Goal: Entertainment & Leisure: Consume media (video, audio)

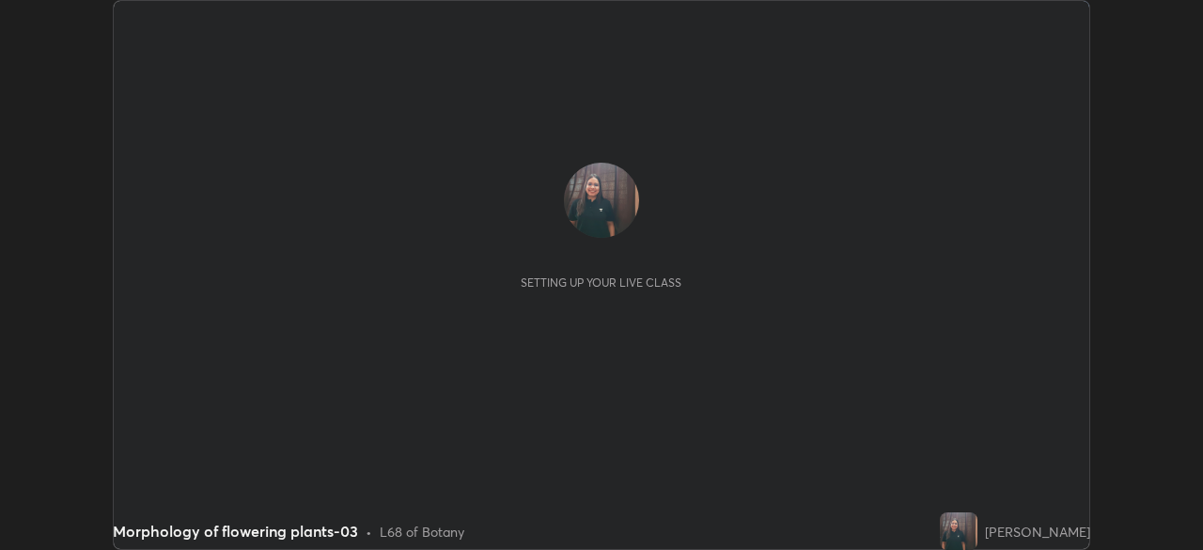
scroll to position [550, 1202]
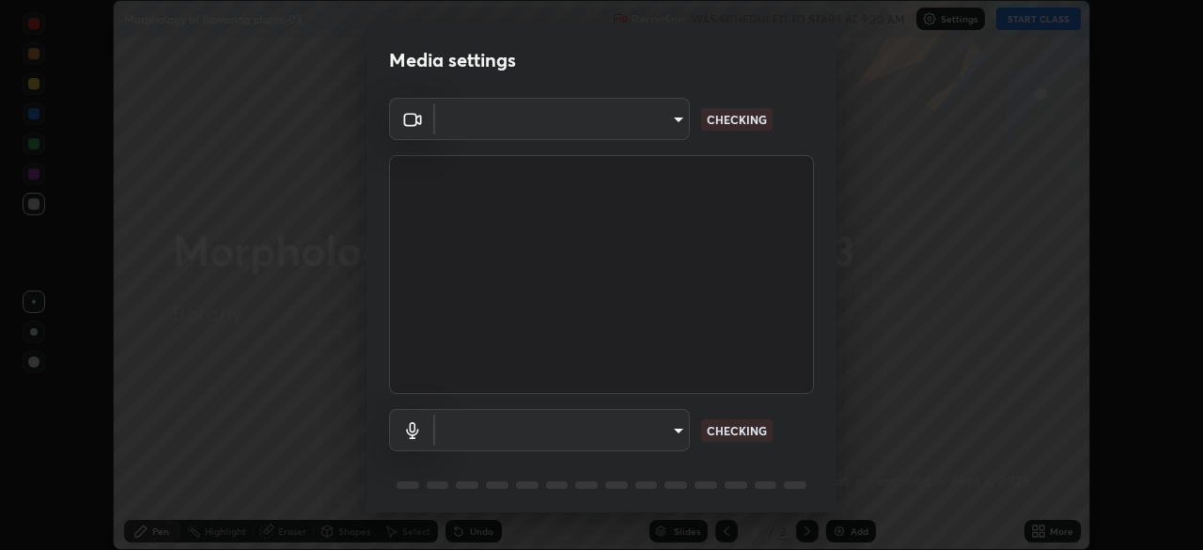
type input "55598c20c3627f74fde2fa62c56176c6afd958eb63f7086a397ce1464aa3371d"
type input "8978167cc43bbe15643b5c1650d15191c1591088b9b21ab250a75ec132c1516a"
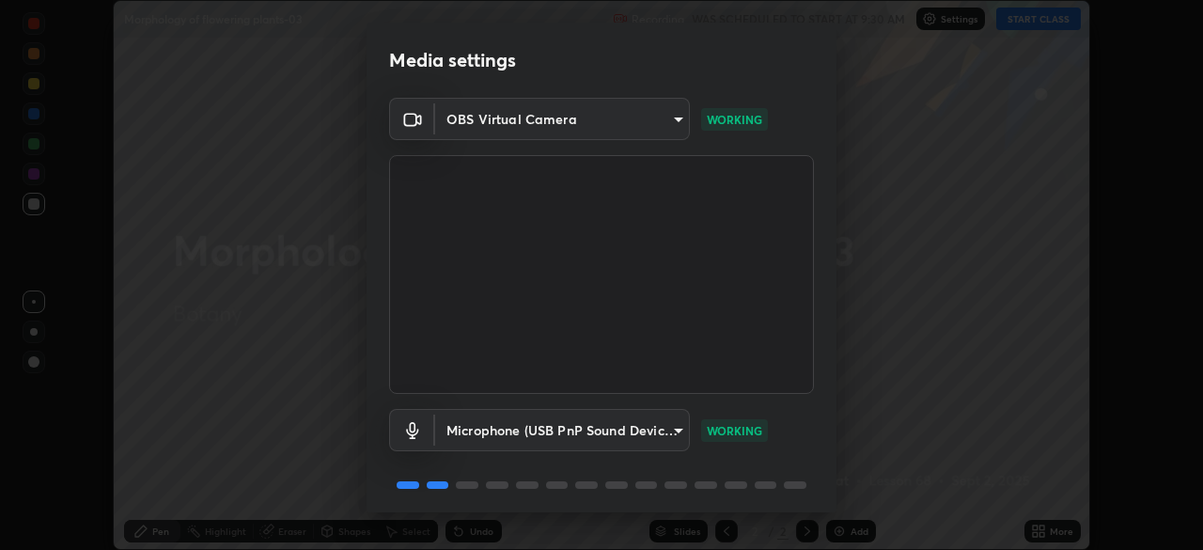
click at [632, 371] on video at bounding box center [601, 274] width 425 height 239
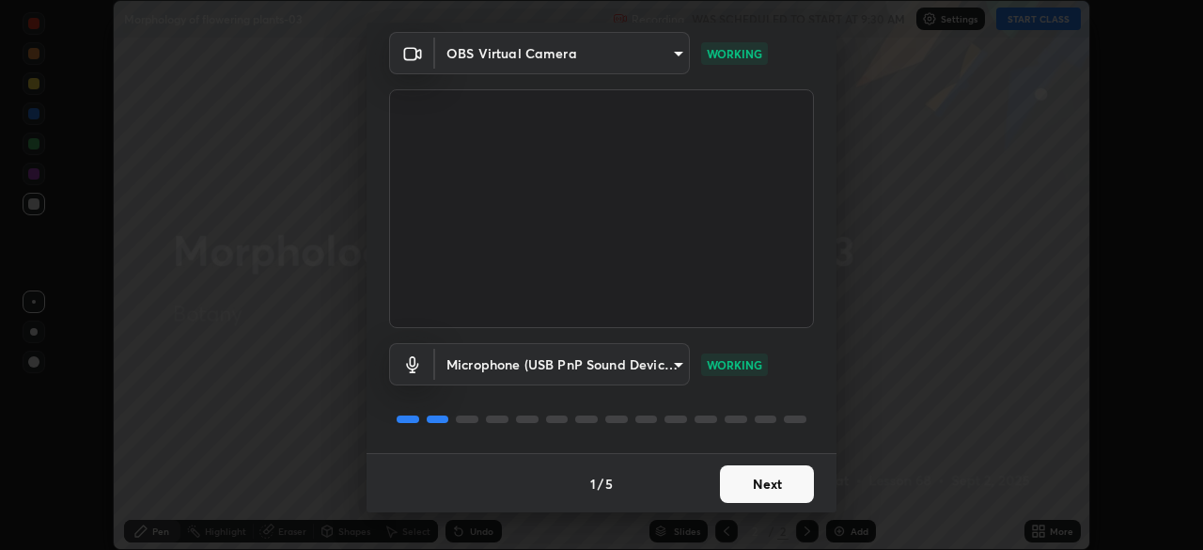
click at [738, 489] on button "Next" at bounding box center [767, 484] width 94 height 38
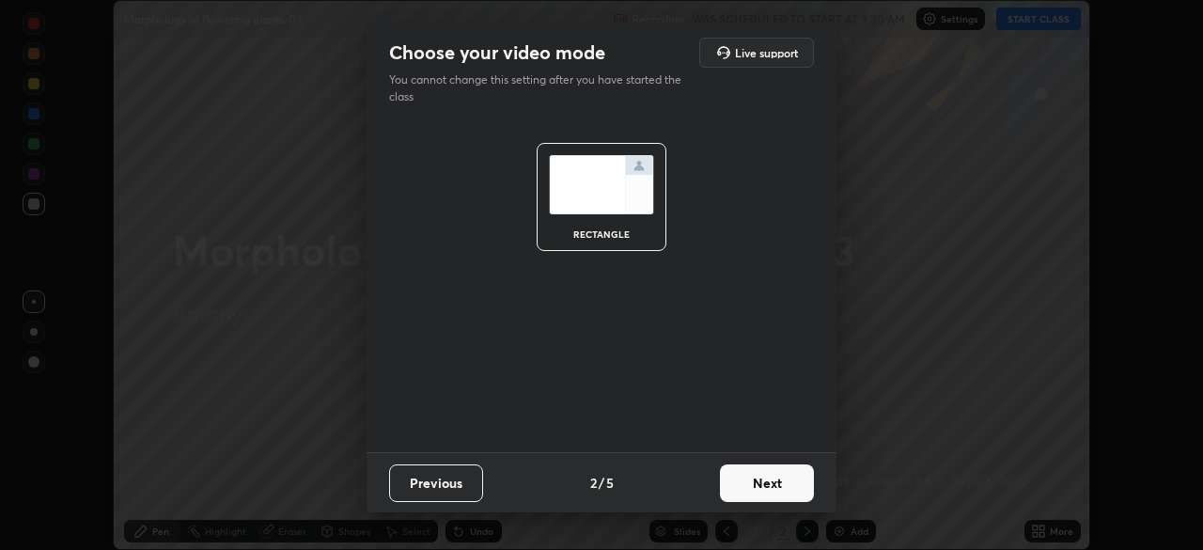
click at [739, 481] on button "Next" at bounding box center [767, 483] width 94 height 38
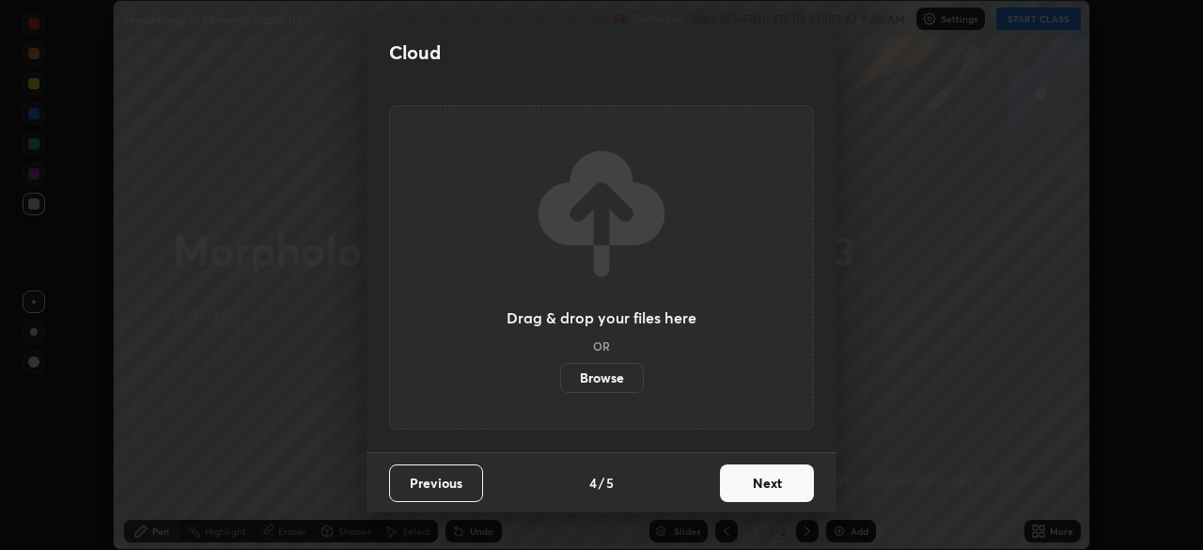
click at [738, 486] on button "Next" at bounding box center [767, 483] width 94 height 38
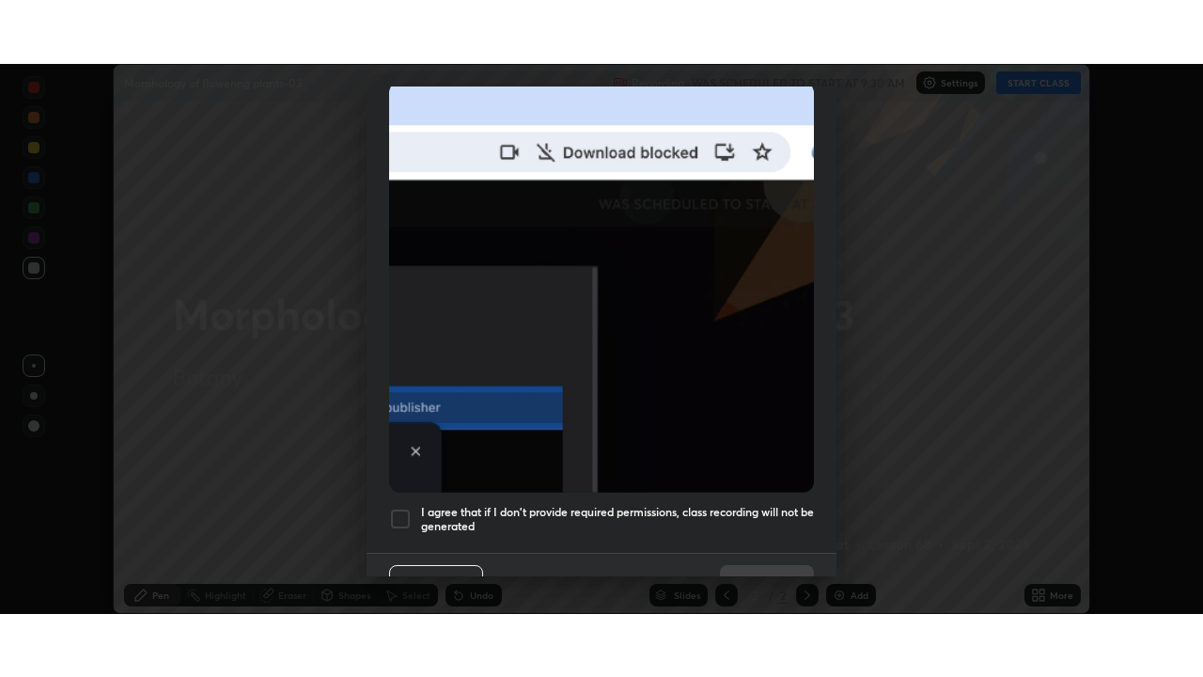
scroll to position [449, 0]
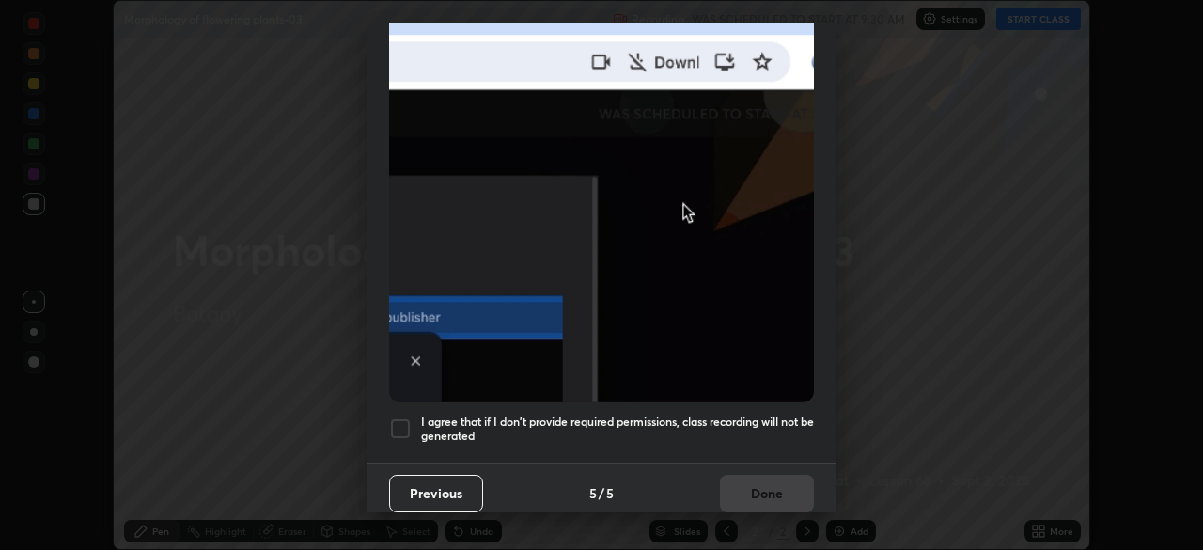
click at [402, 418] on div at bounding box center [400, 428] width 23 height 23
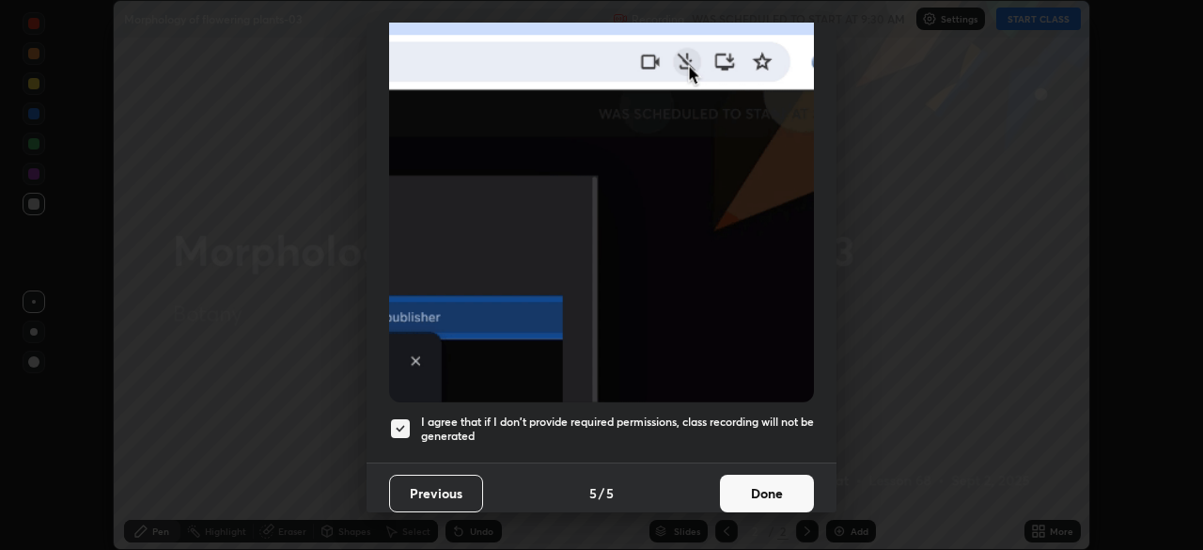
click at [765, 483] on button "Done" at bounding box center [767, 494] width 94 height 38
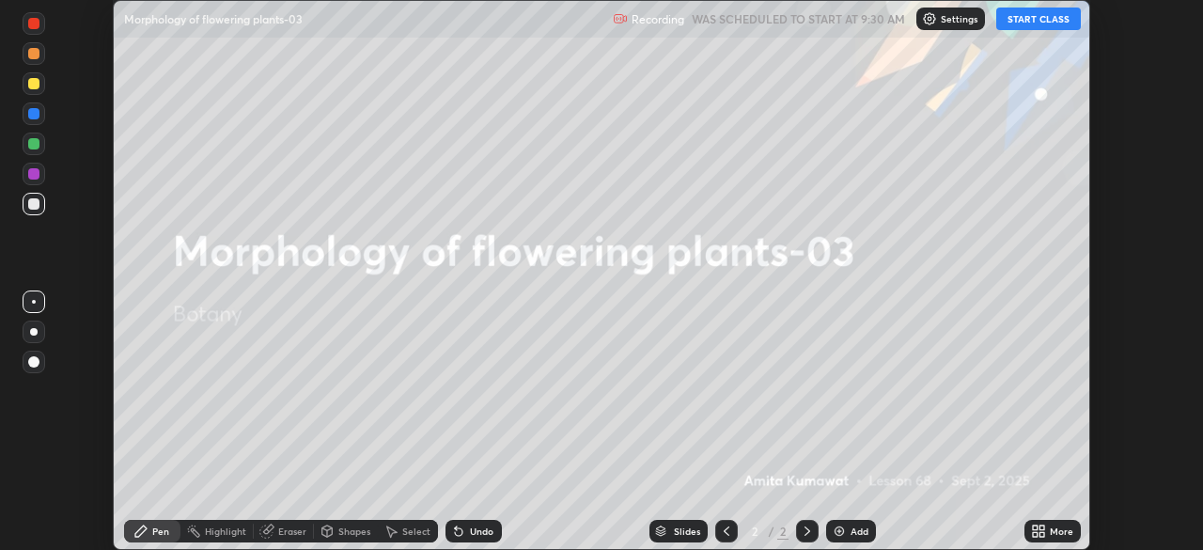
click at [1045, 16] on button "START CLASS" at bounding box center [1038, 19] width 85 height 23
click at [1041, 534] on icon at bounding box center [1041, 534] width 5 height 5
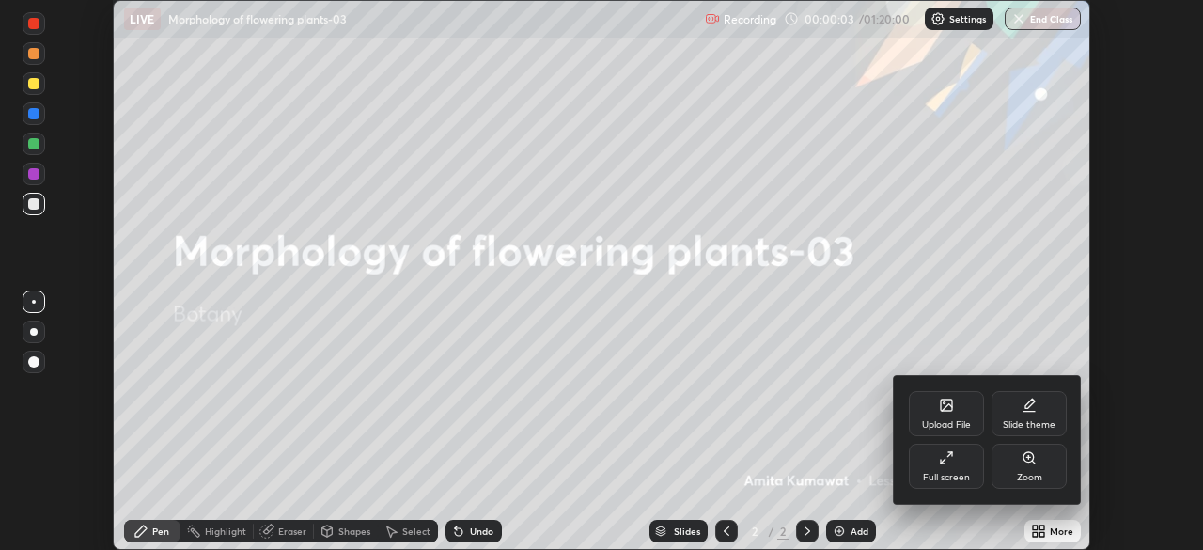
click at [944, 473] on div "Full screen" at bounding box center [946, 477] width 47 height 9
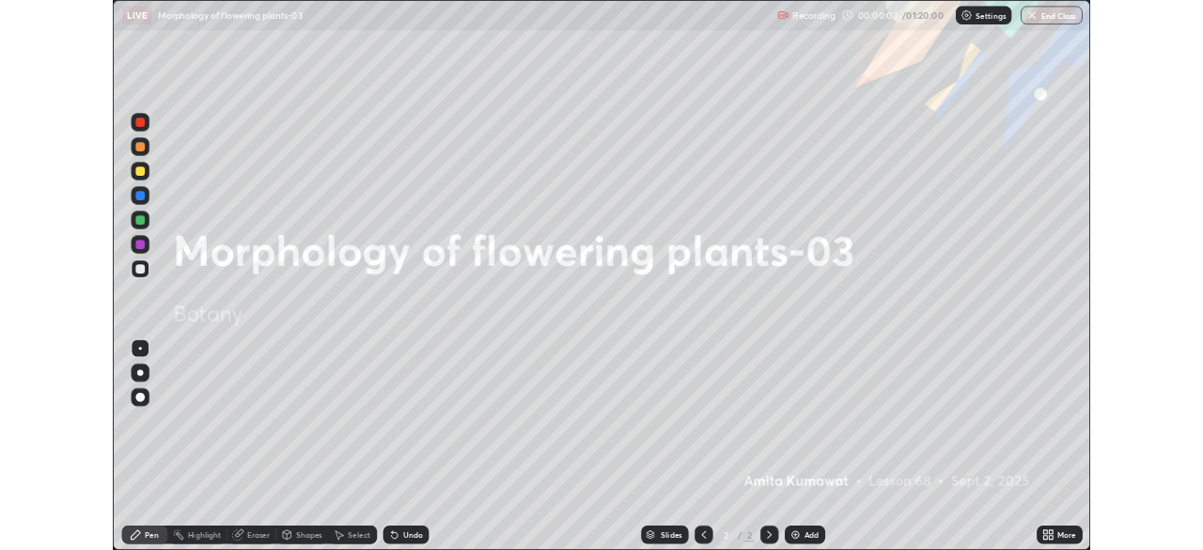
scroll to position [677, 1203]
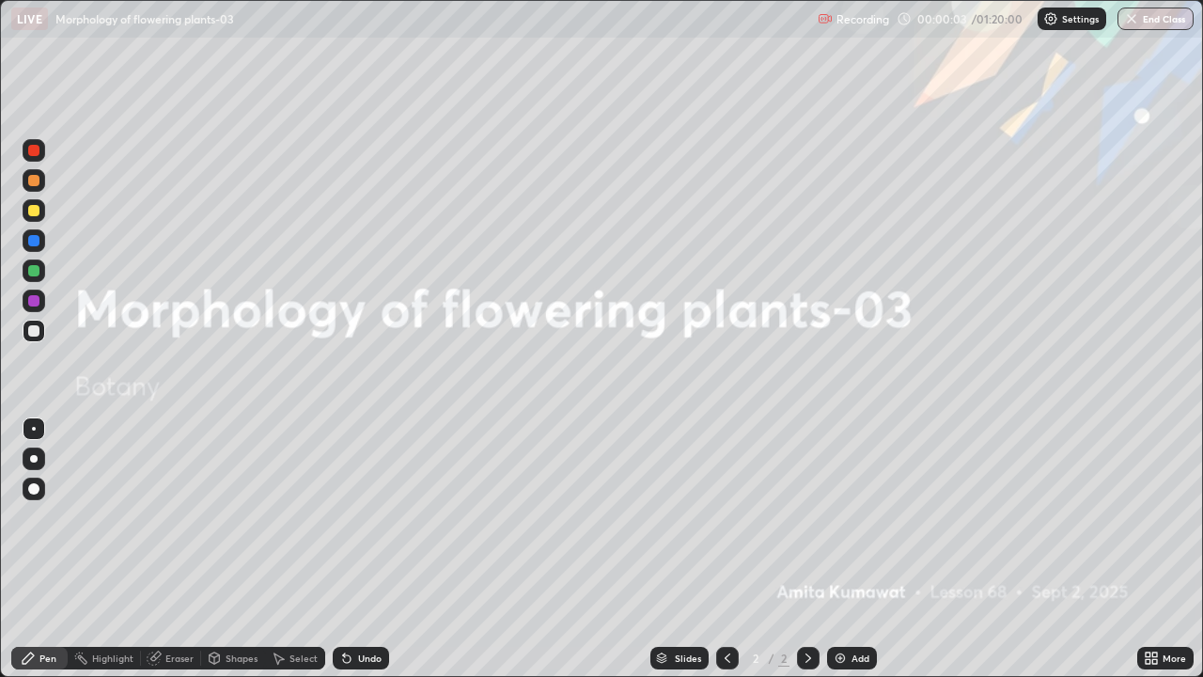
click at [841, 549] on img at bounding box center [839, 657] width 15 height 15
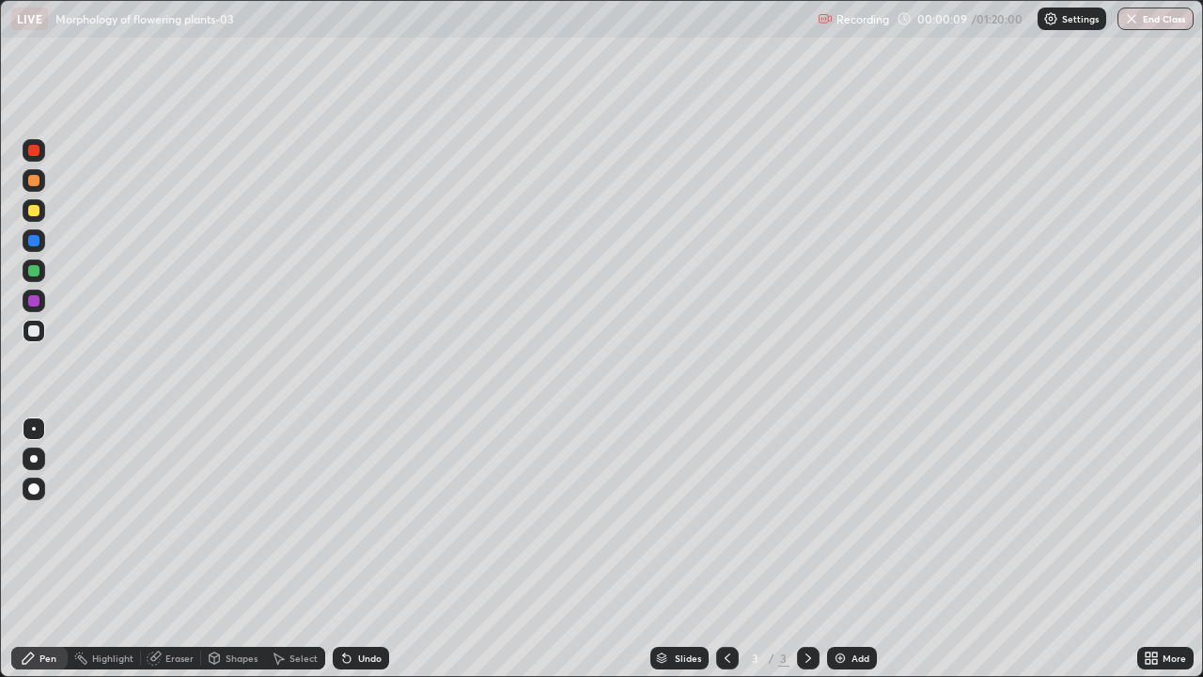
click at [36, 464] on div at bounding box center [34, 458] width 23 height 23
click at [41, 319] on div at bounding box center [34, 331] width 23 height 30
click at [33, 459] on div at bounding box center [34, 459] width 8 height 8
click at [32, 272] on div at bounding box center [33, 270] width 11 height 11
click at [31, 301] on div at bounding box center [33, 300] width 11 height 11
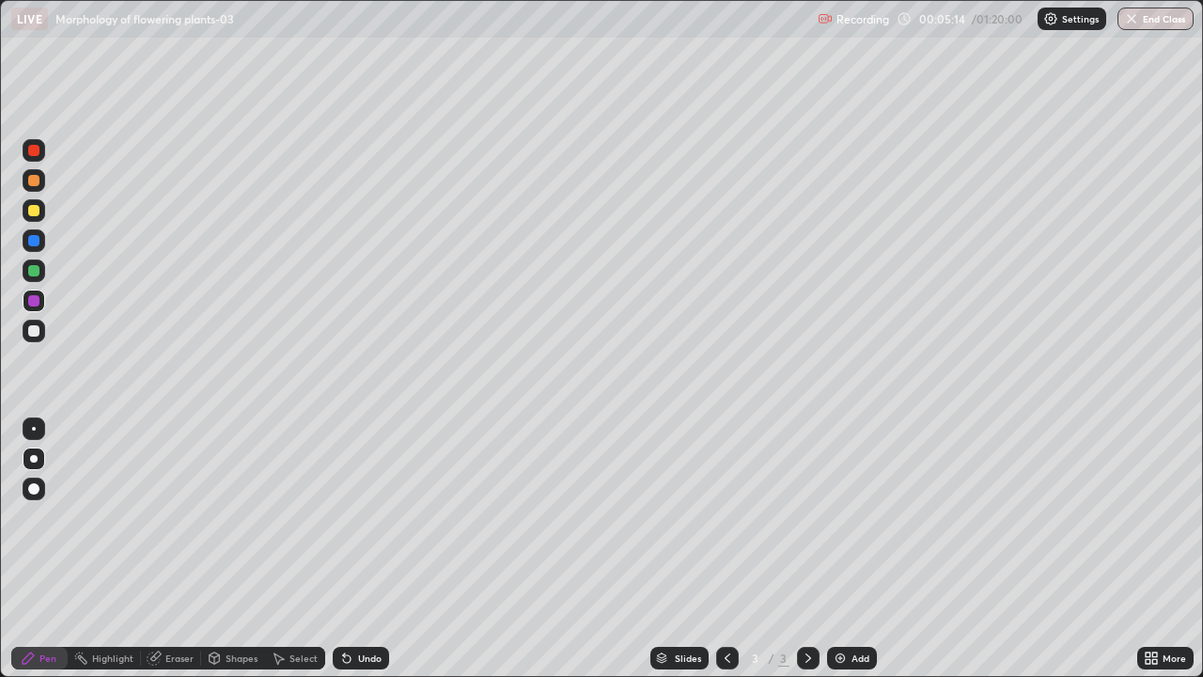
click at [37, 186] on div at bounding box center [34, 180] width 23 height 23
click at [30, 235] on div at bounding box center [33, 240] width 11 height 11
click at [34, 299] on div at bounding box center [33, 300] width 11 height 11
click at [31, 179] on div at bounding box center [33, 180] width 11 height 11
click at [115, 549] on div "Highlight" at bounding box center [112, 657] width 41 height 9
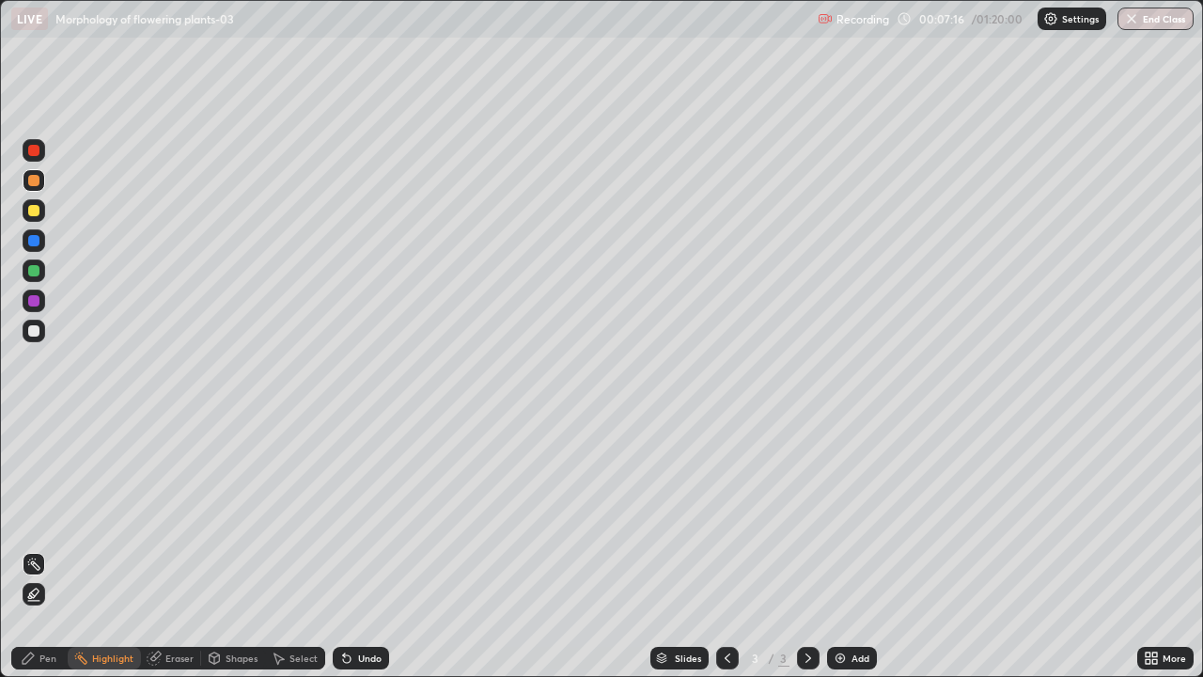
click at [32, 549] on icon at bounding box center [33, 595] width 4 height 4
click at [28, 549] on icon at bounding box center [28, 657] width 15 height 15
click at [35, 333] on div at bounding box center [33, 330] width 11 height 11
click at [35, 428] on div at bounding box center [34, 429] width 4 height 4
click at [32, 455] on div at bounding box center [34, 459] width 8 height 8
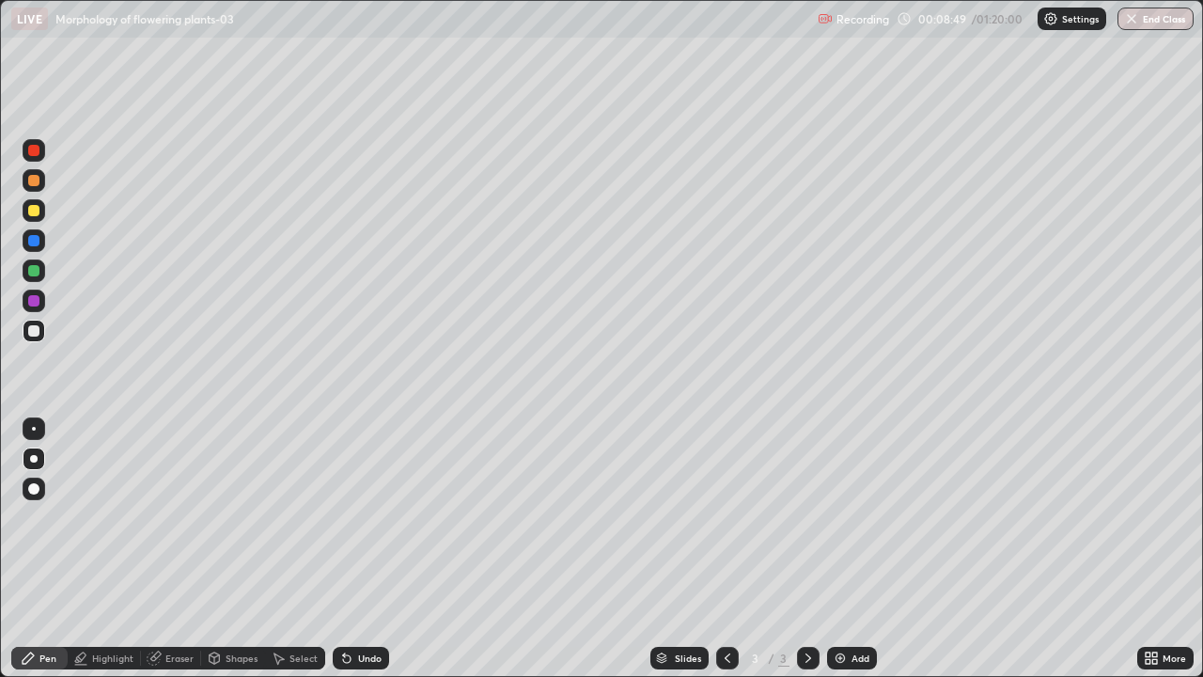
click at [34, 241] on div at bounding box center [33, 240] width 11 height 11
click at [35, 337] on div at bounding box center [34, 330] width 23 height 23
click at [41, 428] on div at bounding box center [34, 428] width 23 height 23
click at [36, 303] on div at bounding box center [33, 300] width 11 height 11
click at [92, 549] on div "Highlight" at bounding box center [104, 657] width 73 height 23
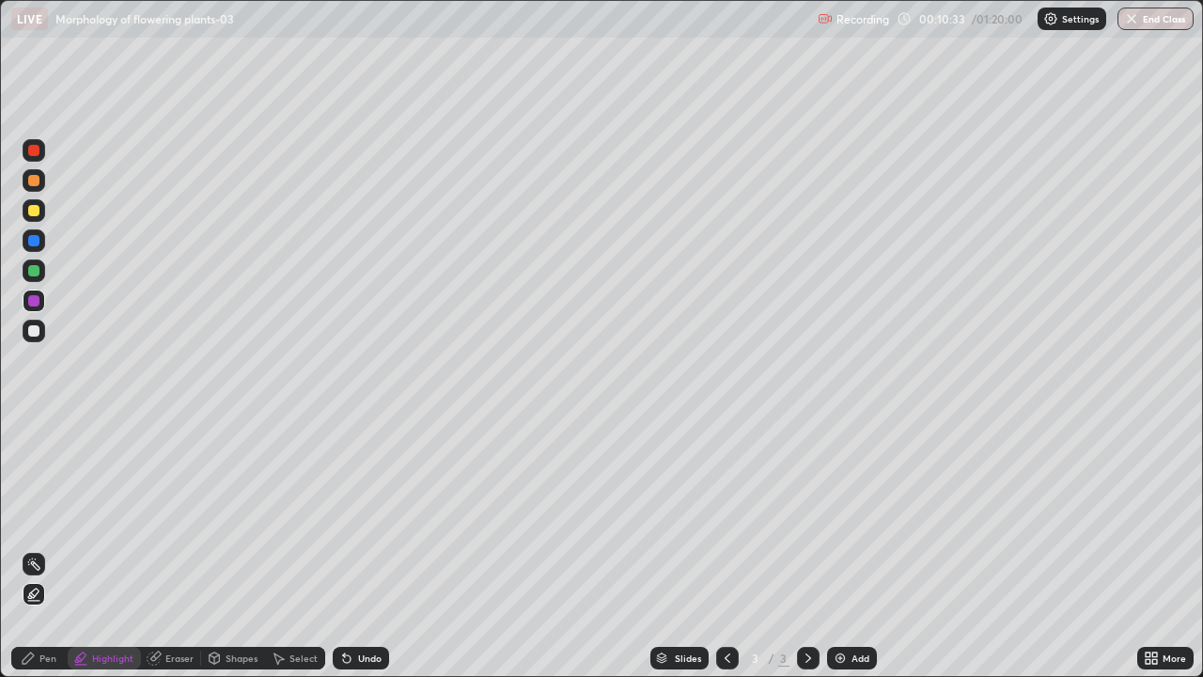
click at [51, 549] on div "Pen" at bounding box center [47, 657] width 17 height 9
click at [34, 325] on div at bounding box center [33, 330] width 11 height 11
click at [34, 269] on div at bounding box center [33, 270] width 11 height 11
click at [43, 455] on div at bounding box center [34, 458] width 23 height 23
click at [44, 306] on div at bounding box center [34, 300] width 23 height 23
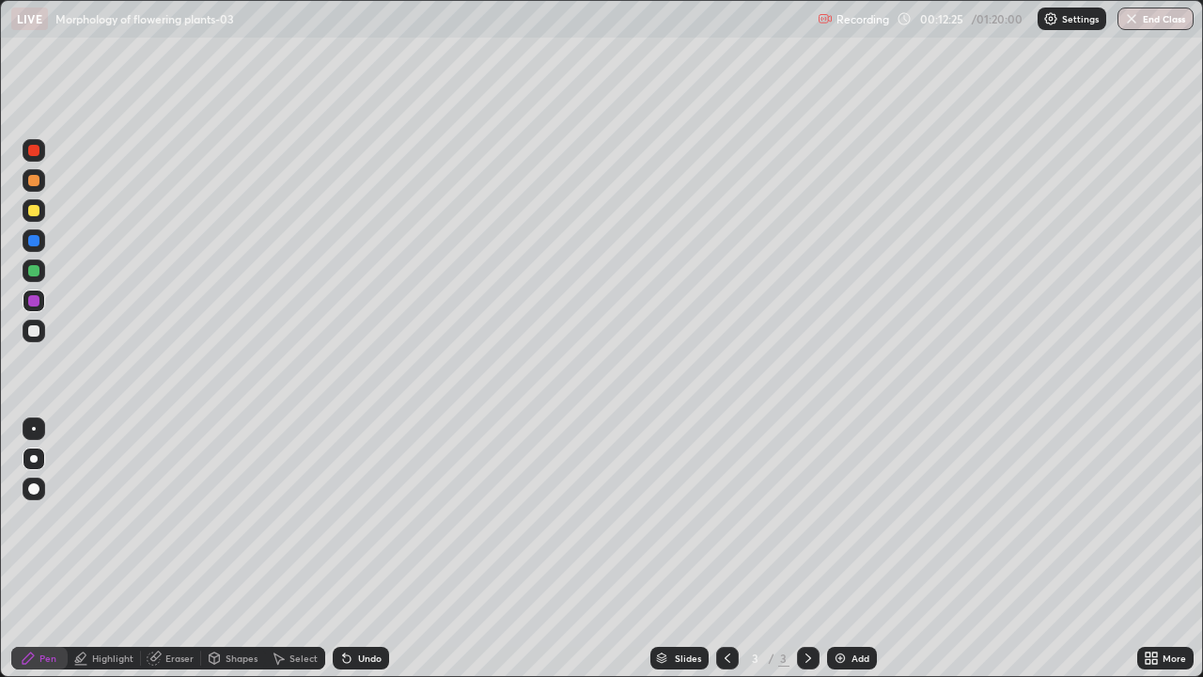
click at [39, 331] on div at bounding box center [33, 330] width 11 height 11
click at [34, 210] on div at bounding box center [33, 210] width 11 height 11
click at [375, 549] on div "Undo" at bounding box center [361, 657] width 56 height 23
click at [35, 181] on div at bounding box center [33, 180] width 11 height 11
click at [837, 549] on img at bounding box center [839, 657] width 15 height 15
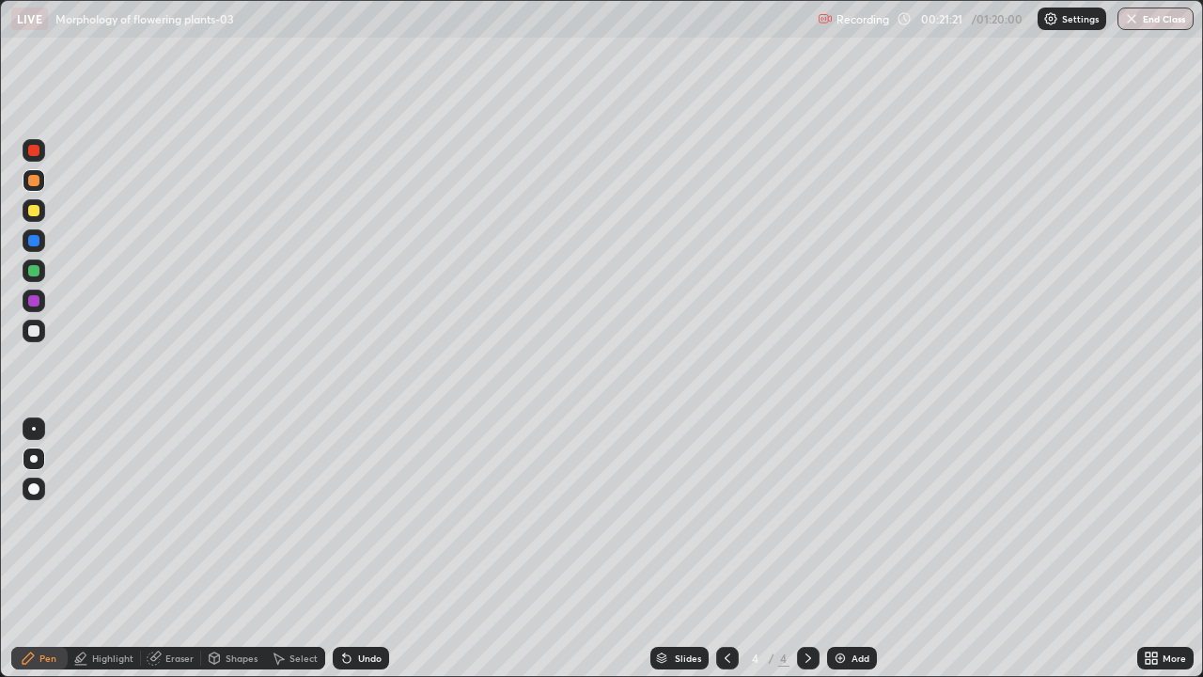
click at [34, 331] on div at bounding box center [33, 330] width 11 height 11
click at [38, 184] on div at bounding box center [33, 180] width 11 height 11
click at [35, 148] on div at bounding box center [33, 150] width 11 height 11
click at [34, 271] on div at bounding box center [33, 270] width 11 height 11
click at [34, 428] on div at bounding box center [34, 429] width 4 height 4
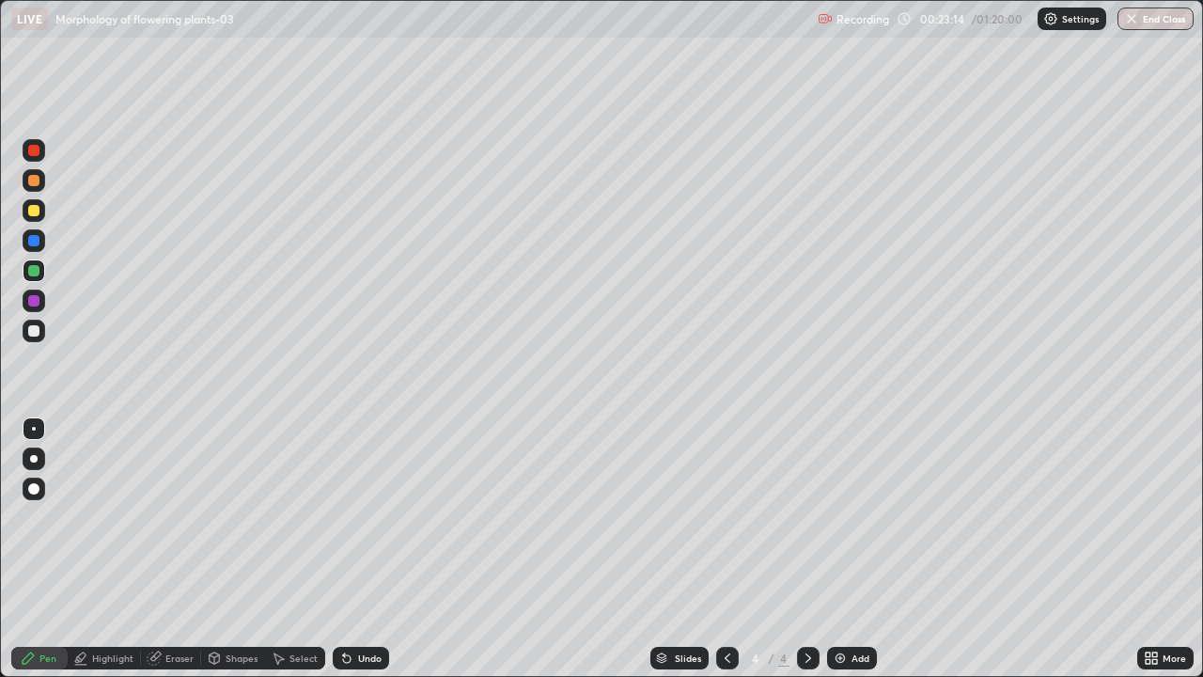
click at [33, 458] on div at bounding box center [34, 459] width 8 height 8
click at [32, 263] on div at bounding box center [34, 270] width 23 height 23
click at [34, 428] on div at bounding box center [34, 429] width 4 height 4
click at [33, 331] on div at bounding box center [33, 330] width 11 height 11
click at [35, 237] on div at bounding box center [33, 240] width 11 height 11
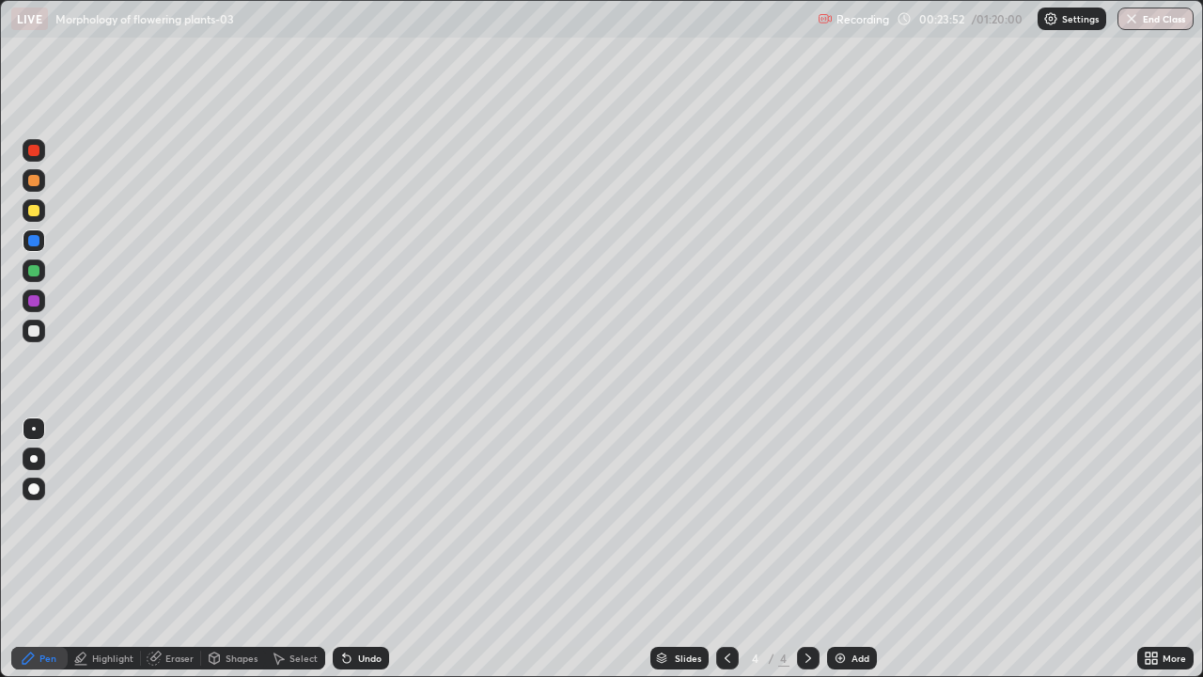
click at [30, 274] on div at bounding box center [33, 270] width 11 height 11
click at [344, 549] on icon at bounding box center [347, 659] width 8 height 8
click at [31, 244] on div at bounding box center [33, 240] width 11 height 11
click at [344, 549] on icon at bounding box center [347, 659] width 8 height 8
click at [35, 270] on div at bounding box center [33, 270] width 11 height 11
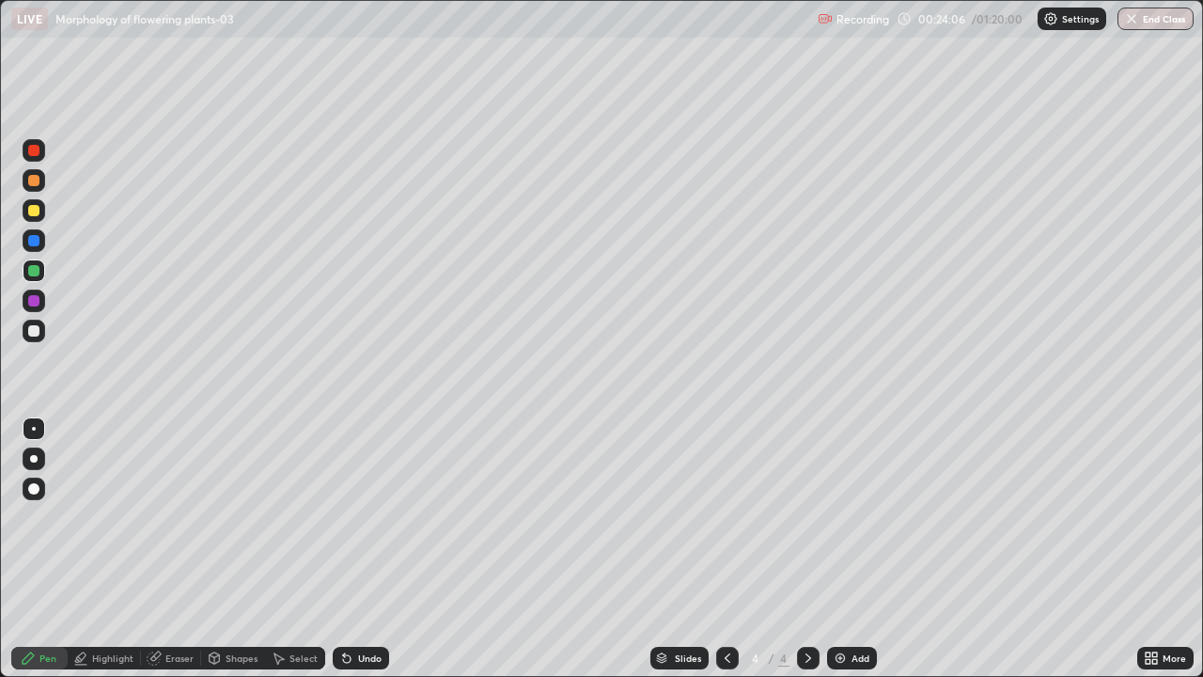
click at [34, 327] on div at bounding box center [33, 330] width 11 height 11
click at [0, 507] on div "Setting up your live class" at bounding box center [601, 338] width 1203 height 677
click at [34, 271] on div at bounding box center [33, 270] width 11 height 11
click at [34, 337] on div at bounding box center [34, 330] width 23 height 23
click at [38, 273] on div at bounding box center [33, 270] width 11 height 11
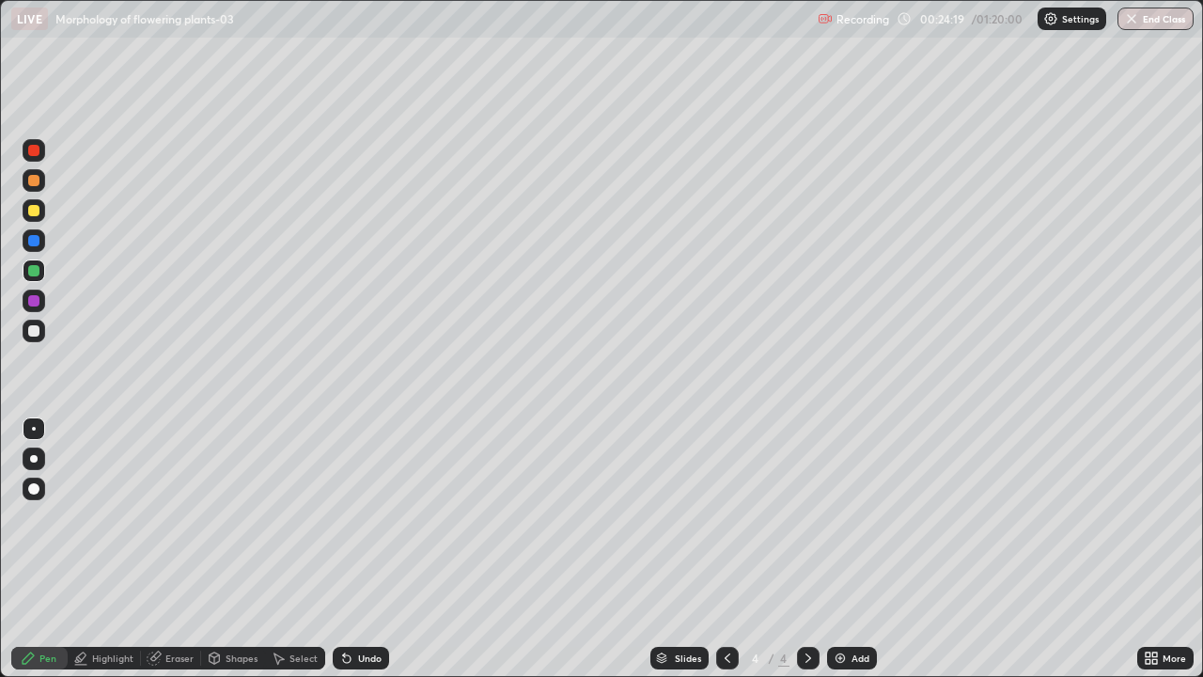
click at [35, 331] on div at bounding box center [33, 330] width 11 height 11
click at [33, 269] on div at bounding box center [33, 270] width 11 height 11
click at [33, 242] on div at bounding box center [33, 240] width 11 height 11
click at [37, 269] on div at bounding box center [33, 270] width 11 height 11
click at [36, 461] on div at bounding box center [34, 458] width 23 height 23
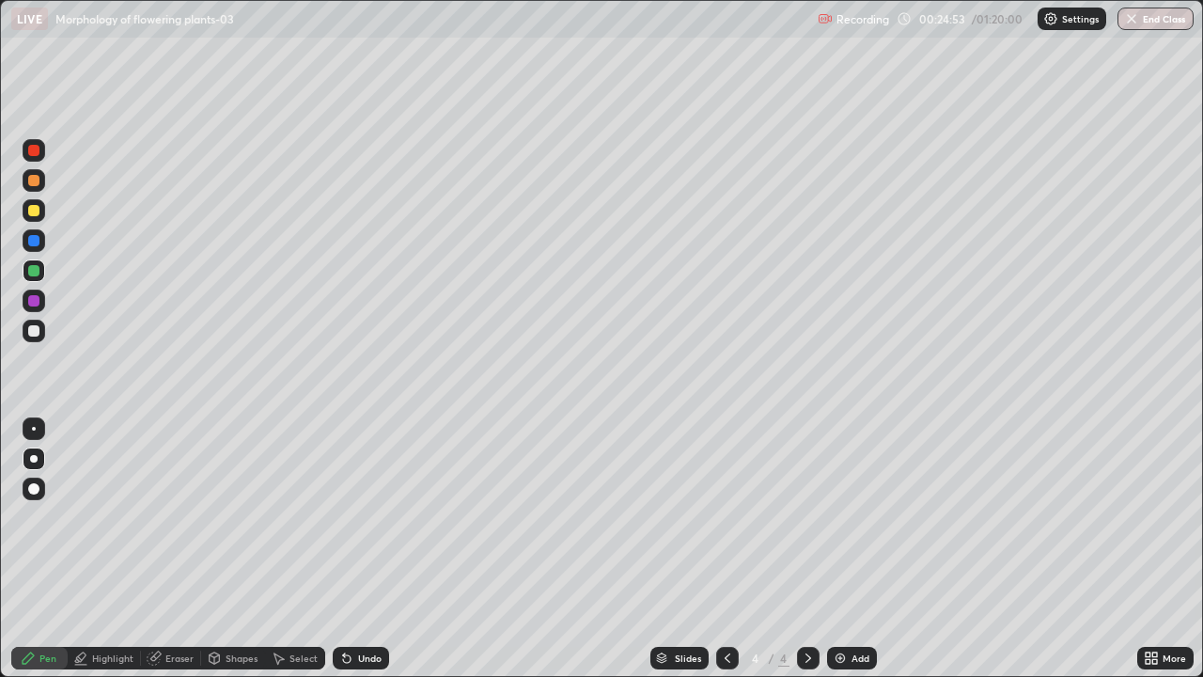
click at [34, 302] on div at bounding box center [33, 300] width 11 height 11
click at [30, 267] on div at bounding box center [33, 270] width 11 height 11
click at [34, 428] on div at bounding box center [34, 429] width 4 height 4
click at [30, 331] on div at bounding box center [33, 330] width 11 height 11
click at [37, 303] on div at bounding box center [33, 300] width 11 height 11
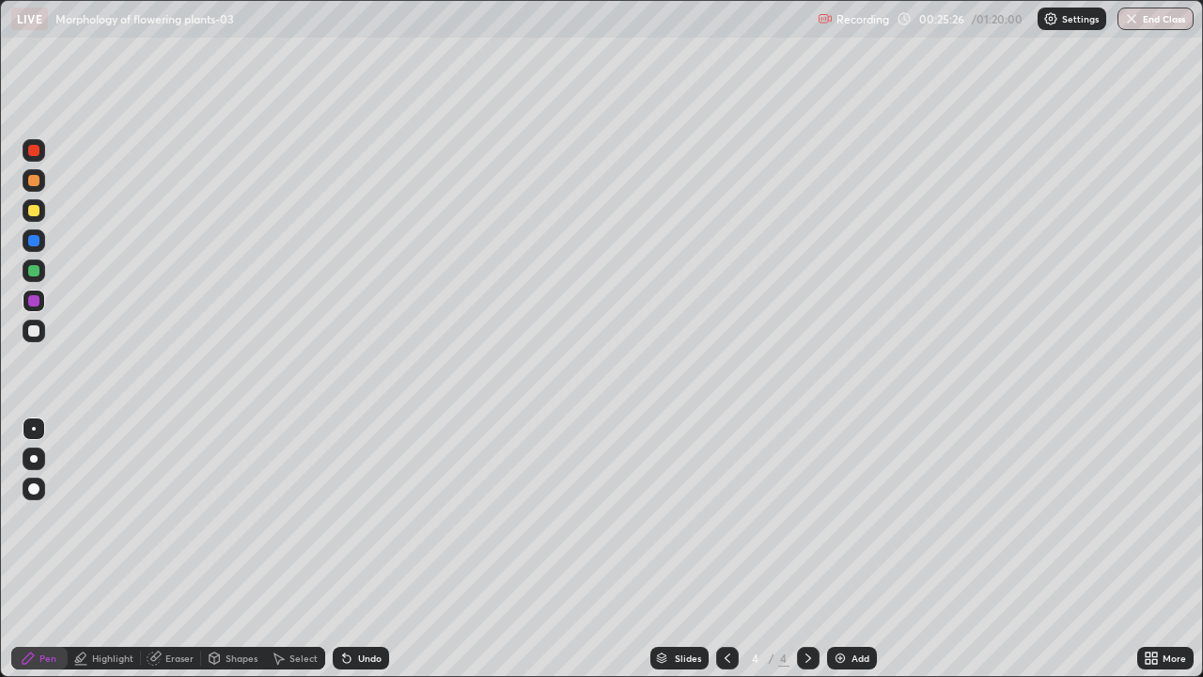
click at [42, 452] on div at bounding box center [34, 458] width 23 height 23
click at [34, 323] on div at bounding box center [34, 330] width 23 height 23
click at [37, 271] on div at bounding box center [33, 270] width 11 height 11
click at [42, 245] on div at bounding box center [34, 240] width 23 height 23
click at [34, 274] on div at bounding box center [33, 270] width 11 height 11
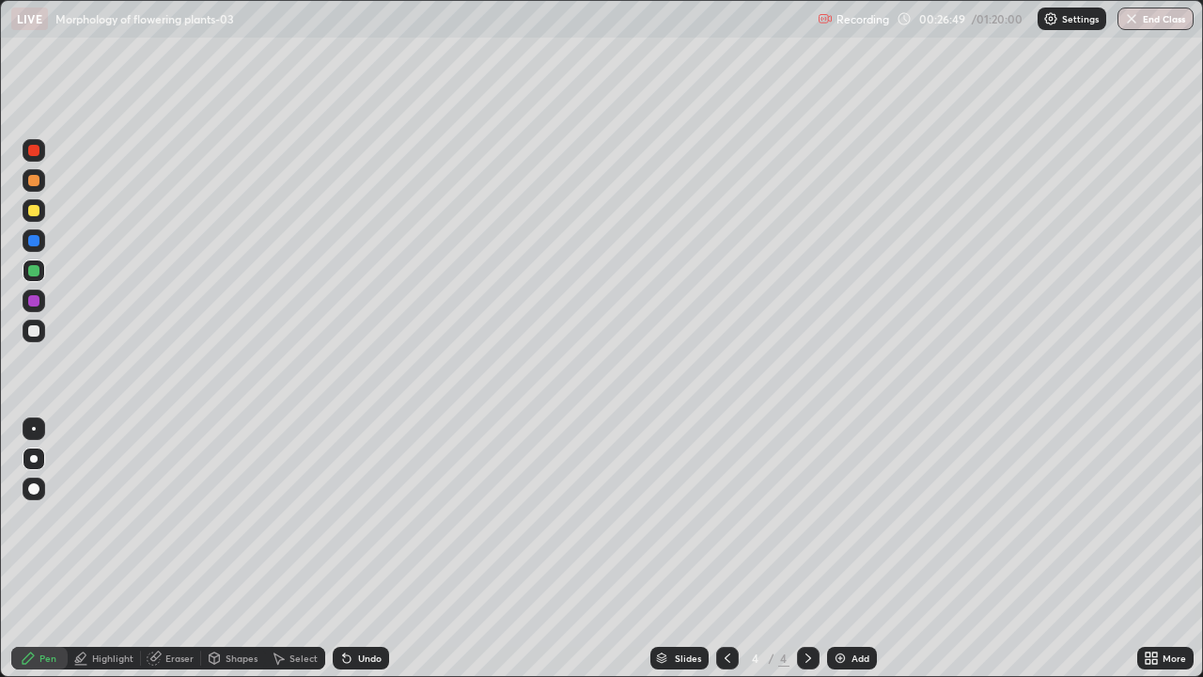
click at [28, 185] on div at bounding box center [34, 180] width 23 height 23
click at [34, 428] on div at bounding box center [34, 429] width 4 height 4
click at [35, 238] on div at bounding box center [33, 240] width 11 height 11
click at [34, 273] on div at bounding box center [33, 270] width 11 height 11
click at [34, 180] on div at bounding box center [33, 180] width 11 height 11
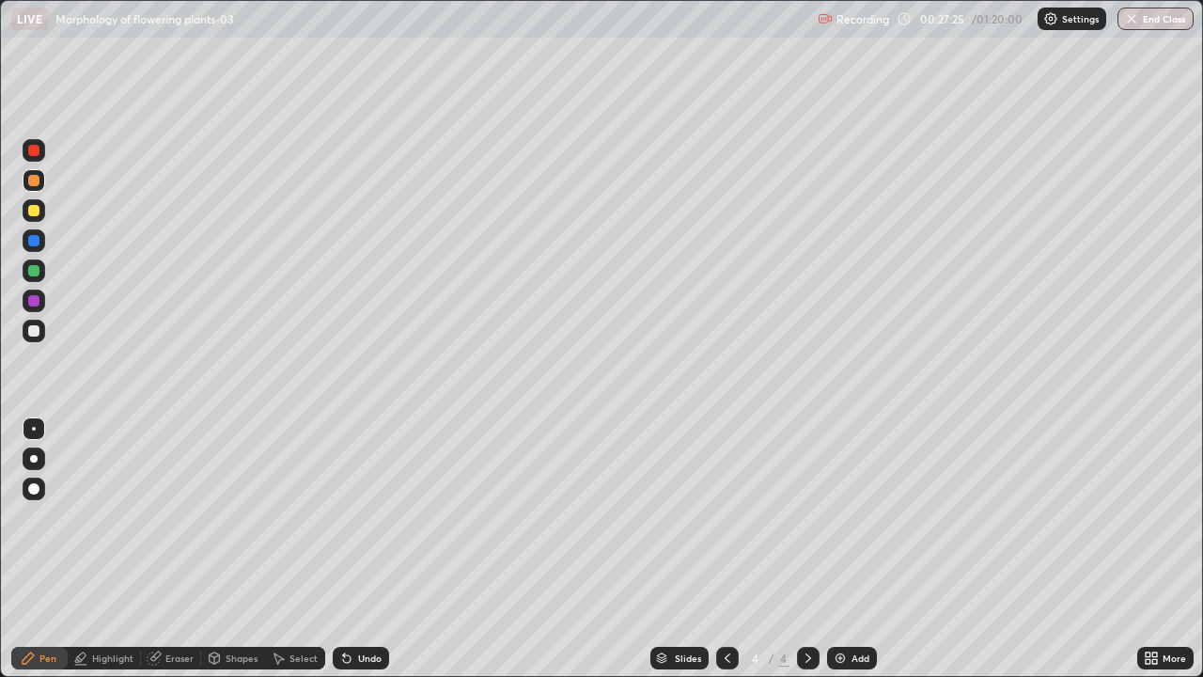
click at [37, 267] on div at bounding box center [33, 270] width 11 height 11
click at [34, 242] on div at bounding box center [33, 240] width 11 height 11
click at [40, 272] on div at bounding box center [34, 270] width 23 height 23
click at [36, 182] on div at bounding box center [33, 180] width 11 height 11
click at [30, 242] on div at bounding box center [33, 240] width 11 height 11
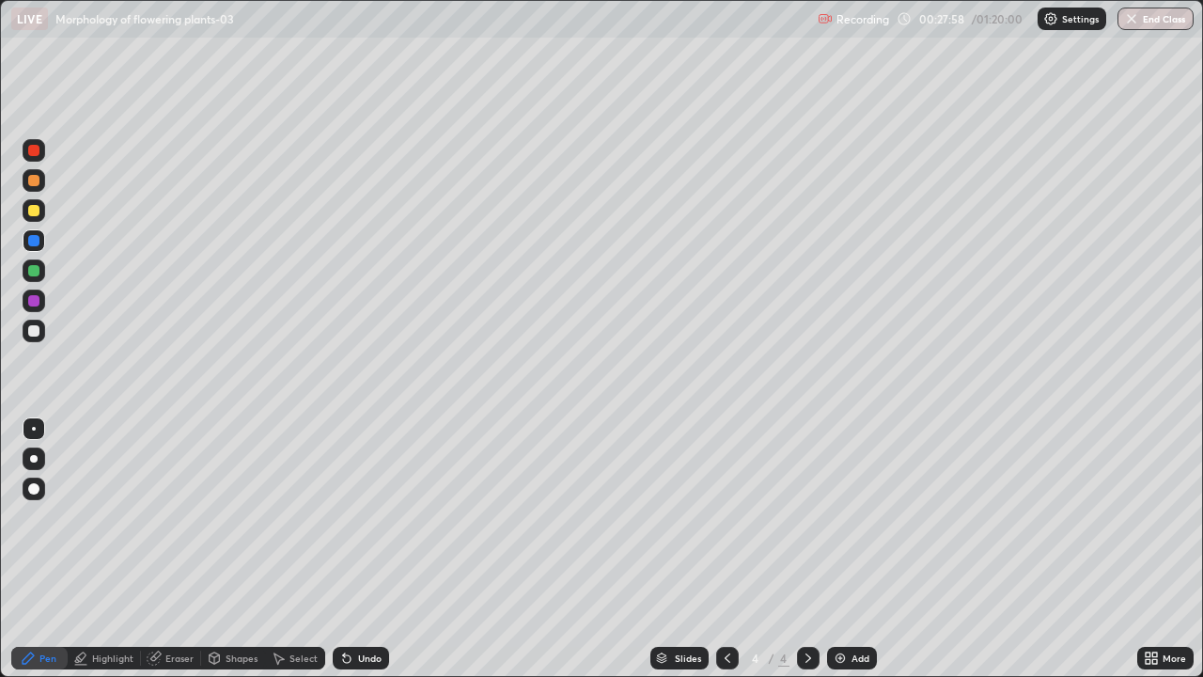
click at [34, 459] on div at bounding box center [34, 459] width 8 height 8
click at [31, 302] on div at bounding box center [33, 300] width 11 height 11
click at [96, 549] on div "Highlight" at bounding box center [112, 657] width 41 height 9
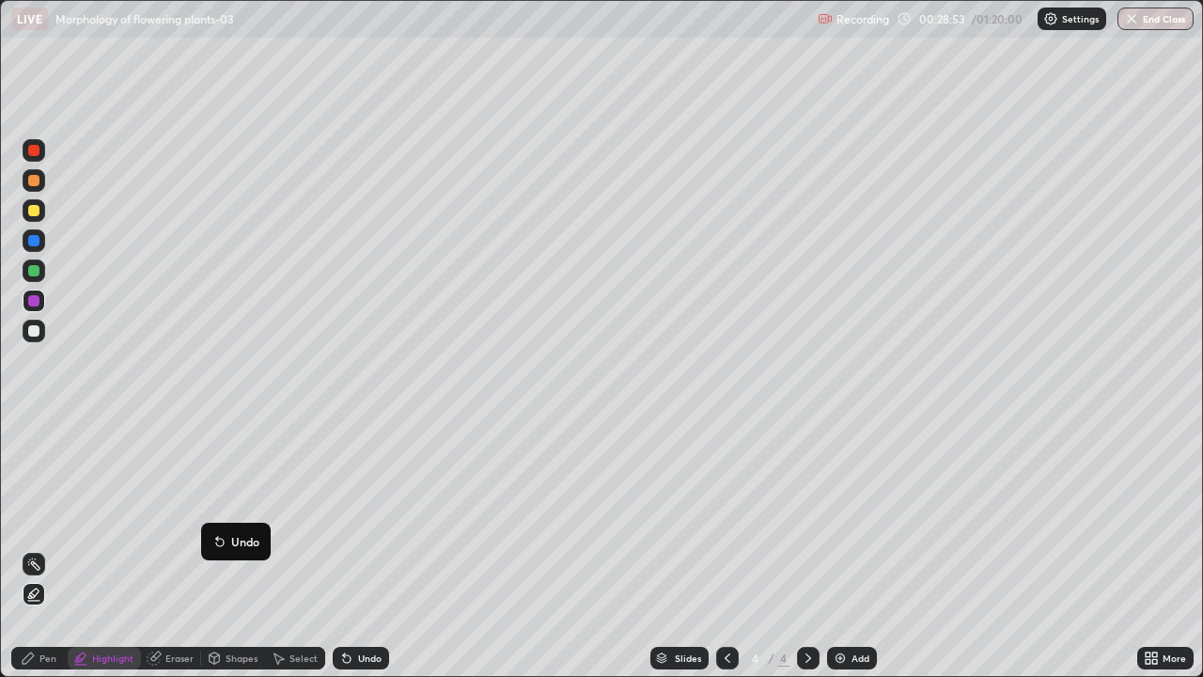
click at [32, 549] on icon at bounding box center [28, 657] width 15 height 15
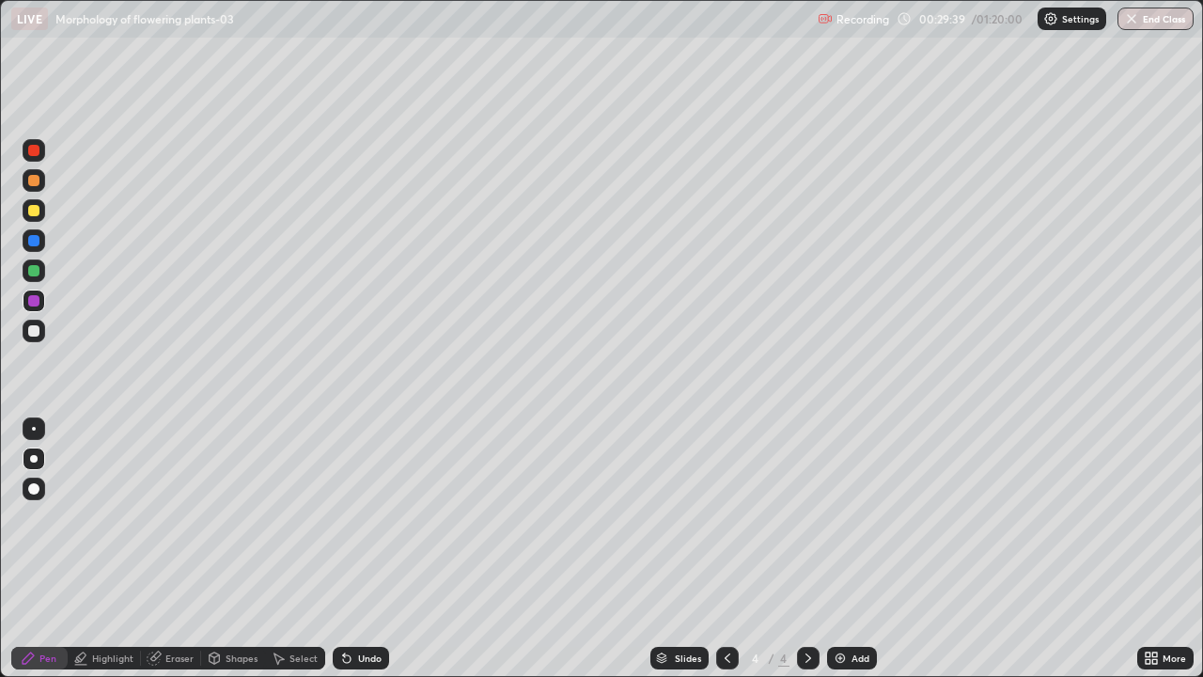
click at [41, 185] on div at bounding box center [34, 180] width 23 height 23
click at [35, 150] on div at bounding box center [33, 150] width 11 height 11
click at [36, 185] on div at bounding box center [33, 180] width 11 height 11
click at [835, 549] on img at bounding box center [839, 657] width 15 height 15
click at [34, 335] on div at bounding box center [33, 330] width 11 height 11
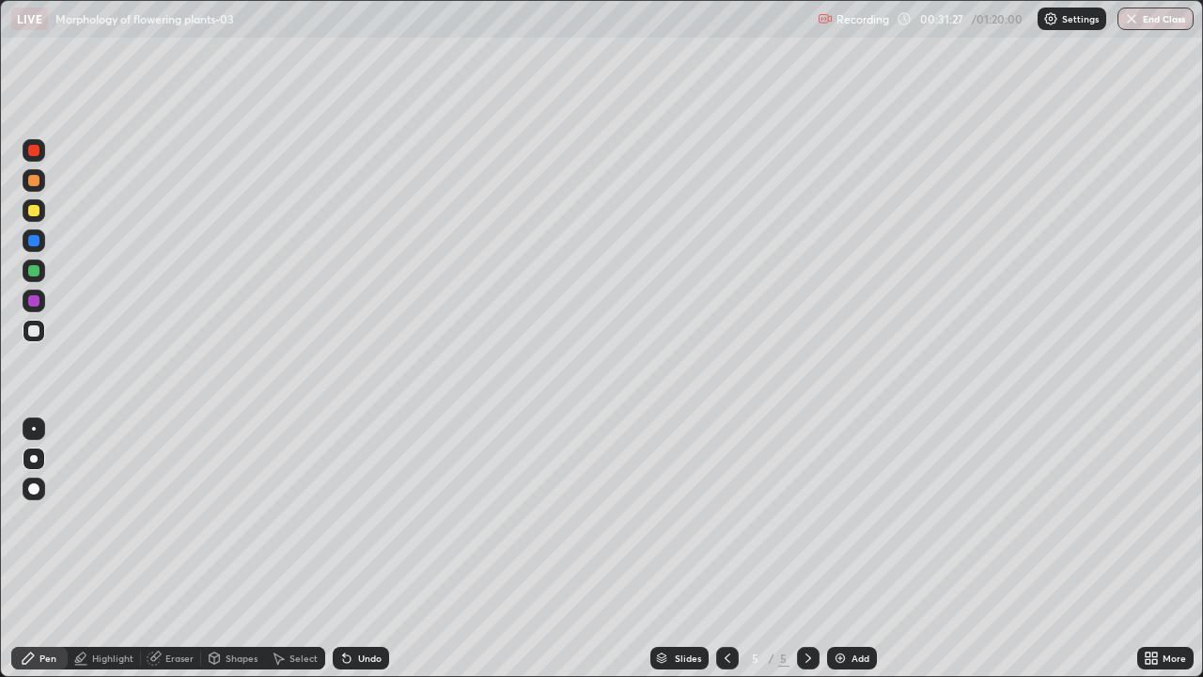
click at [30, 271] on div at bounding box center [33, 270] width 11 height 11
click at [34, 180] on div at bounding box center [33, 180] width 11 height 11
click at [101, 549] on div "Highlight" at bounding box center [112, 657] width 41 height 9
click at [19, 549] on div "Pen" at bounding box center [39, 657] width 56 height 23
click at [32, 272] on div at bounding box center [33, 270] width 11 height 11
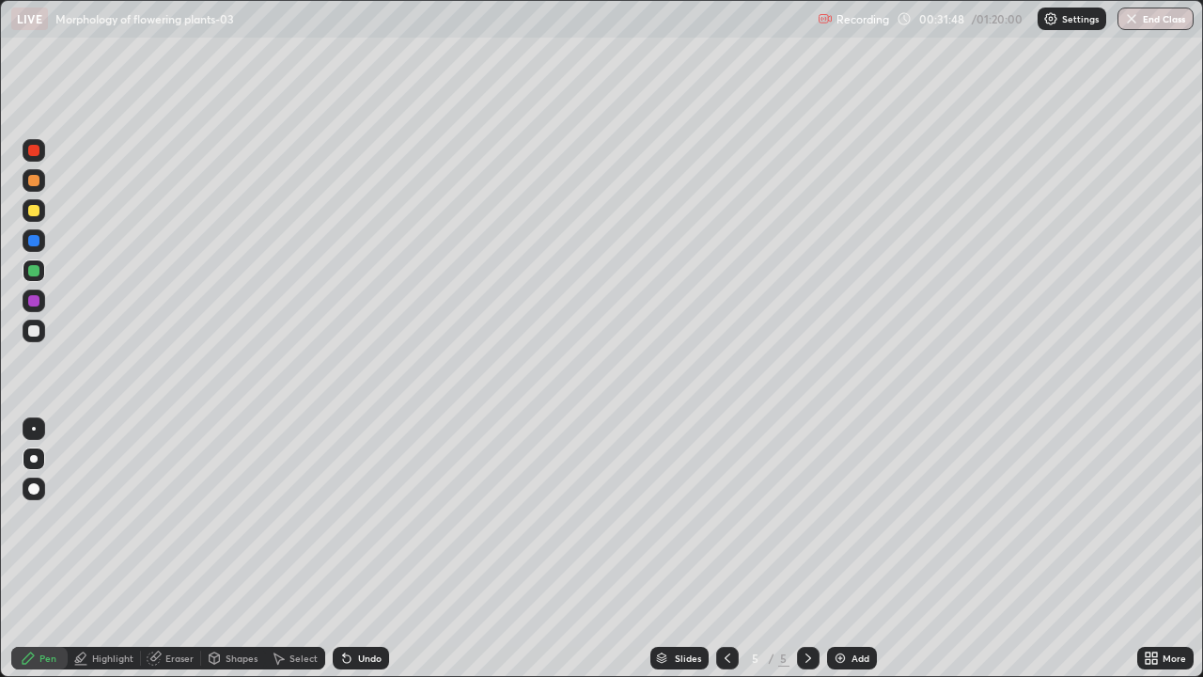
click at [38, 305] on div at bounding box center [33, 300] width 11 height 11
click at [34, 274] on div at bounding box center [33, 270] width 11 height 11
click at [38, 180] on div at bounding box center [33, 180] width 11 height 11
click at [44, 263] on div at bounding box center [34, 270] width 23 height 23
click at [39, 310] on div at bounding box center [34, 300] width 23 height 23
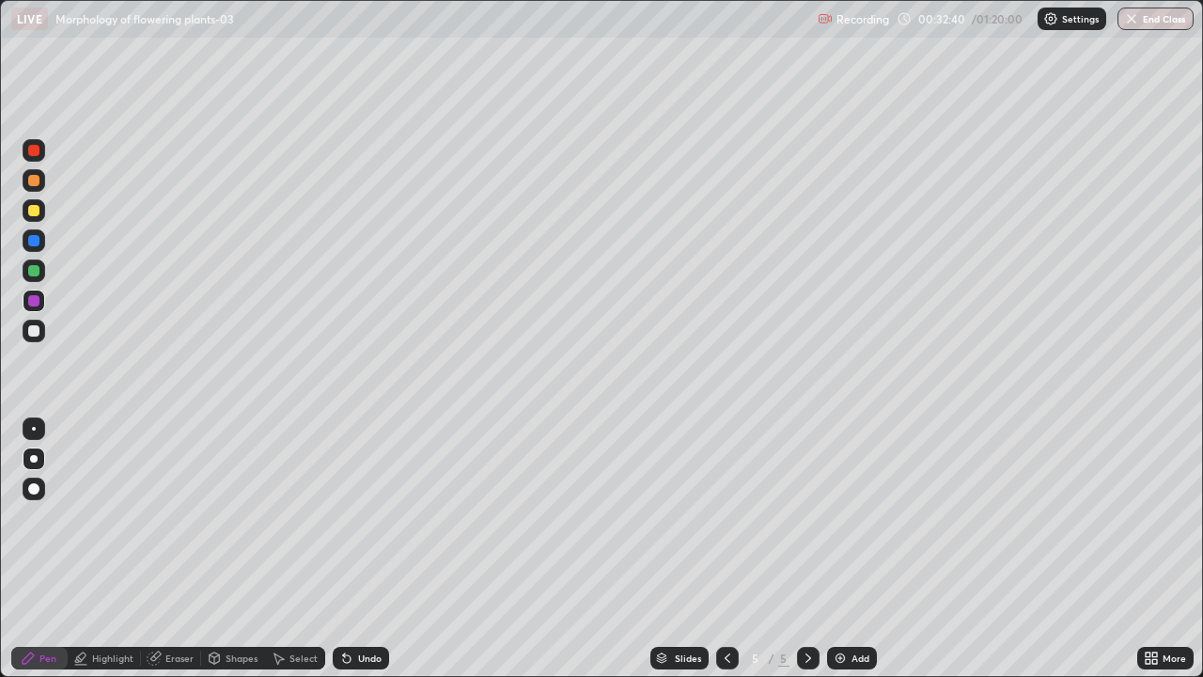
click at [38, 272] on div at bounding box center [33, 270] width 11 height 11
click at [38, 175] on div at bounding box center [33, 180] width 11 height 11
click at [360, 549] on div "Undo" at bounding box center [369, 657] width 23 height 9
click at [38, 274] on div at bounding box center [33, 270] width 11 height 11
click at [38, 179] on div at bounding box center [33, 180] width 11 height 11
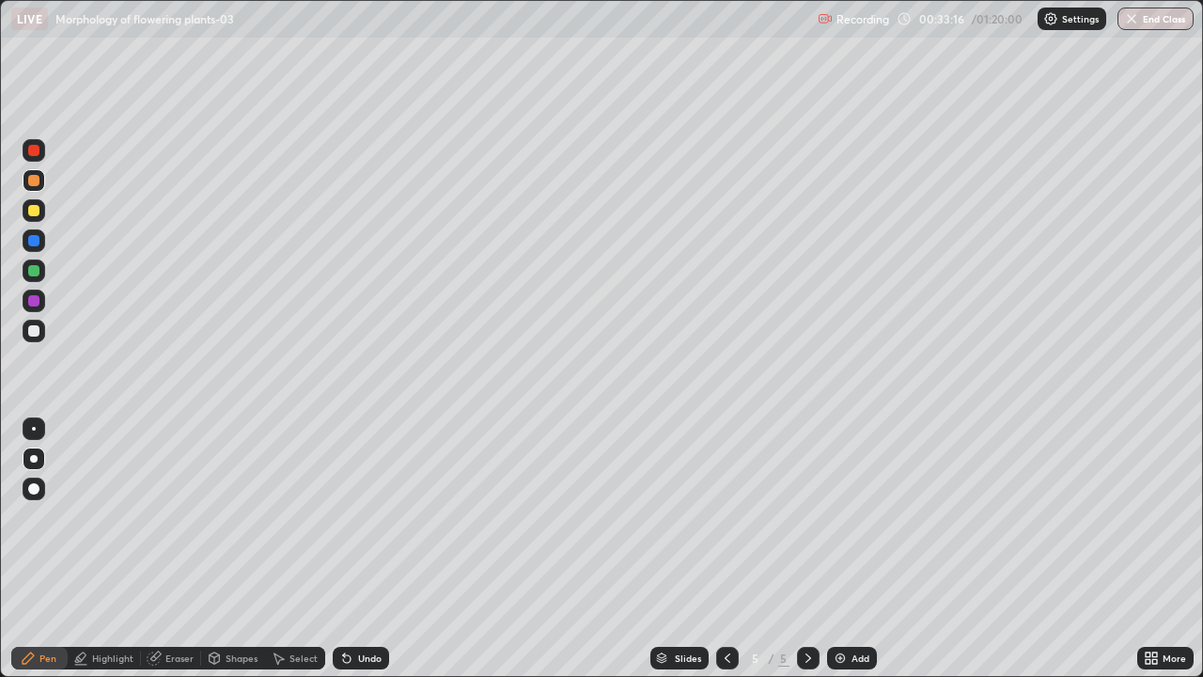
click at [370, 549] on div "Undo" at bounding box center [369, 657] width 23 height 9
click at [375, 549] on div "Undo" at bounding box center [361, 657] width 56 height 23
click at [380, 549] on div "Undo" at bounding box center [361, 657] width 56 height 23
click at [37, 302] on div at bounding box center [33, 300] width 11 height 11
click at [37, 334] on div at bounding box center [33, 330] width 11 height 11
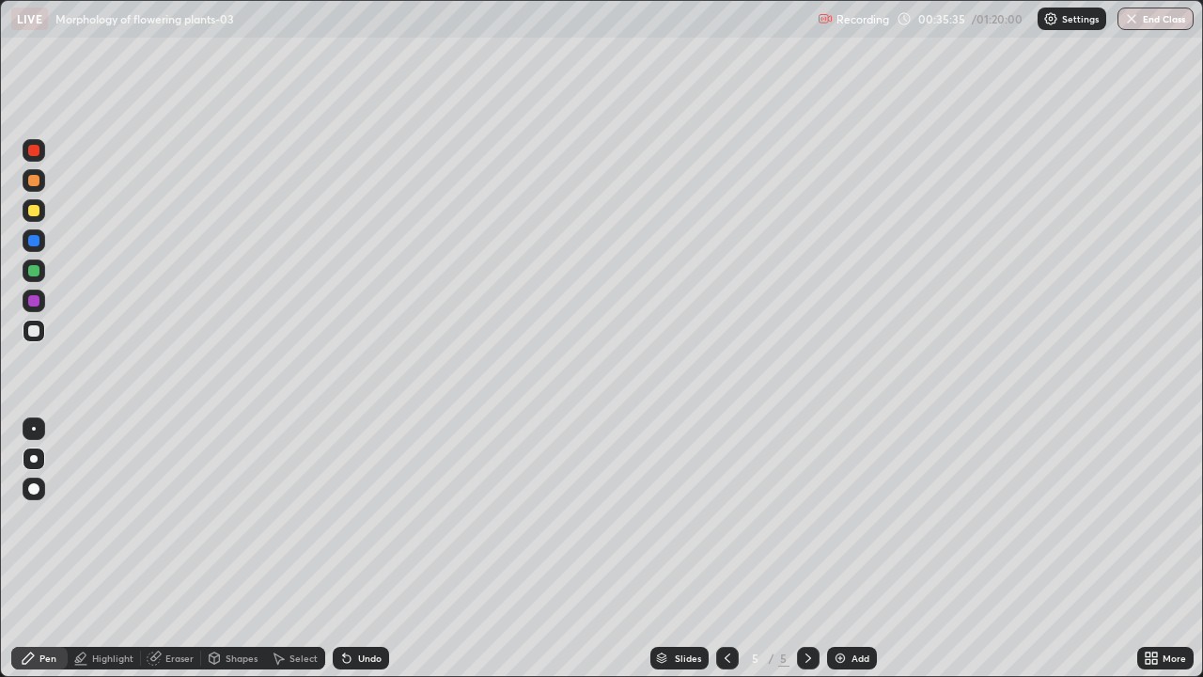
click at [724, 549] on icon at bounding box center [727, 657] width 15 height 15
click at [814, 549] on icon at bounding box center [808, 657] width 15 height 15
click at [806, 549] on icon at bounding box center [808, 657] width 15 height 15
click at [838, 549] on img at bounding box center [839, 657] width 15 height 15
click at [35, 272] on div at bounding box center [33, 270] width 11 height 11
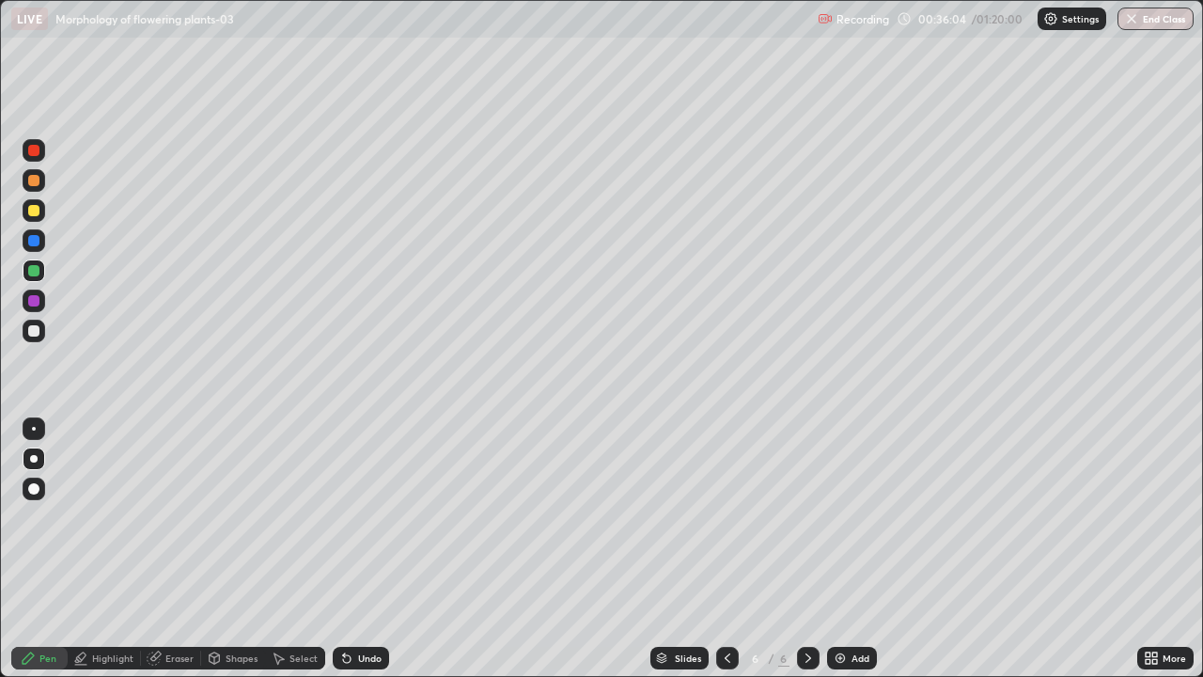
click at [37, 176] on div at bounding box center [33, 180] width 11 height 11
click at [95, 549] on div "Highlight" at bounding box center [112, 657] width 41 height 9
click at [37, 549] on icon at bounding box center [33, 593] width 15 height 15
click at [29, 301] on div at bounding box center [33, 300] width 11 height 11
click at [361, 549] on div "Undo" at bounding box center [361, 657] width 56 height 23
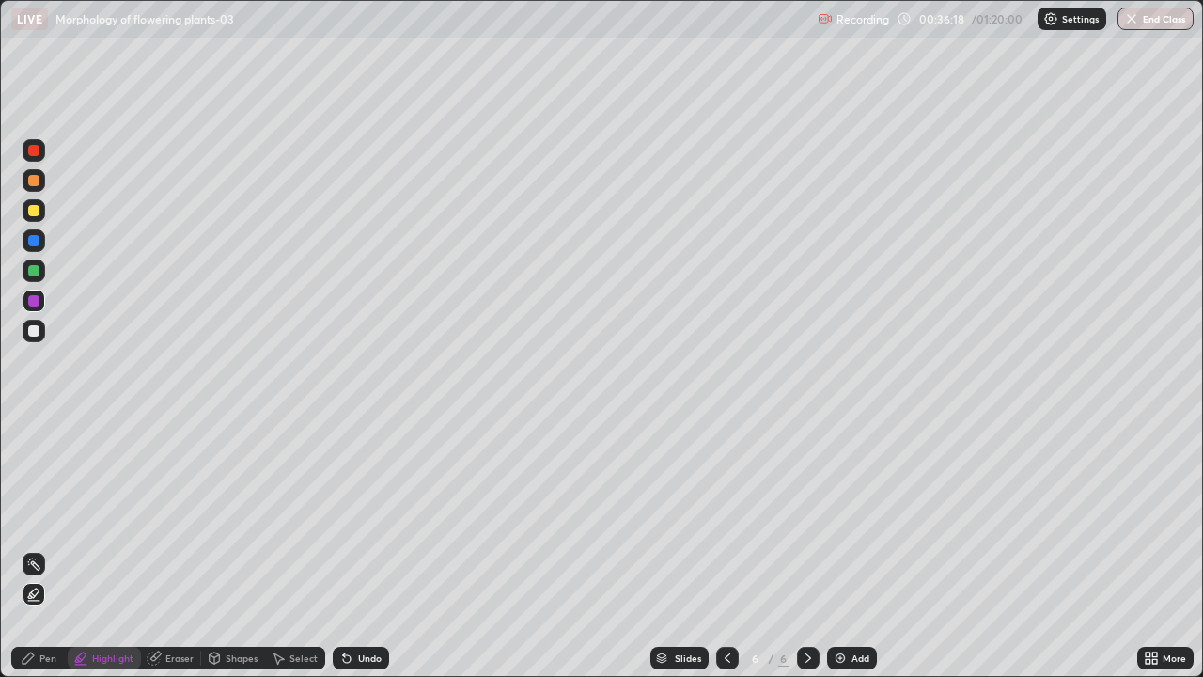
click at [41, 549] on div "Pen" at bounding box center [47, 657] width 17 height 9
click at [30, 271] on div at bounding box center [33, 270] width 11 height 11
click at [36, 241] on div at bounding box center [33, 240] width 11 height 11
click at [371, 549] on div "Undo" at bounding box center [369, 657] width 23 height 9
click at [33, 241] on div at bounding box center [33, 240] width 11 height 11
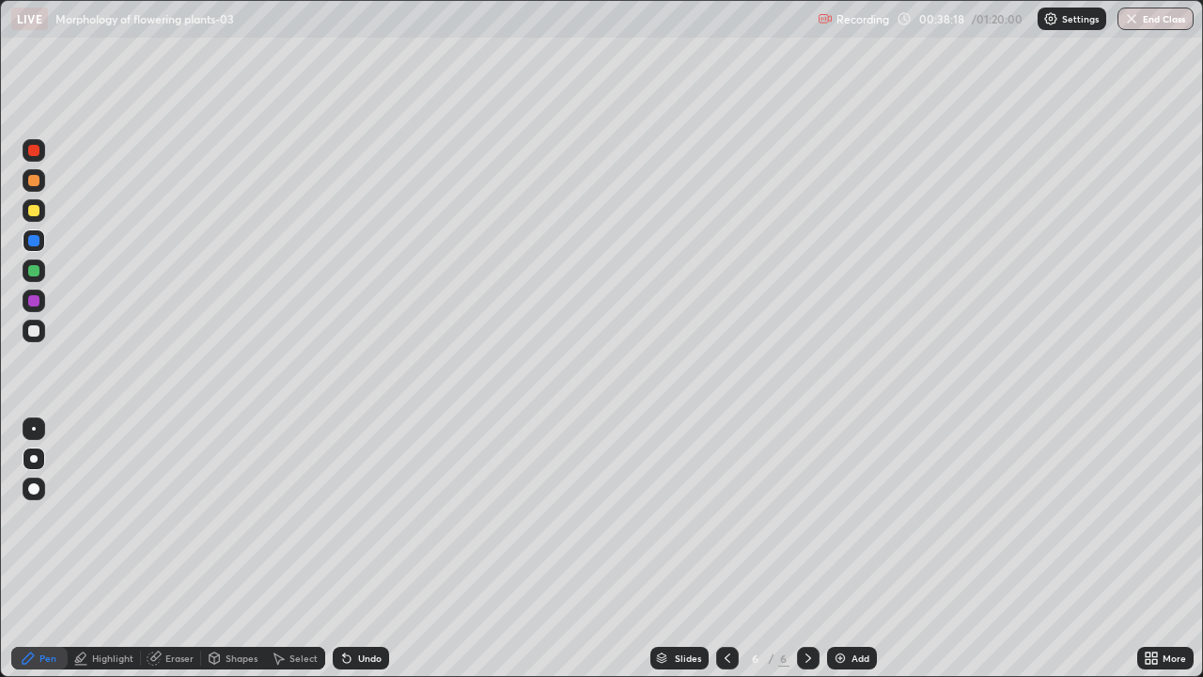
click at [34, 272] on div at bounding box center [33, 270] width 11 height 11
click at [357, 549] on div "Undo" at bounding box center [361, 657] width 56 height 23
click at [343, 549] on icon at bounding box center [347, 659] width 8 height 8
click at [350, 549] on icon at bounding box center [346, 657] width 15 height 15
click at [156, 549] on icon at bounding box center [154, 658] width 12 height 12
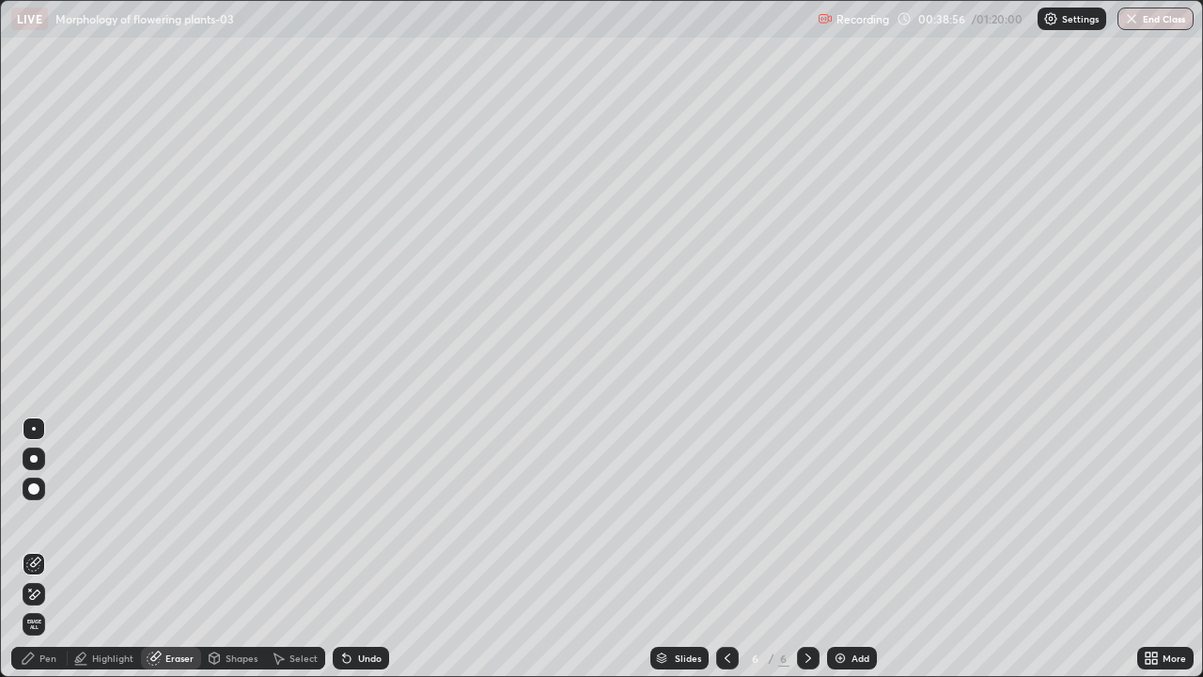
click at [47, 549] on div "Pen" at bounding box center [47, 657] width 17 height 9
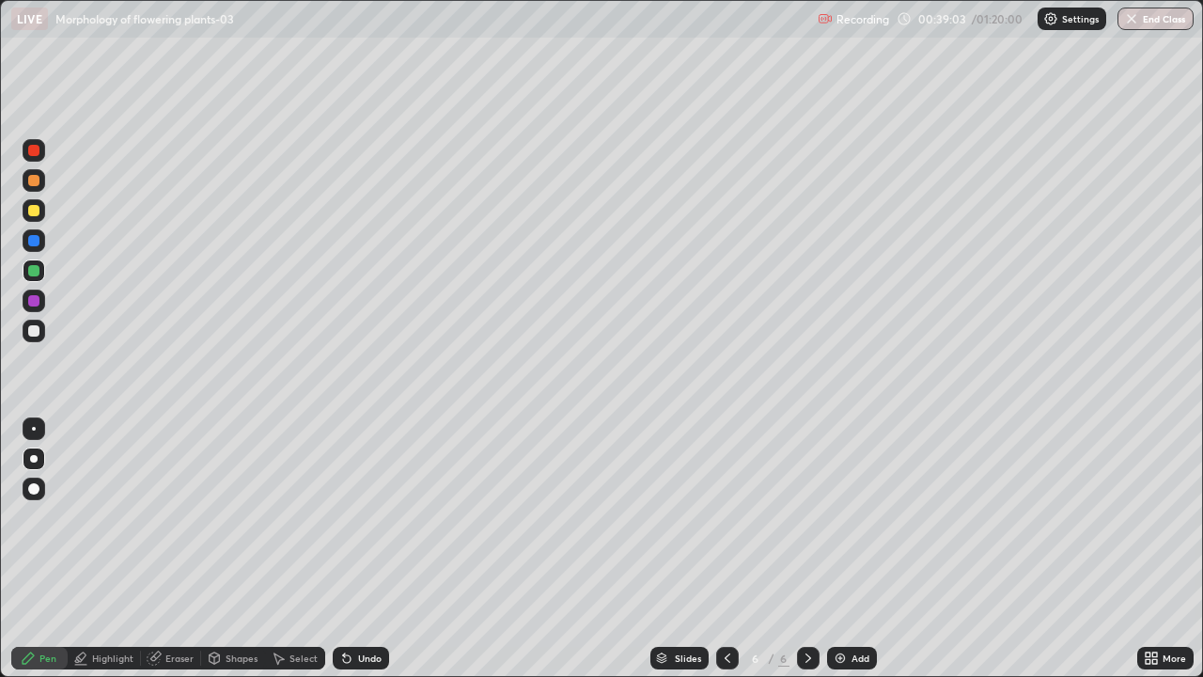
click at [30, 329] on div at bounding box center [33, 330] width 11 height 11
click at [29, 297] on div at bounding box center [33, 300] width 11 height 11
click at [366, 549] on div "Undo" at bounding box center [369, 657] width 23 height 9
click at [35, 331] on div at bounding box center [33, 330] width 11 height 11
click at [725, 549] on icon at bounding box center [727, 657] width 15 height 15
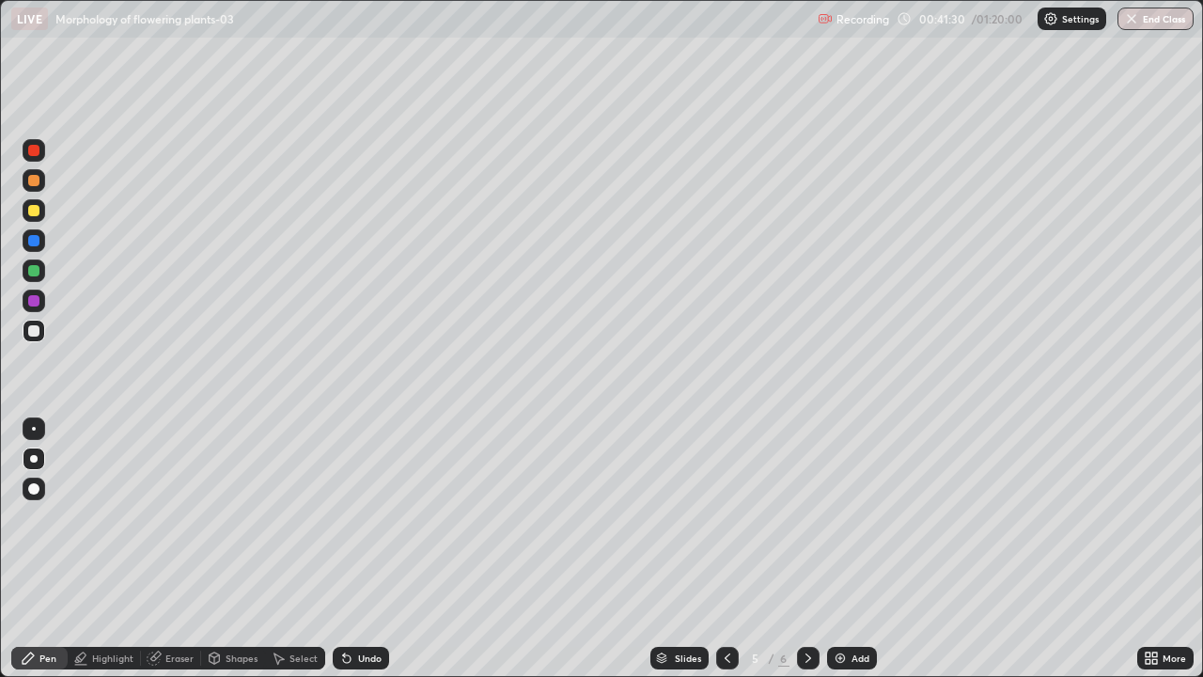
click at [722, 549] on icon at bounding box center [727, 657] width 15 height 15
click at [194, 549] on div "Eraser" at bounding box center [171, 657] width 60 height 23
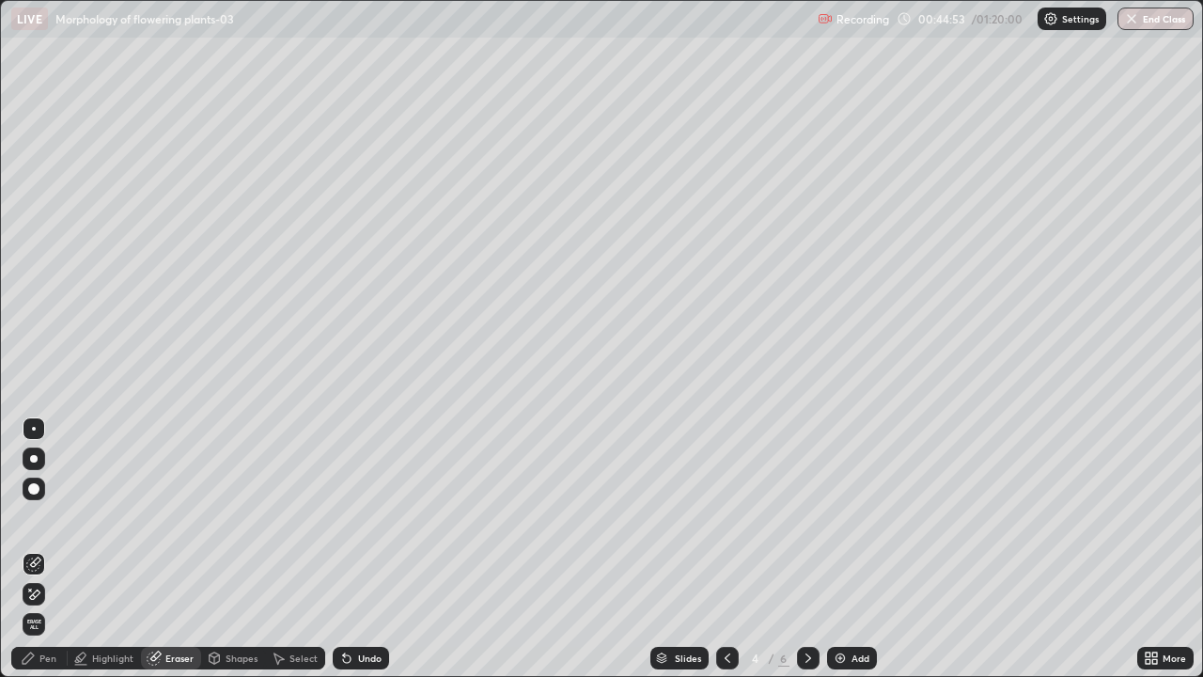
click at [45, 549] on div "Pen" at bounding box center [47, 657] width 17 height 9
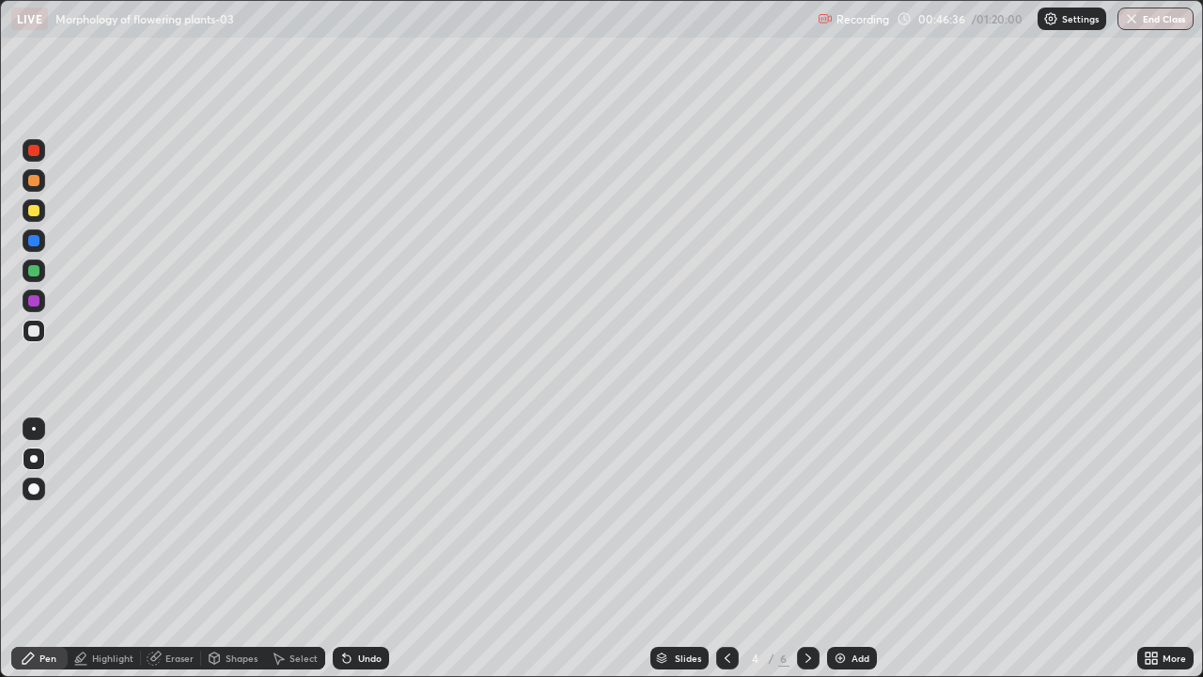
click at [806, 549] on icon at bounding box center [808, 657] width 15 height 15
click at [169, 549] on div "Eraser" at bounding box center [179, 657] width 28 height 9
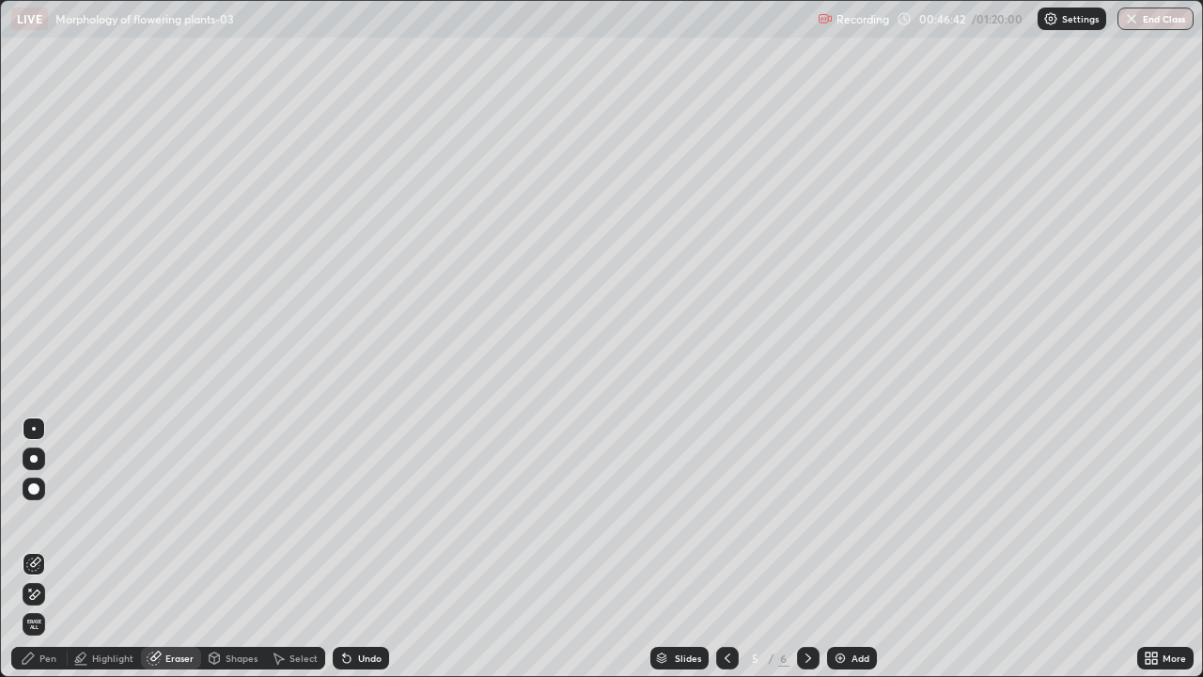
click at [39, 549] on div "Pen" at bounding box center [39, 657] width 56 height 23
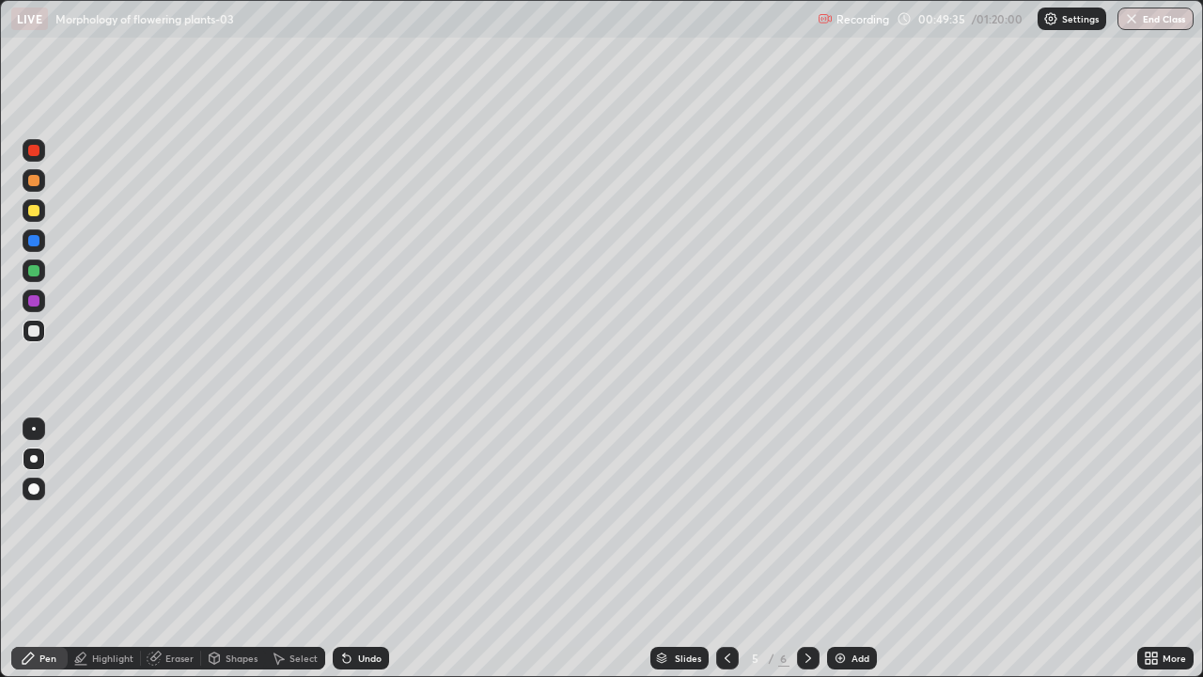
click at [806, 549] on icon at bounding box center [808, 657] width 15 height 15
click at [723, 549] on icon at bounding box center [727, 657] width 15 height 15
click at [806, 549] on icon at bounding box center [808, 657] width 15 height 15
click at [1157, 549] on icon at bounding box center [1154, 661] width 5 height 5
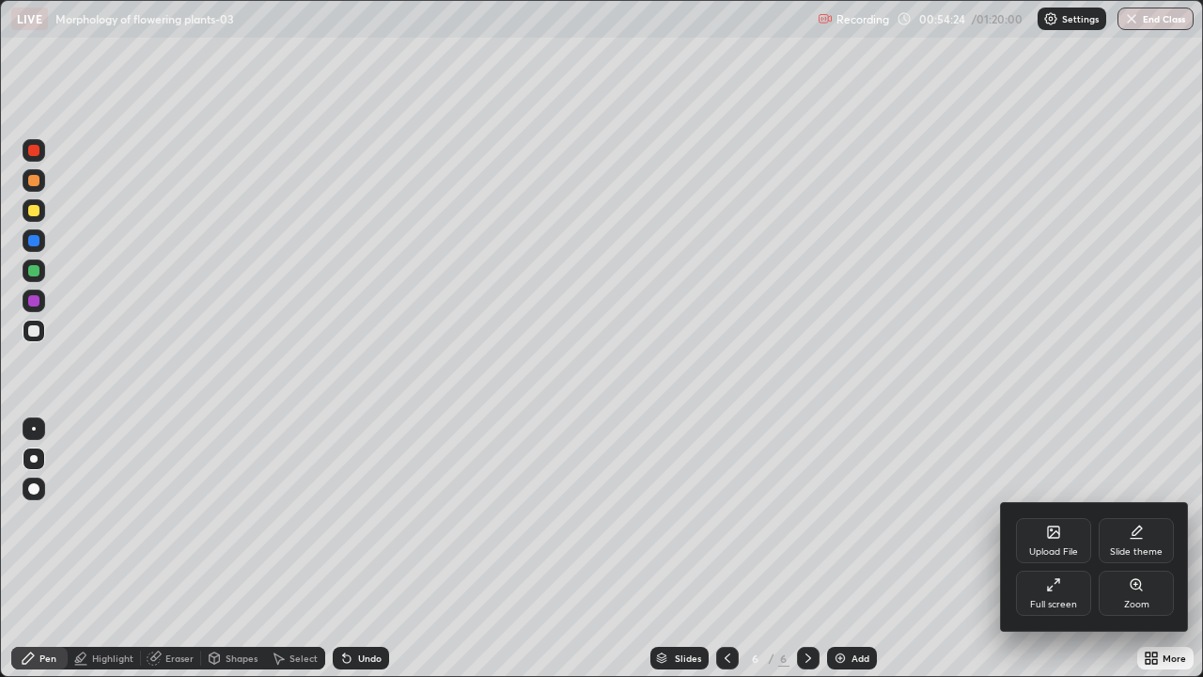
click at [1057, 539] on icon at bounding box center [1053, 531] width 15 height 15
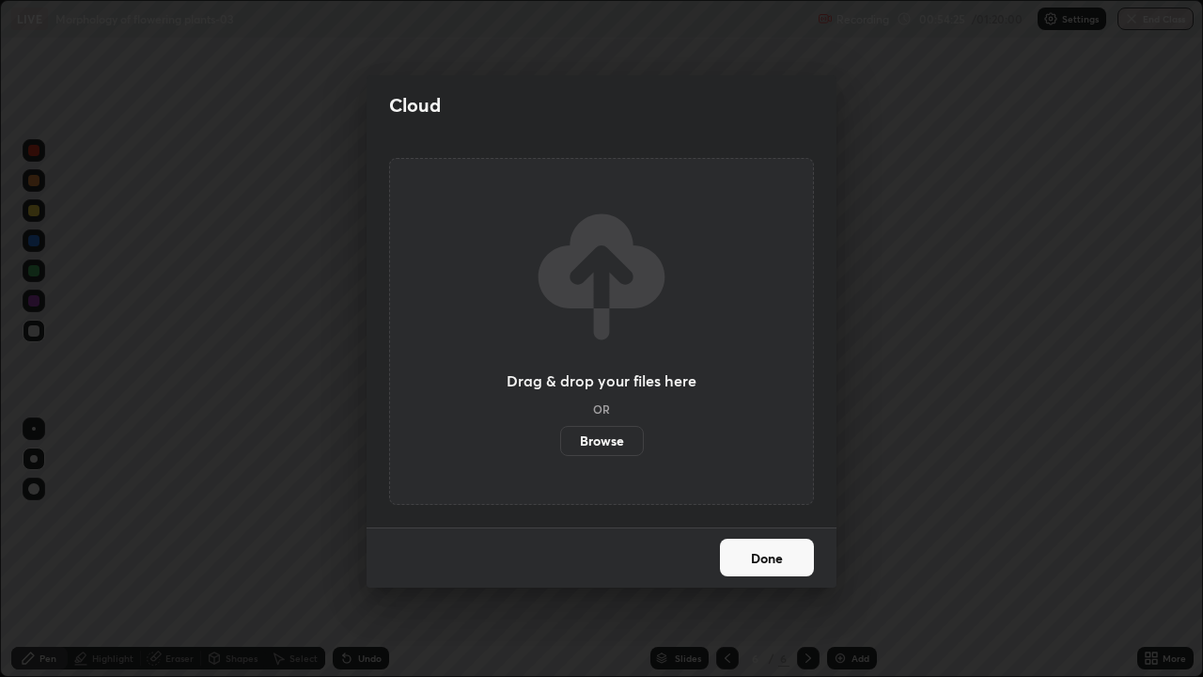
click at [615, 436] on label "Browse" at bounding box center [602, 441] width 84 height 30
click at [560, 436] on input "Browse" at bounding box center [560, 441] width 0 height 30
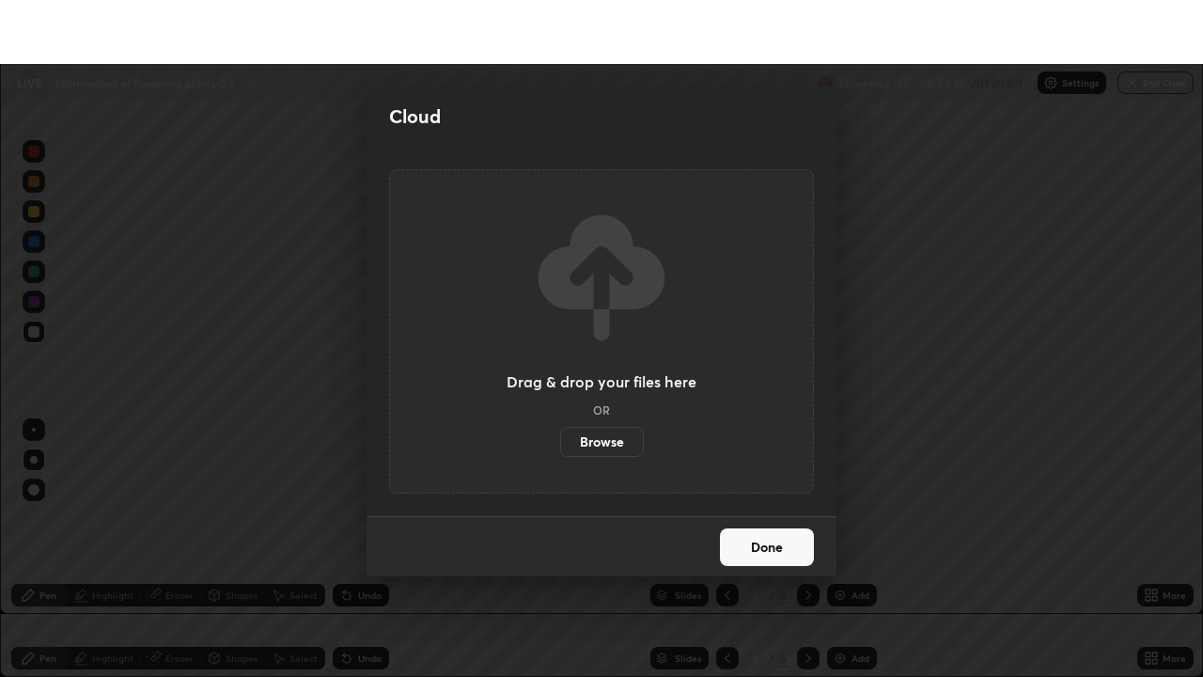
scroll to position [93410, 92758]
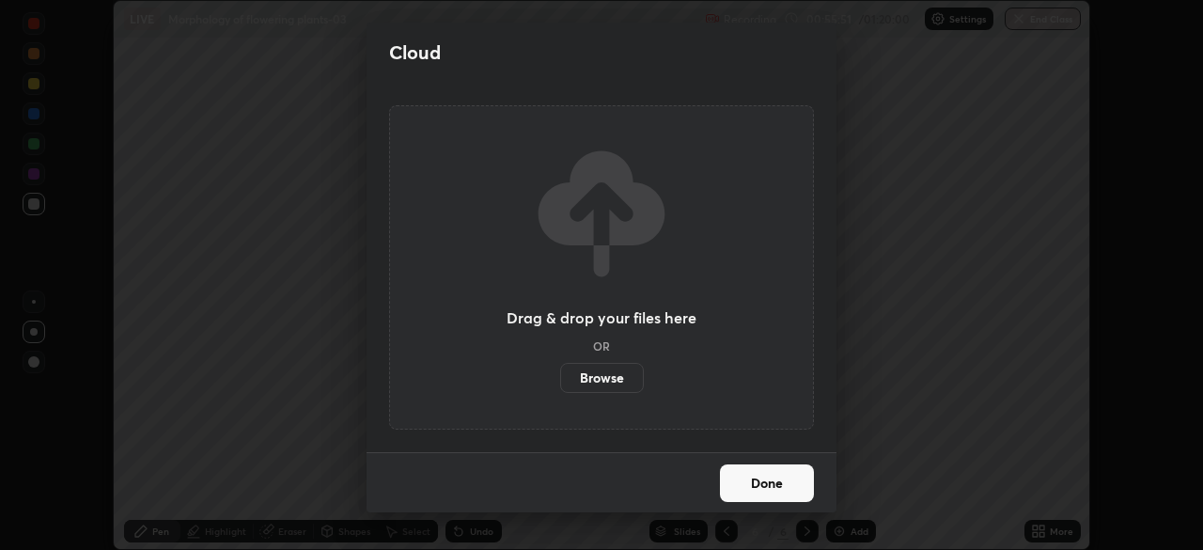
click at [606, 366] on label "Browse" at bounding box center [602, 378] width 84 height 30
click at [560, 366] on input "Browse" at bounding box center [560, 378] width 0 height 30
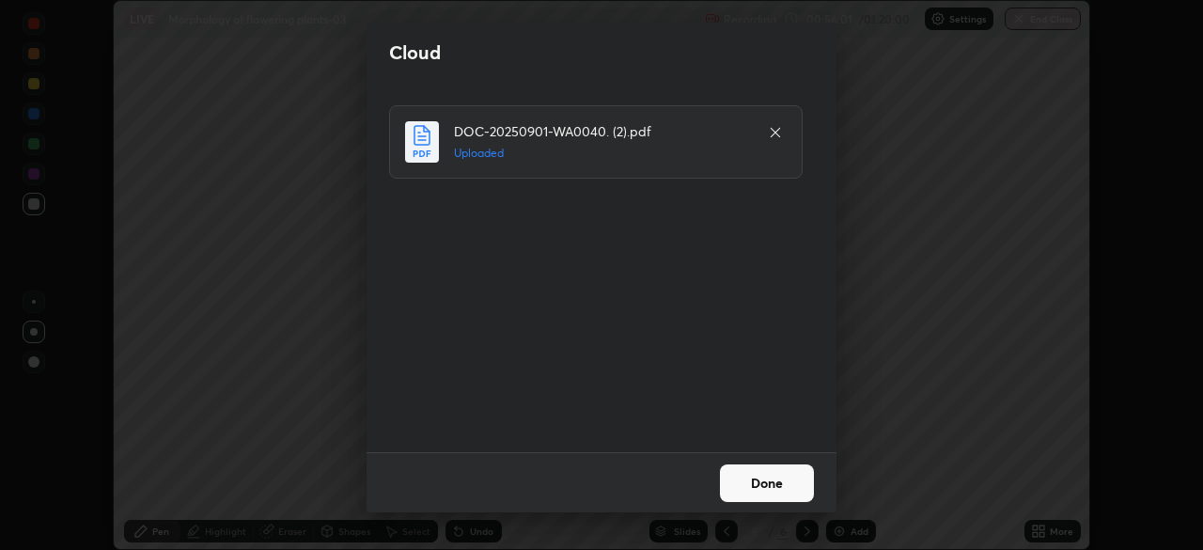
click at [742, 482] on button "Done" at bounding box center [767, 483] width 94 height 38
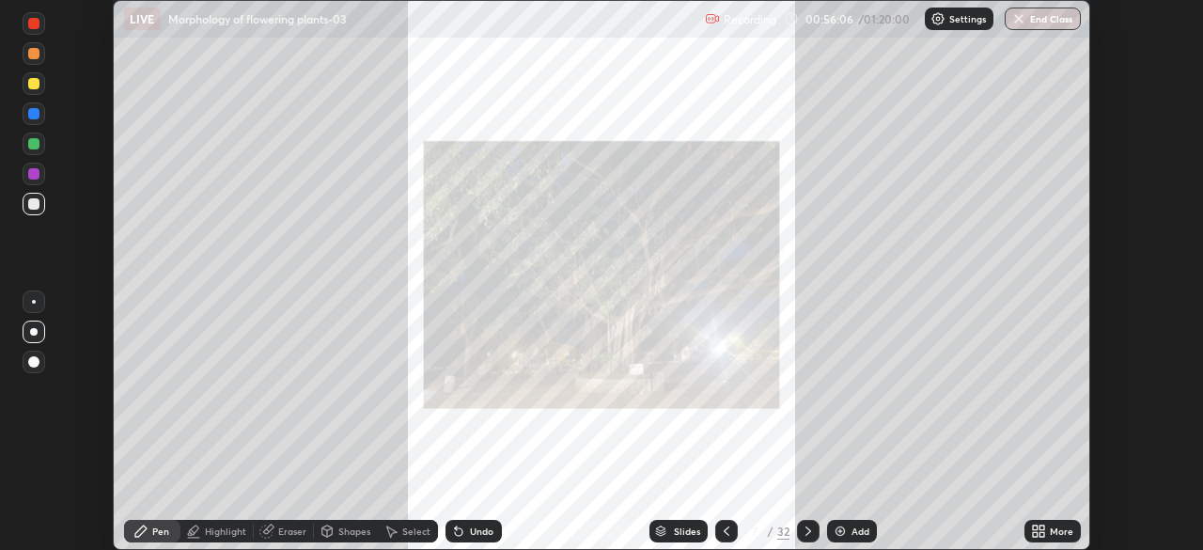
click at [1044, 532] on icon at bounding box center [1038, 530] width 15 height 15
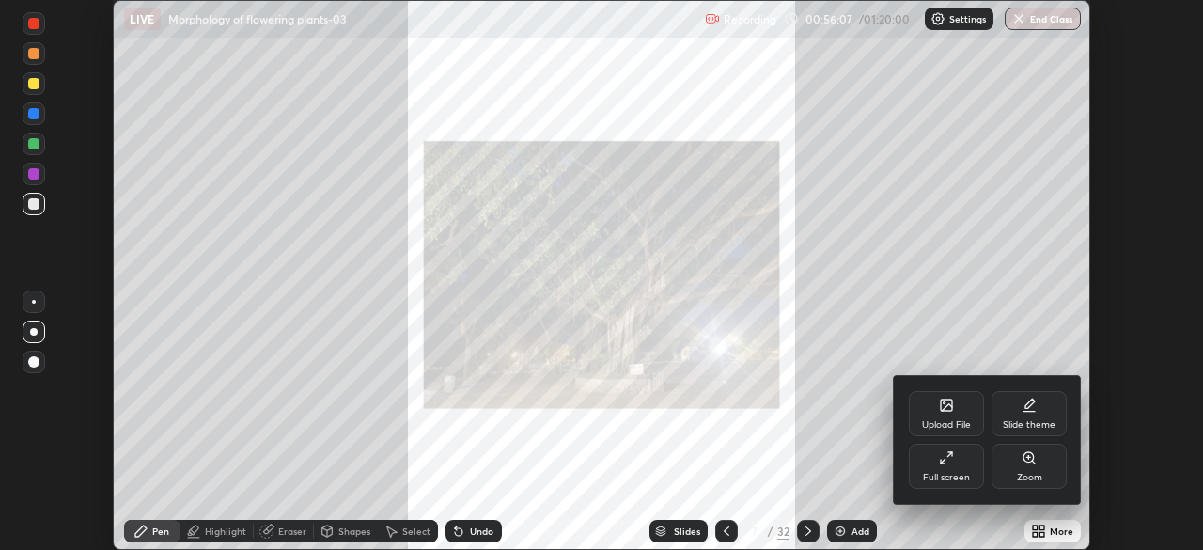
click at [953, 473] on div "Full screen" at bounding box center [946, 477] width 47 height 9
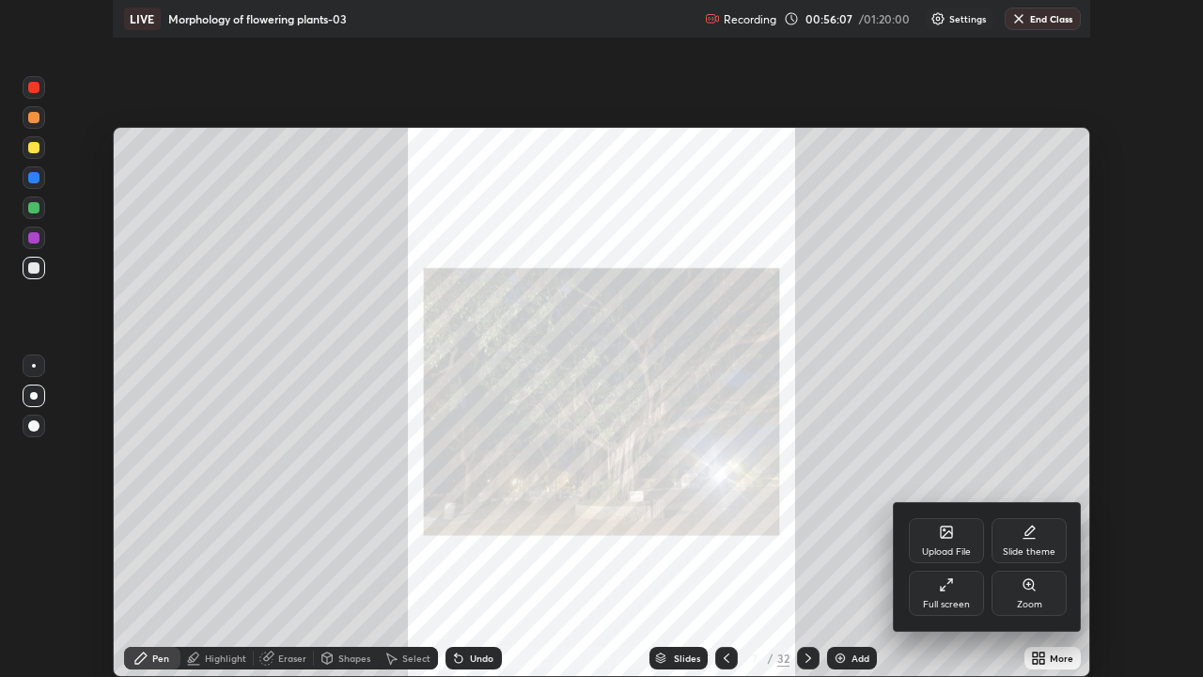
scroll to position [677, 1203]
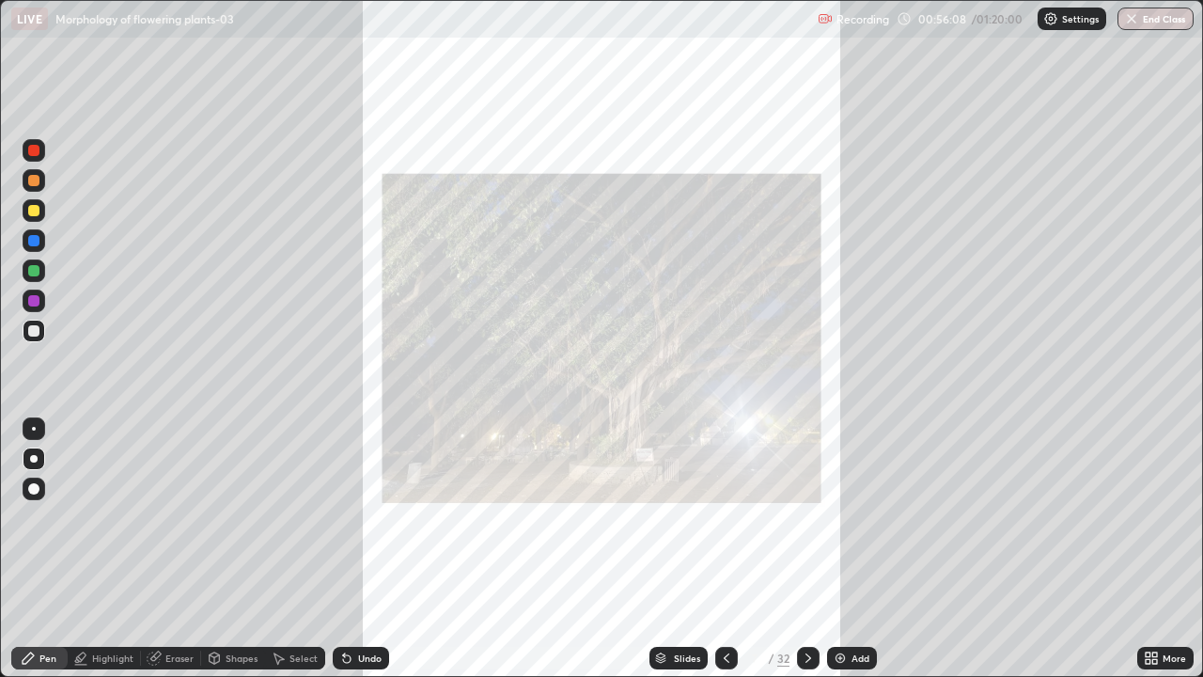
click at [815, 549] on div at bounding box center [808, 657] width 23 height 23
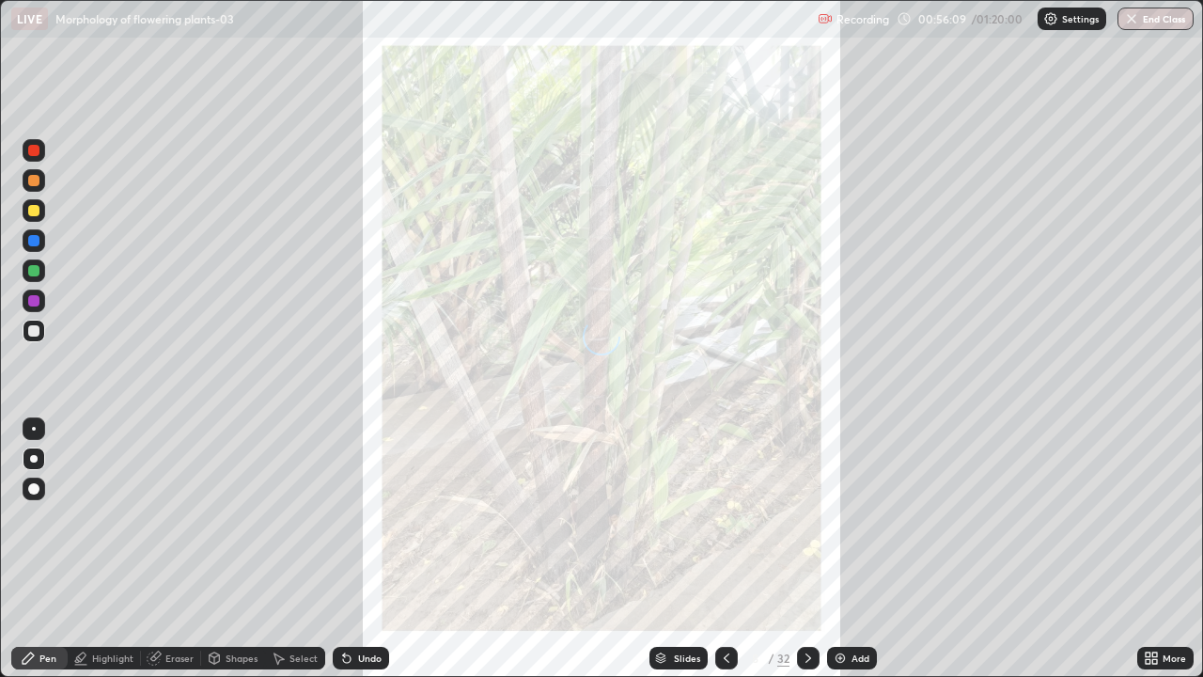
click at [685, 549] on div "Slides" at bounding box center [687, 657] width 26 height 9
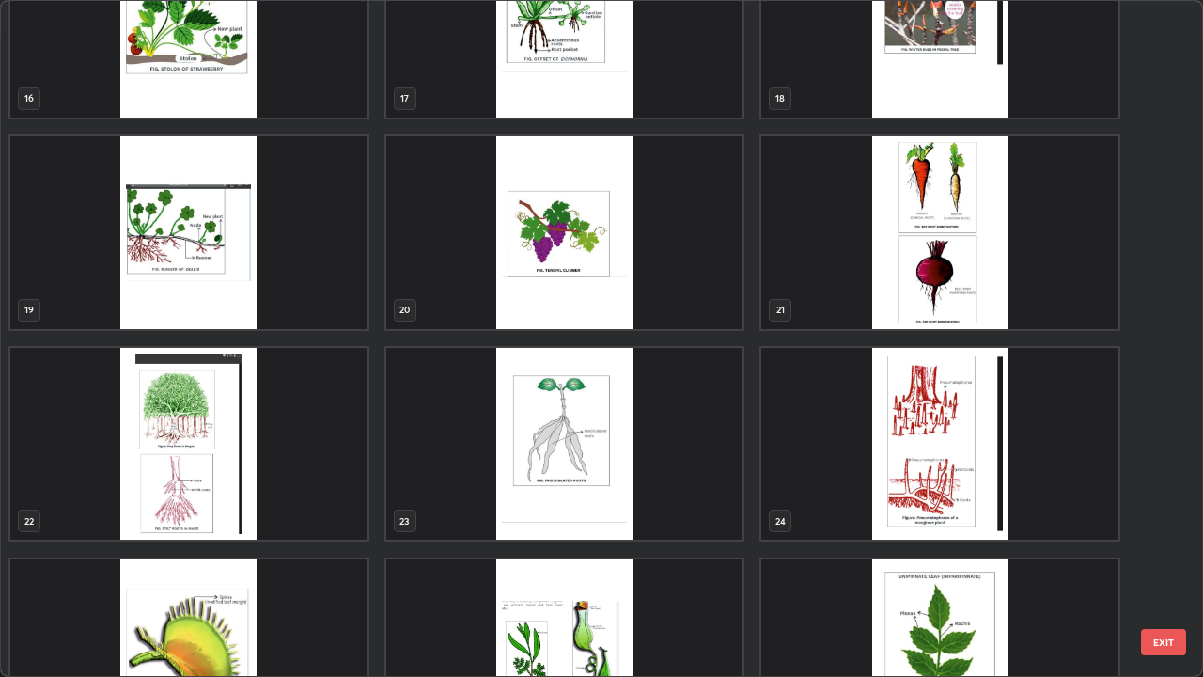
scroll to position [1143, 0]
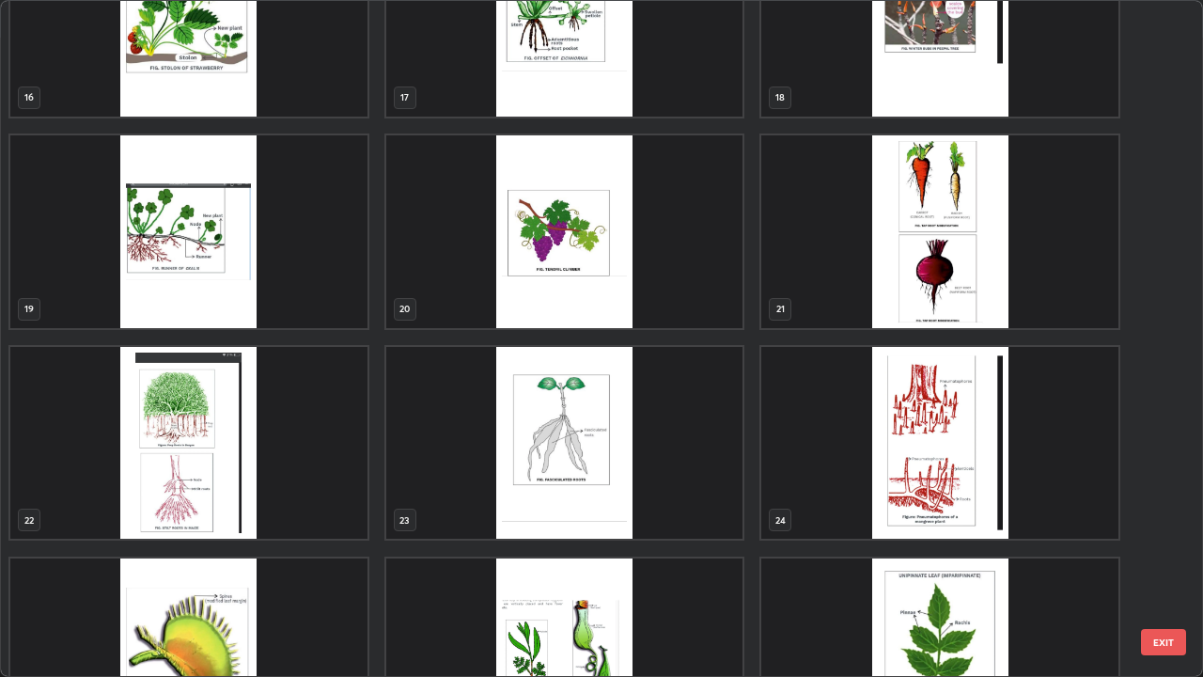
click at [957, 468] on img "grid" at bounding box center [939, 443] width 357 height 193
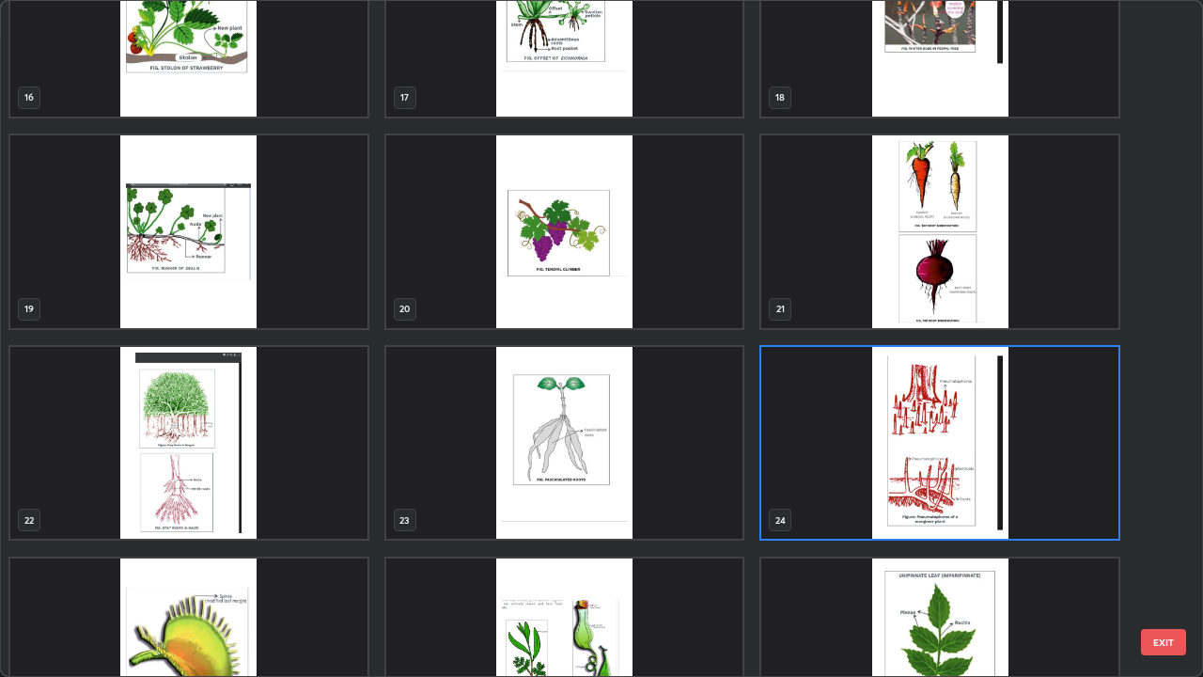
click at [953, 463] on img "grid" at bounding box center [939, 443] width 357 height 193
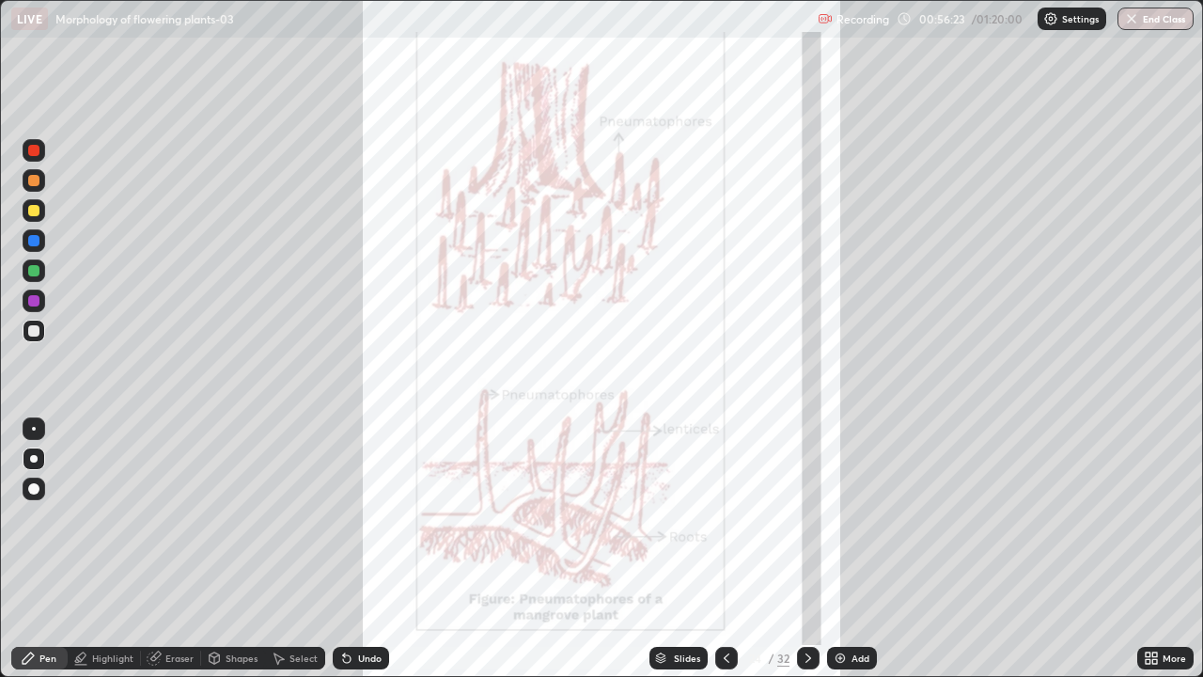
click at [962, 459] on img "grid" at bounding box center [939, 443] width 357 height 193
click at [727, 549] on div at bounding box center [726, 657] width 23 height 23
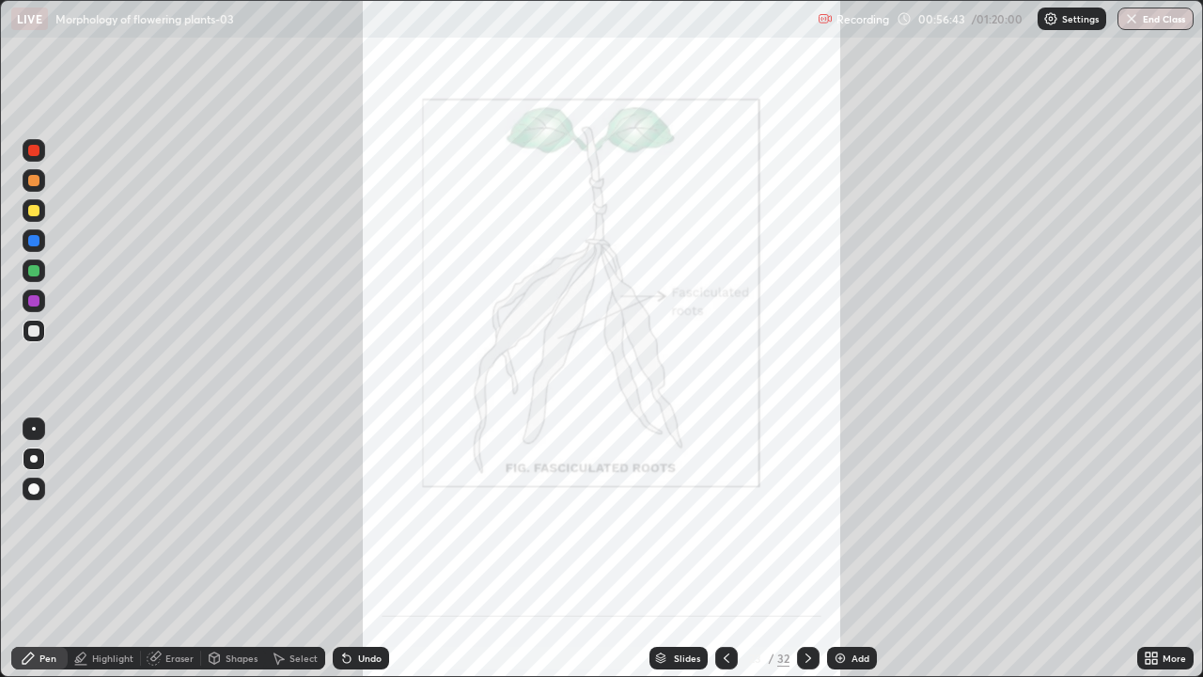
click at [722, 549] on icon at bounding box center [726, 657] width 15 height 15
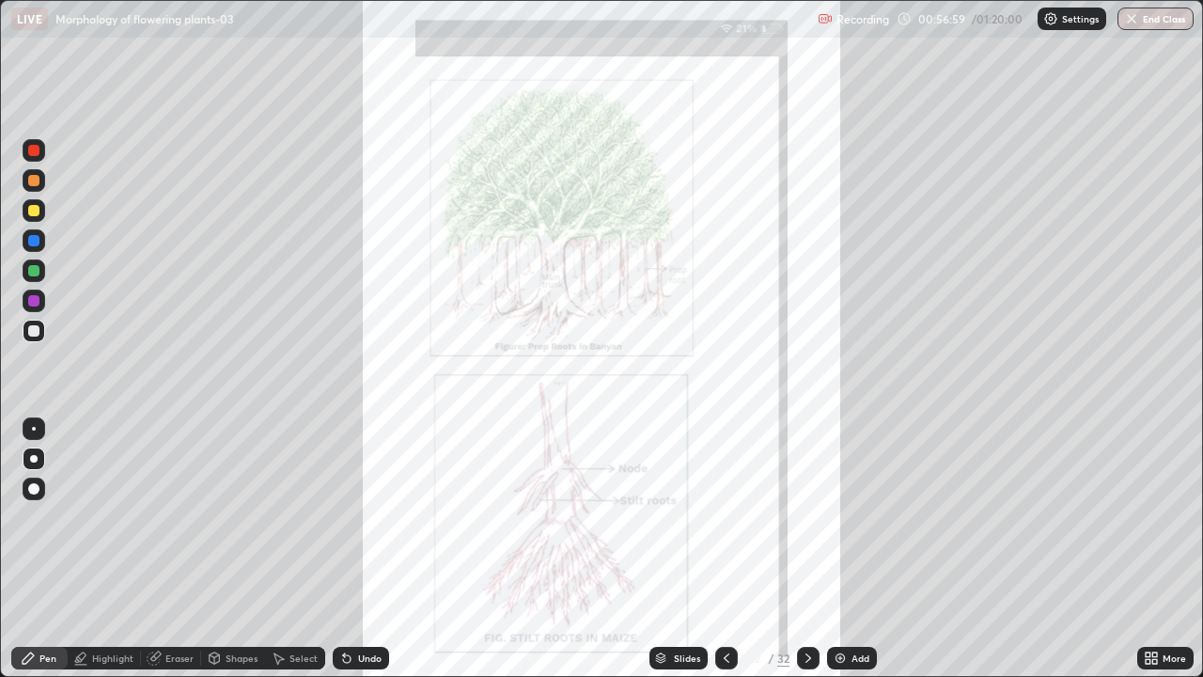
click at [36, 303] on div at bounding box center [33, 300] width 11 height 11
click at [34, 428] on div at bounding box center [34, 429] width 4 height 4
click at [724, 549] on icon at bounding box center [726, 657] width 15 height 15
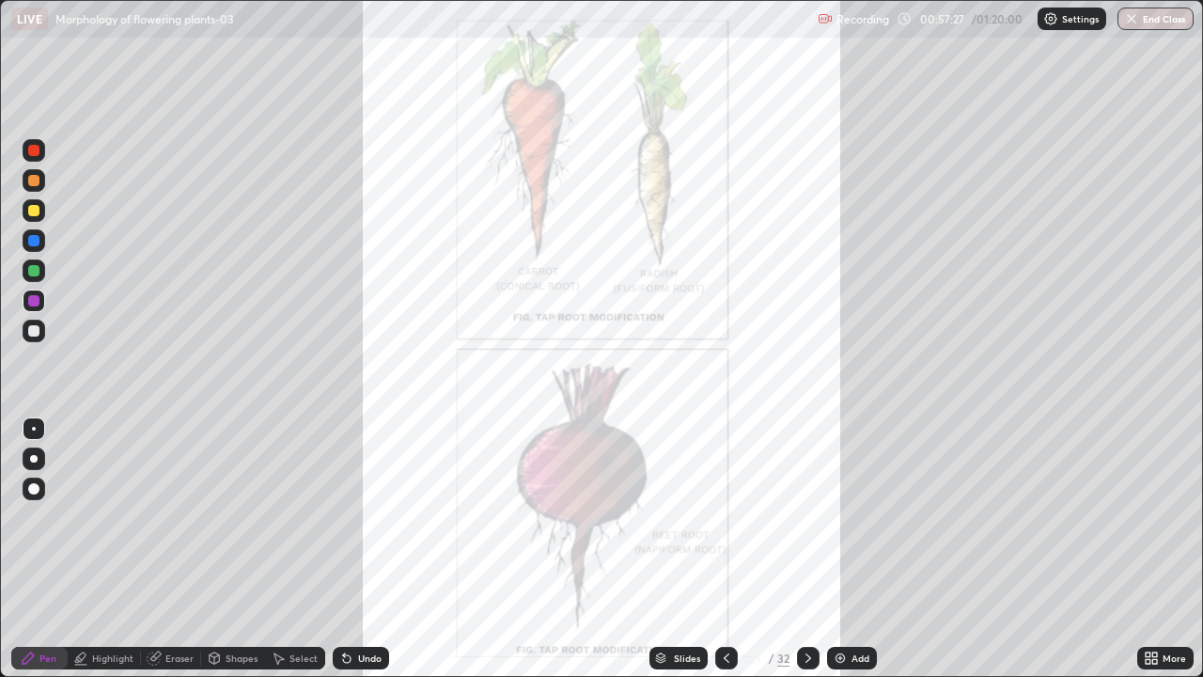
click at [723, 549] on div at bounding box center [726, 657] width 23 height 23
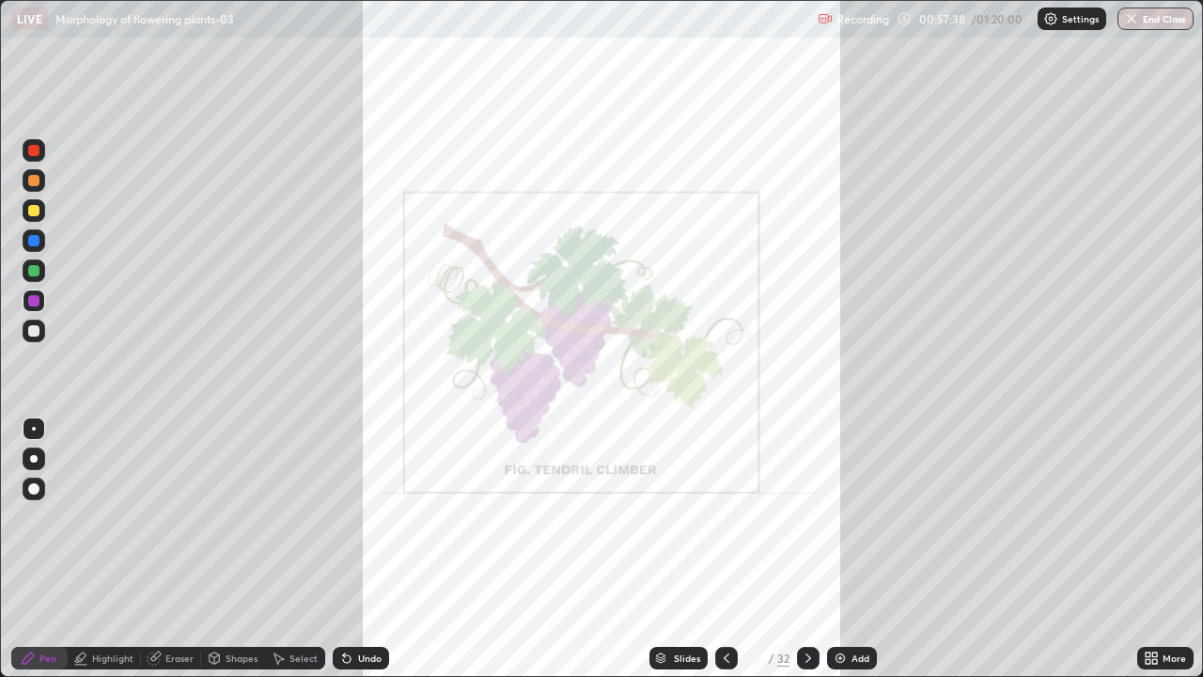
click at [730, 549] on div at bounding box center [726, 657] width 23 height 23
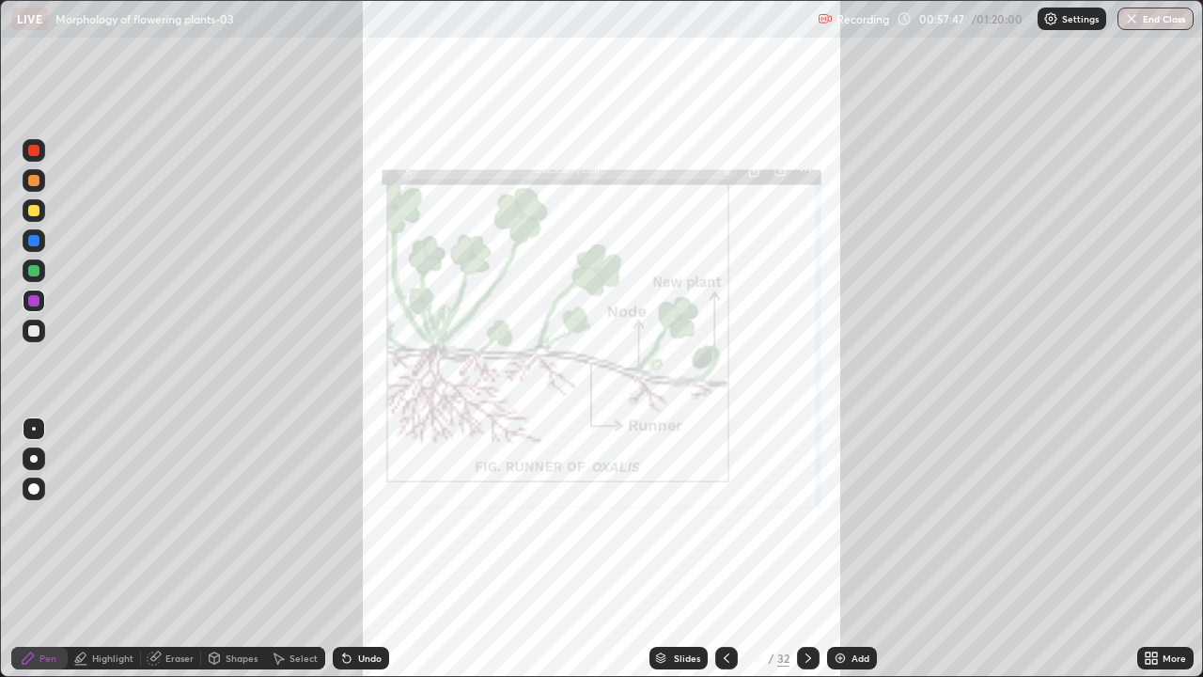
click at [32, 451] on div at bounding box center [34, 458] width 23 height 23
click at [44, 239] on div at bounding box center [34, 240] width 23 height 23
click at [723, 549] on icon at bounding box center [726, 657] width 15 height 15
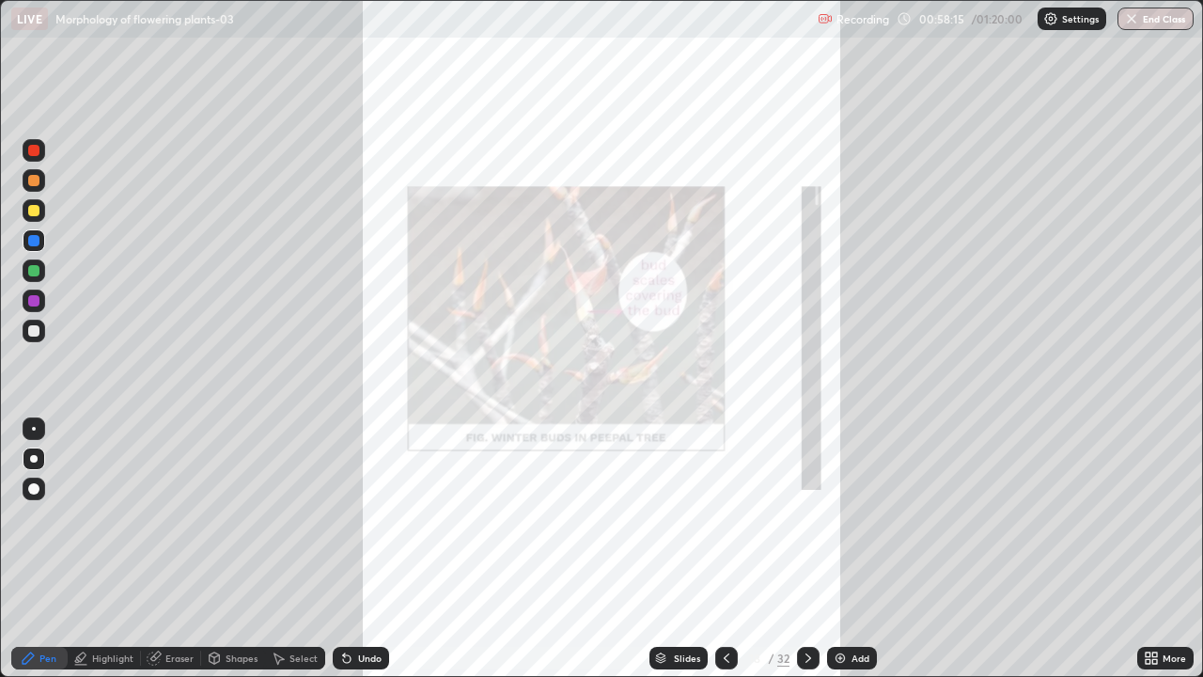
click at [731, 549] on icon at bounding box center [726, 657] width 15 height 15
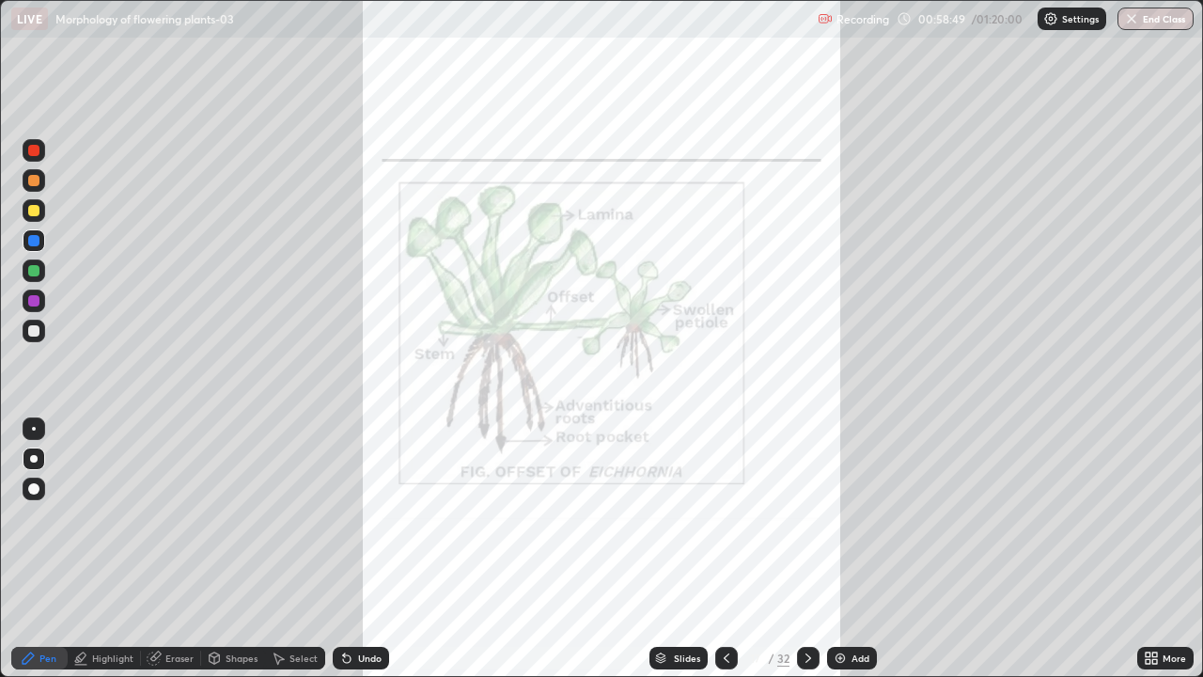
click at [724, 549] on icon at bounding box center [726, 657] width 15 height 15
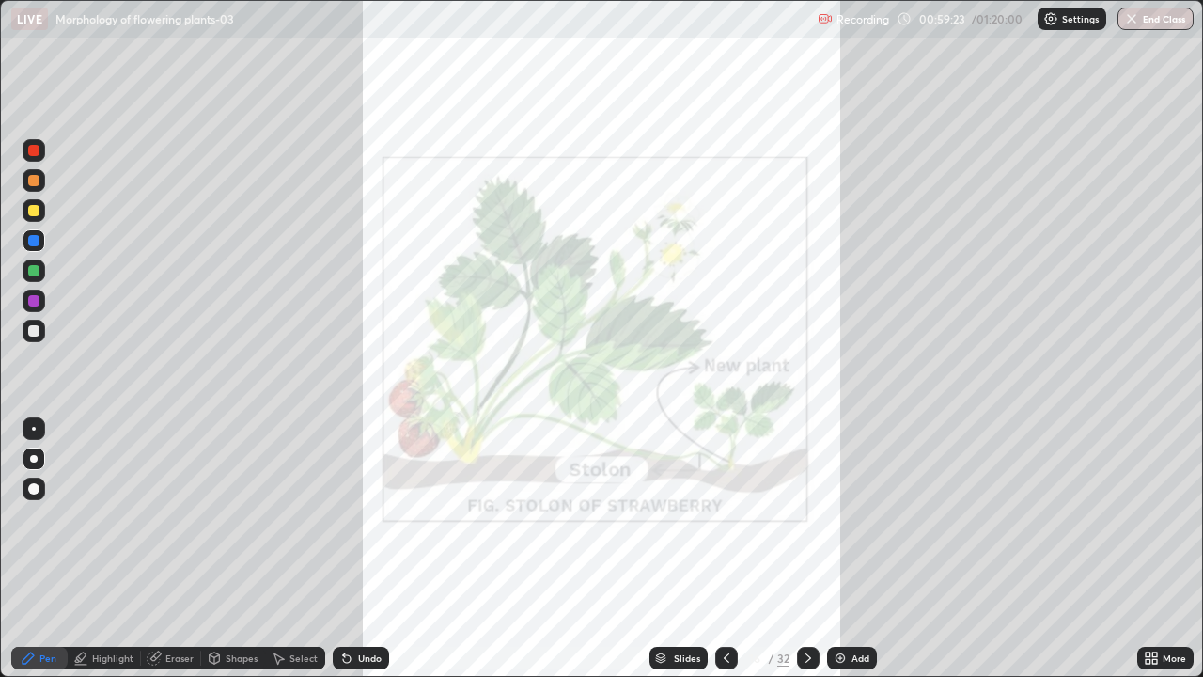
click at [723, 549] on icon at bounding box center [726, 657] width 15 height 15
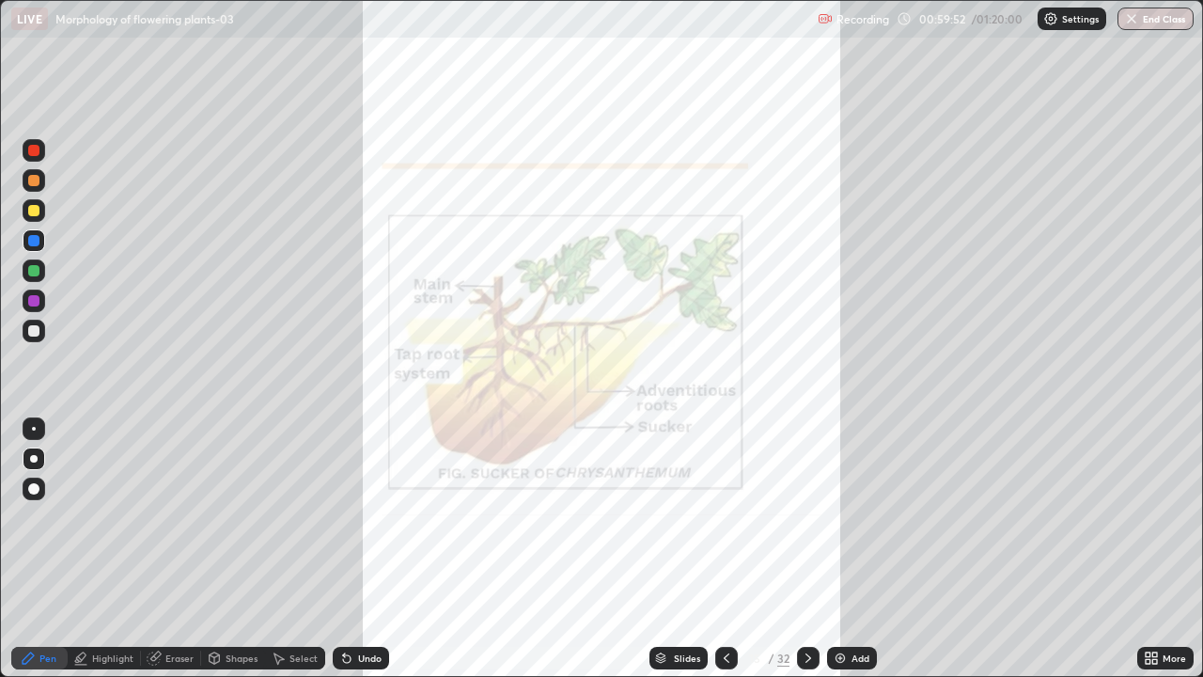
click at [725, 549] on icon at bounding box center [726, 657] width 15 height 15
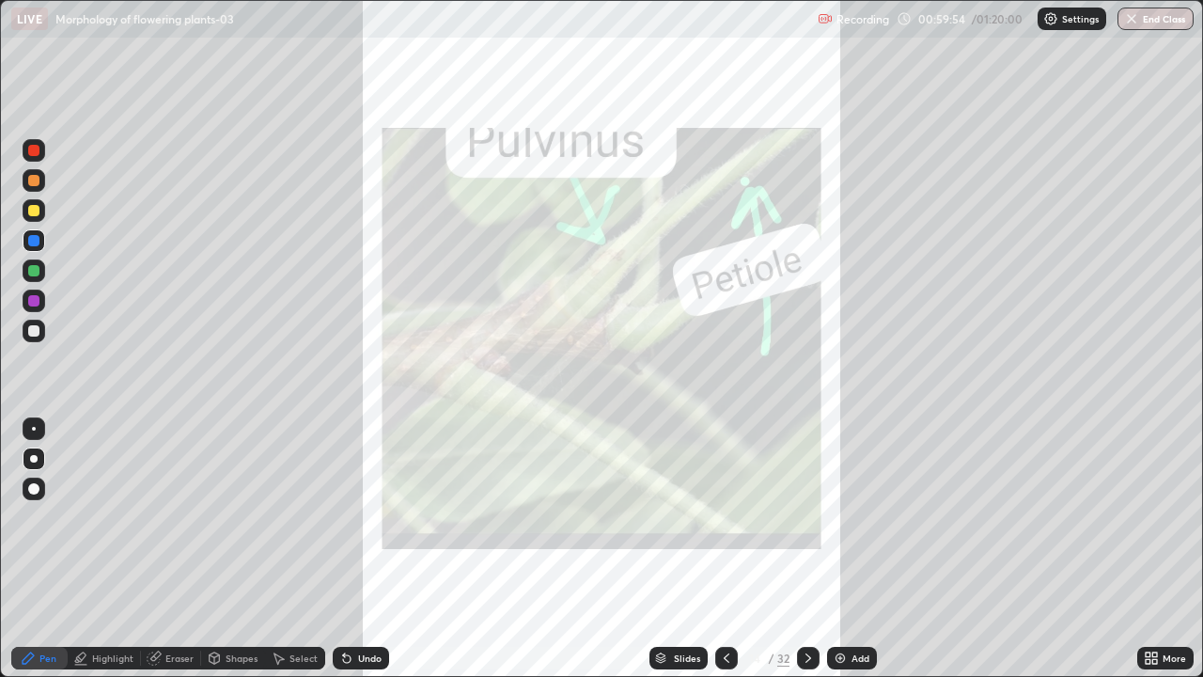
click at [723, 549] on div at bounding box center [726, 658] width 23 height 38
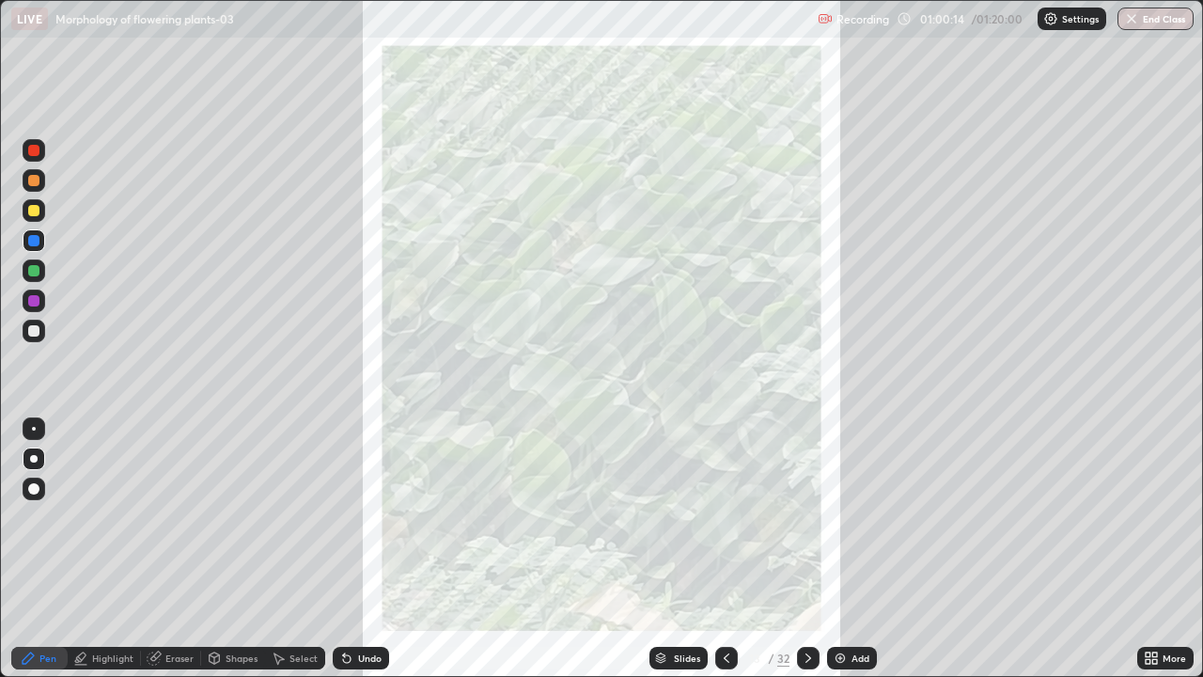
click at [727, 549] on icon at bounding box center [726, 657] width 15 height 15
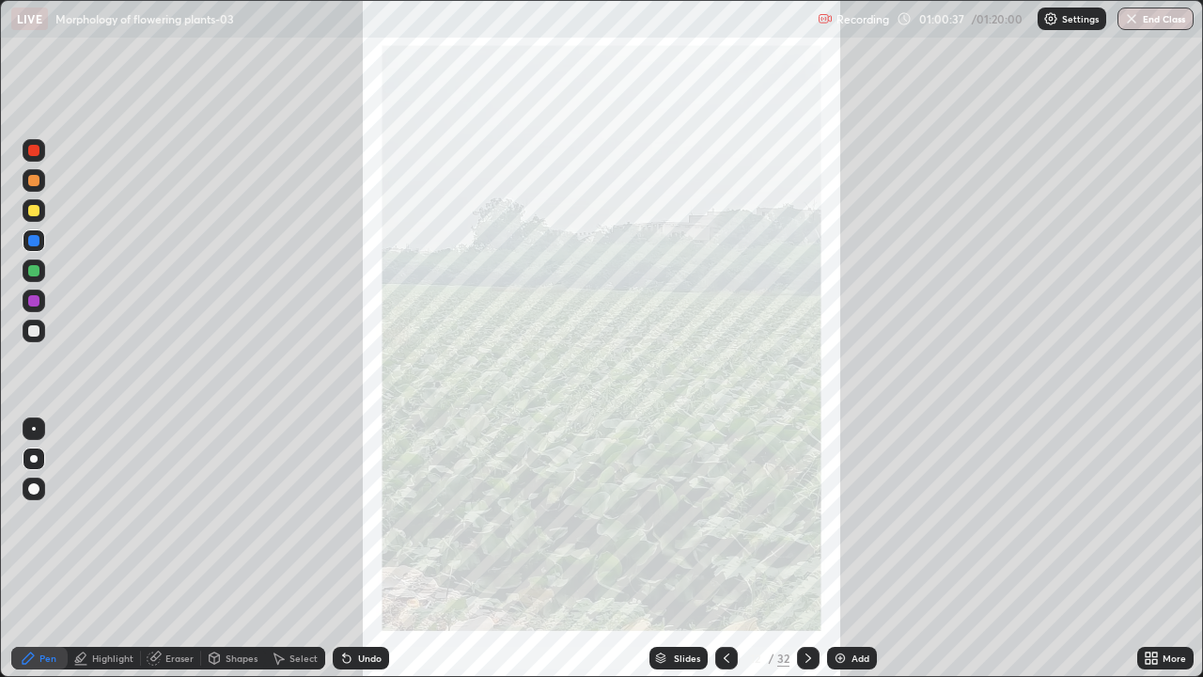
click at [726, 549] on icon at bounding box center [726, 657] width 15 height 15
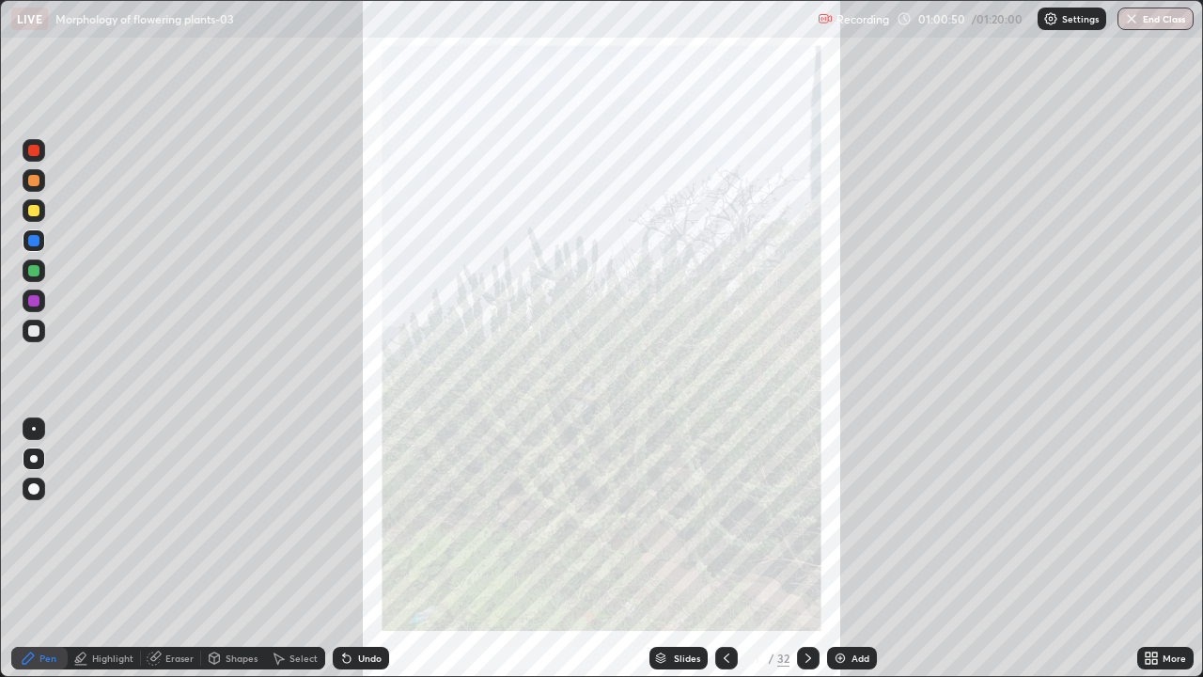
click at [733, 549] on div at bounding box center [726, 657] width 23 height 23
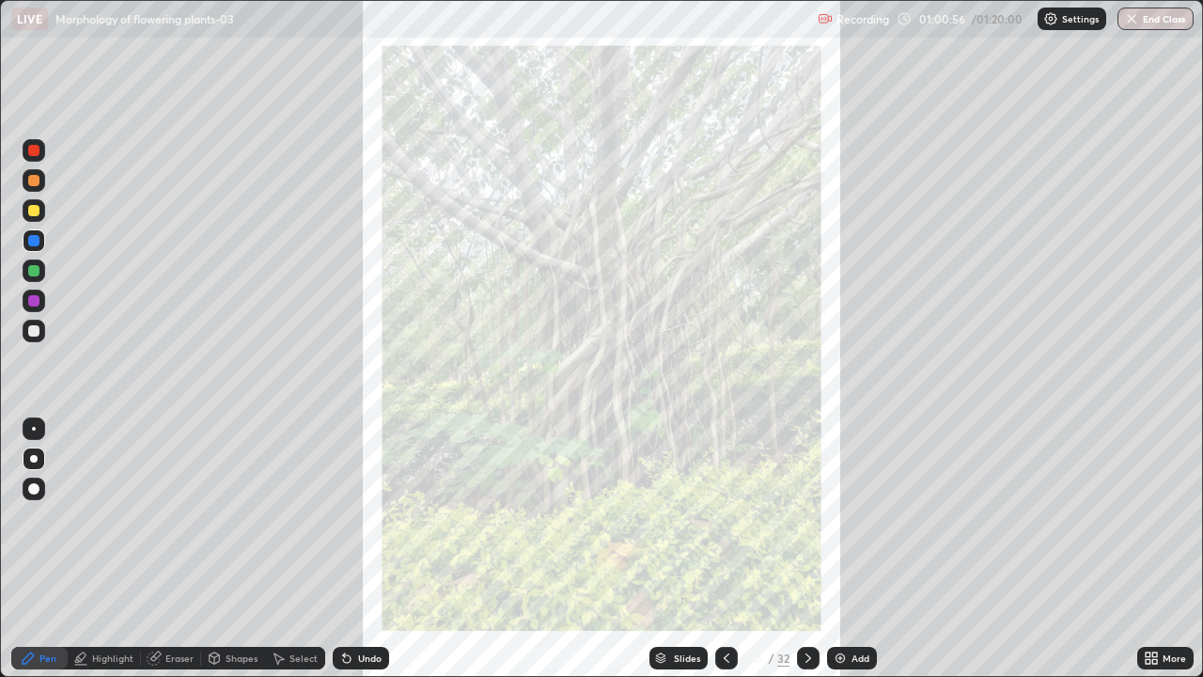
click at [724, 549] on icon at bounding box center [726, 657] width 15 height 15
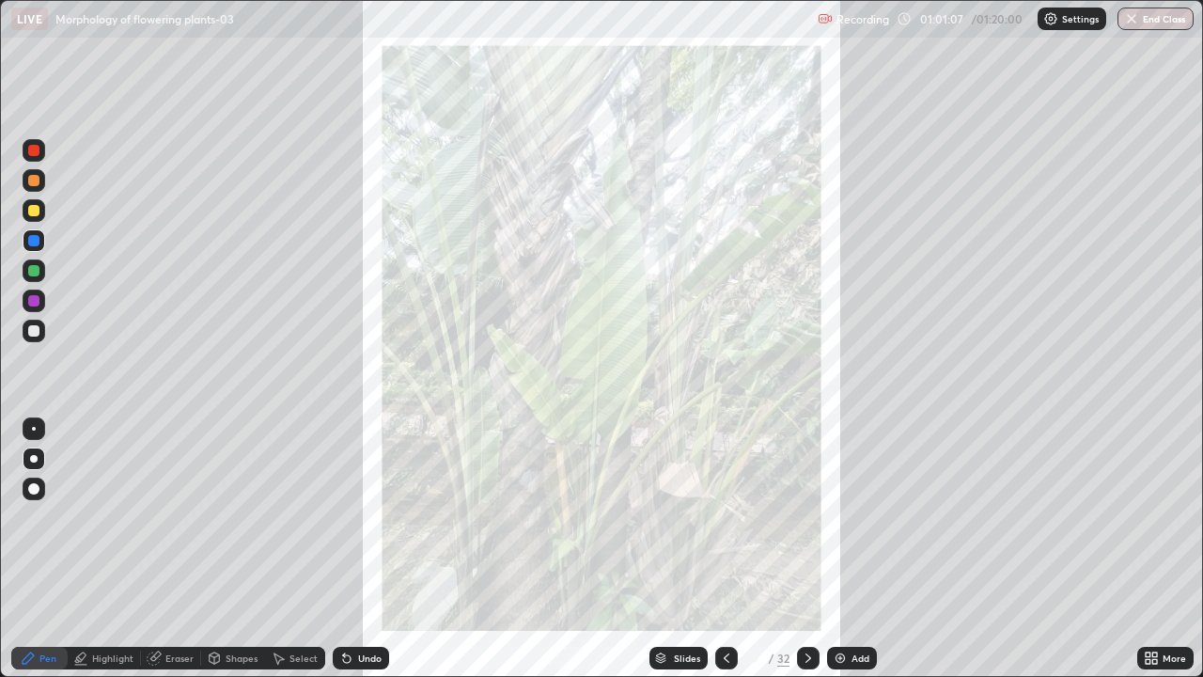
click at [747, 549] on div "9" at bounding box center [754, 657] width 19 height 11
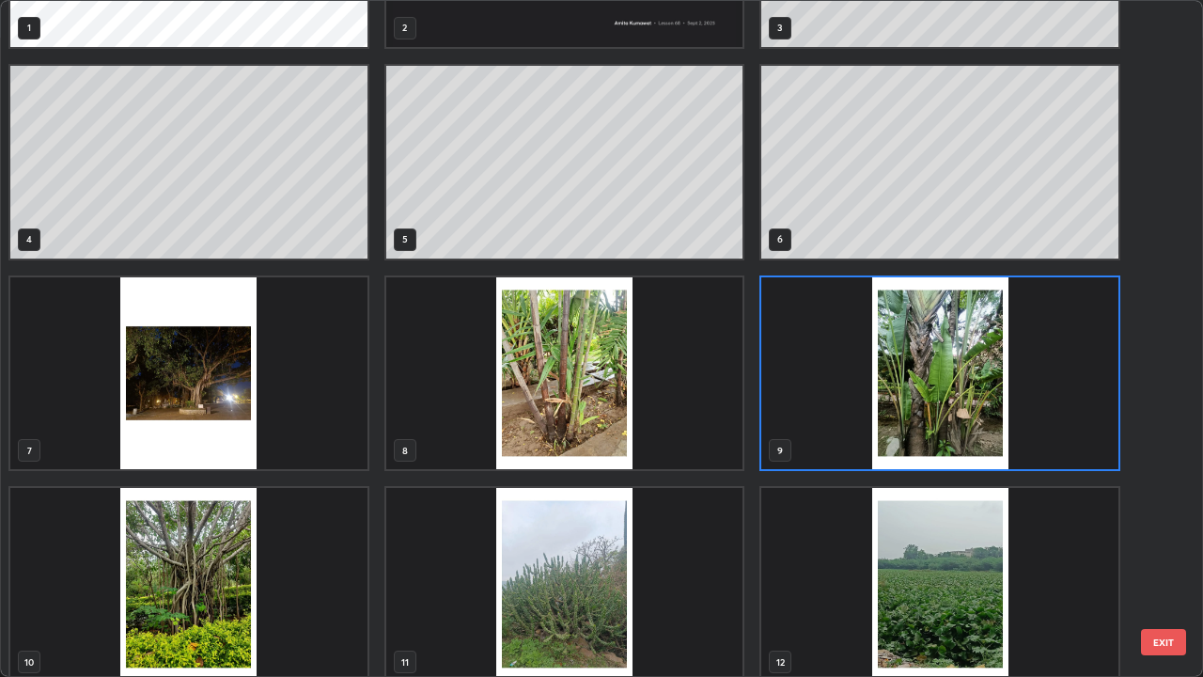
scroll to position [178, 0]
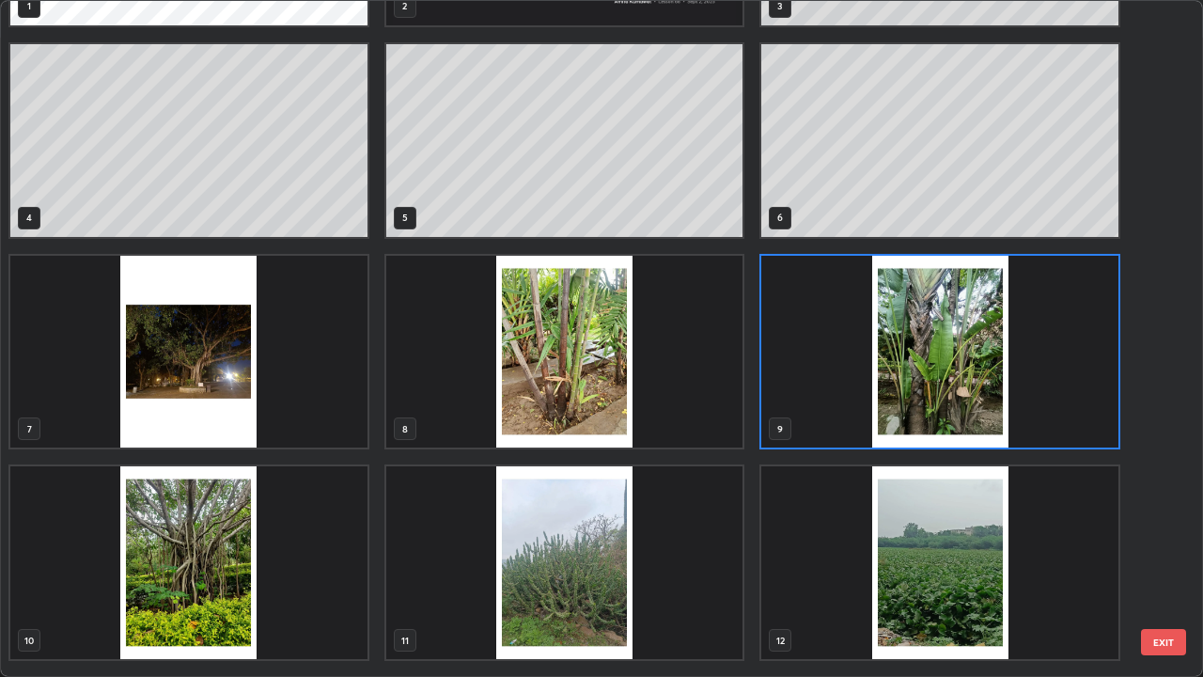
click at [625, 376] on img "grid" at bounding box center [564, 352] width 357 height 193
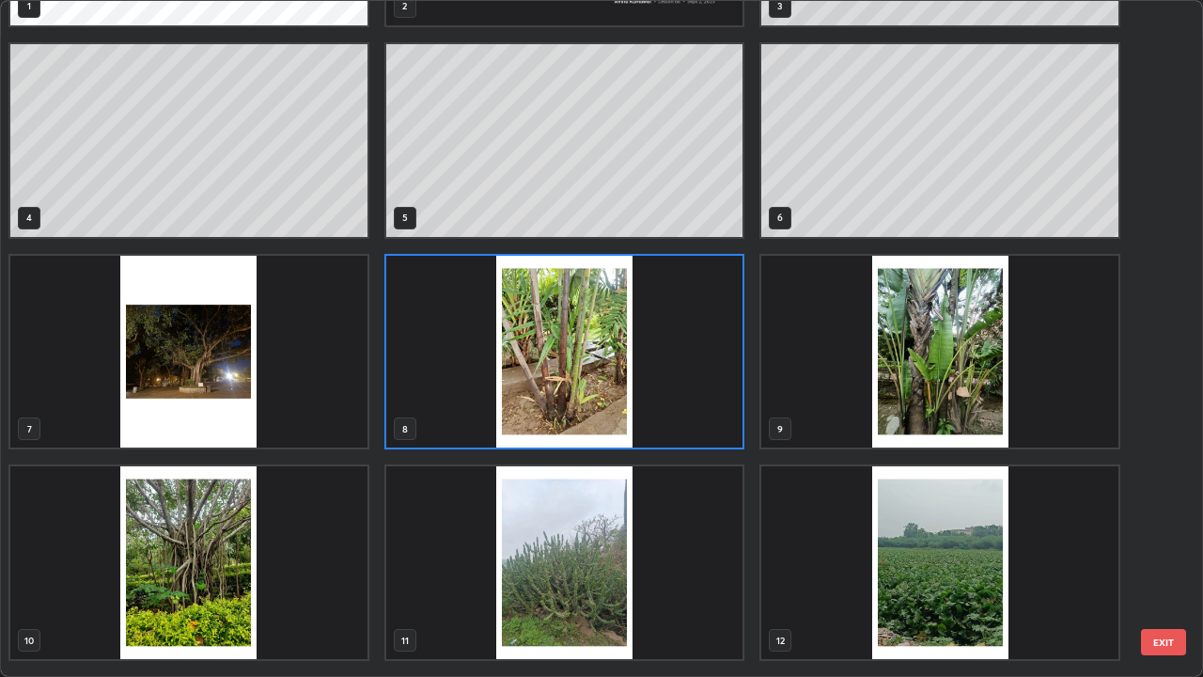
click at [610, 361] on img "grid" at bounding box center [564, 352] width 357 height 193
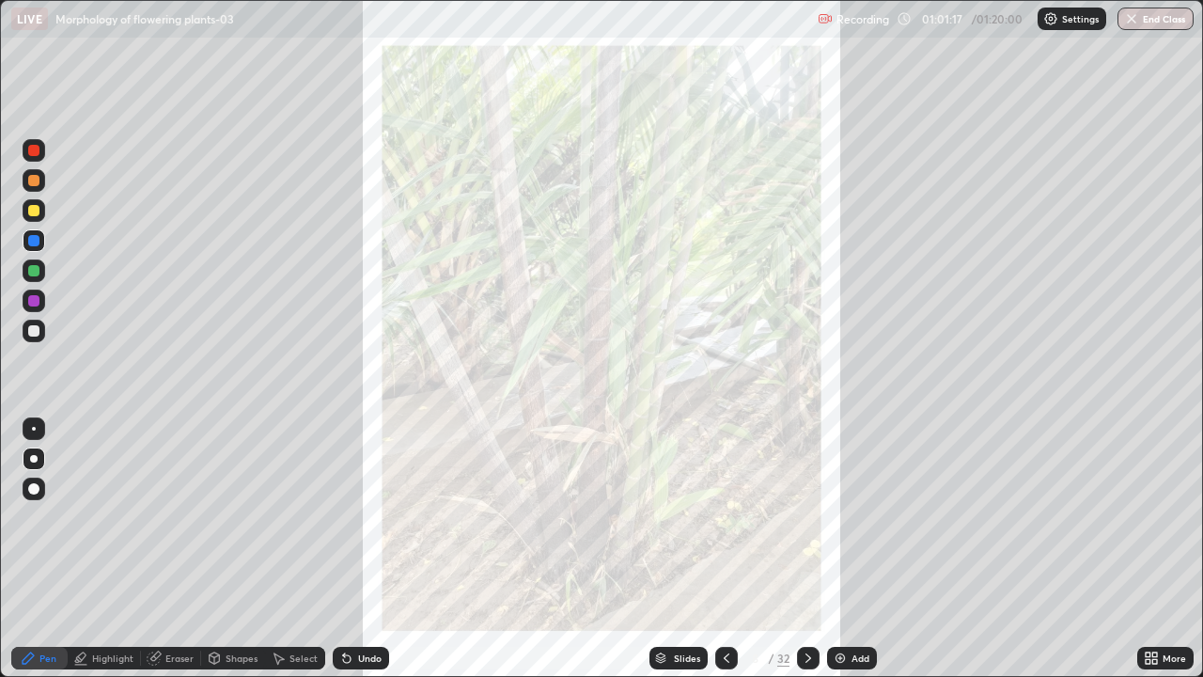
click at [724, 549] on icon at bounding box center [726, 657] width 15 height 15
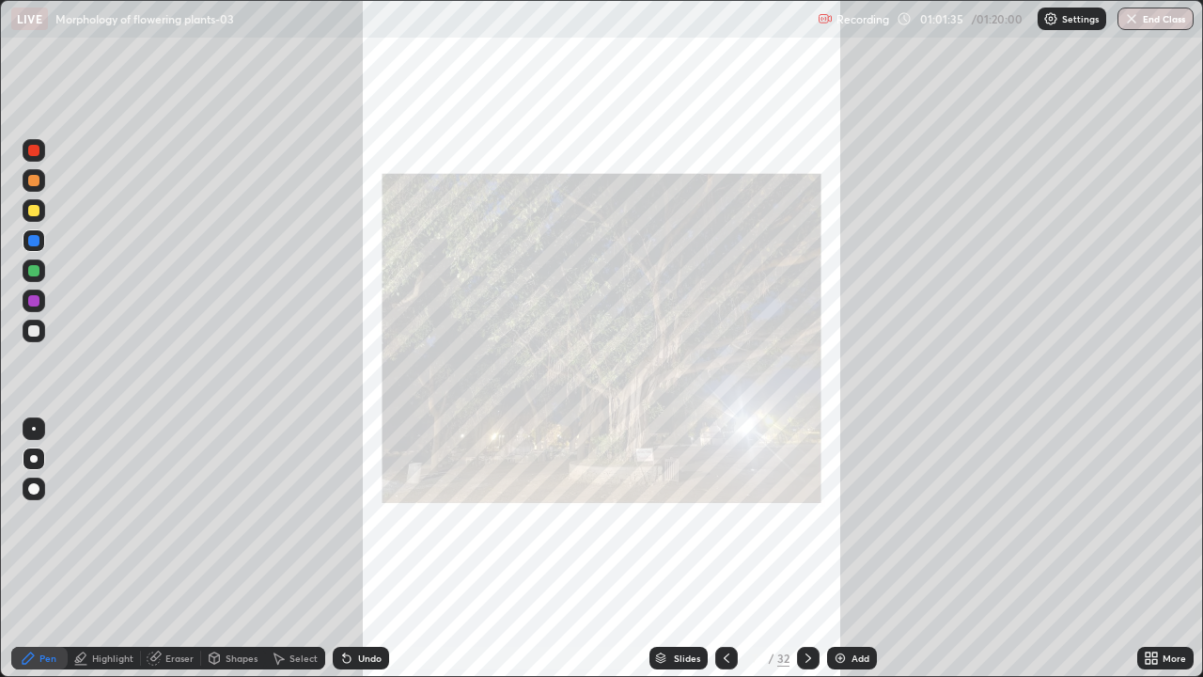
click at [680, 549] on div "Slides" at bounding box center [687, 657] width 26 height 9
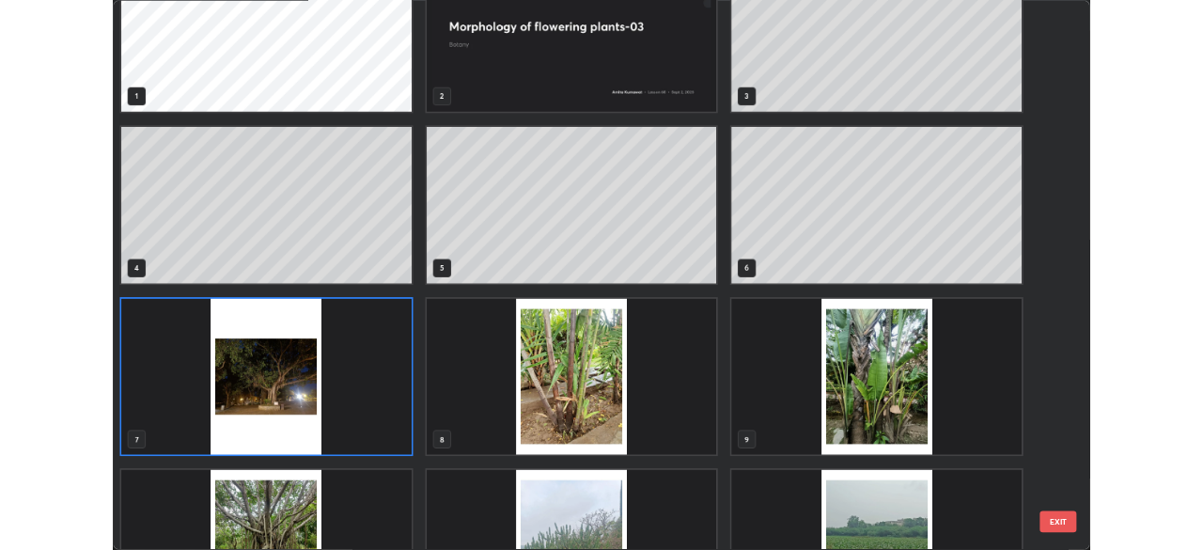
scroll to position [0, 0]
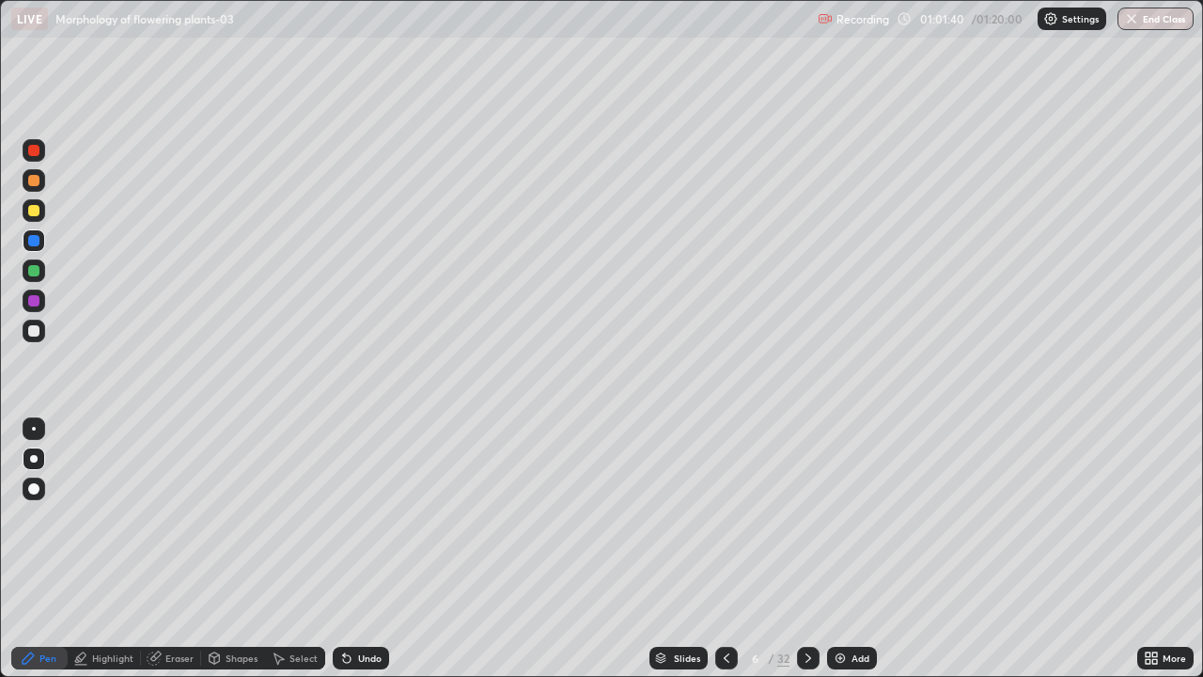
click at [848, 549] on div "Add" at bounding box center [852, 657] width 50 height 23
click at [36, 331] on div at bounding box center [33, 330] width 11 height 11
click at [34, 270] on div at bounding box center [33, 270] width 11 height 11
click at [35, 303] on div at bounding box center [33, 300] width 11 height 11
click at [32, 278] on div at bounding box center [34, 270] width 23 height 23
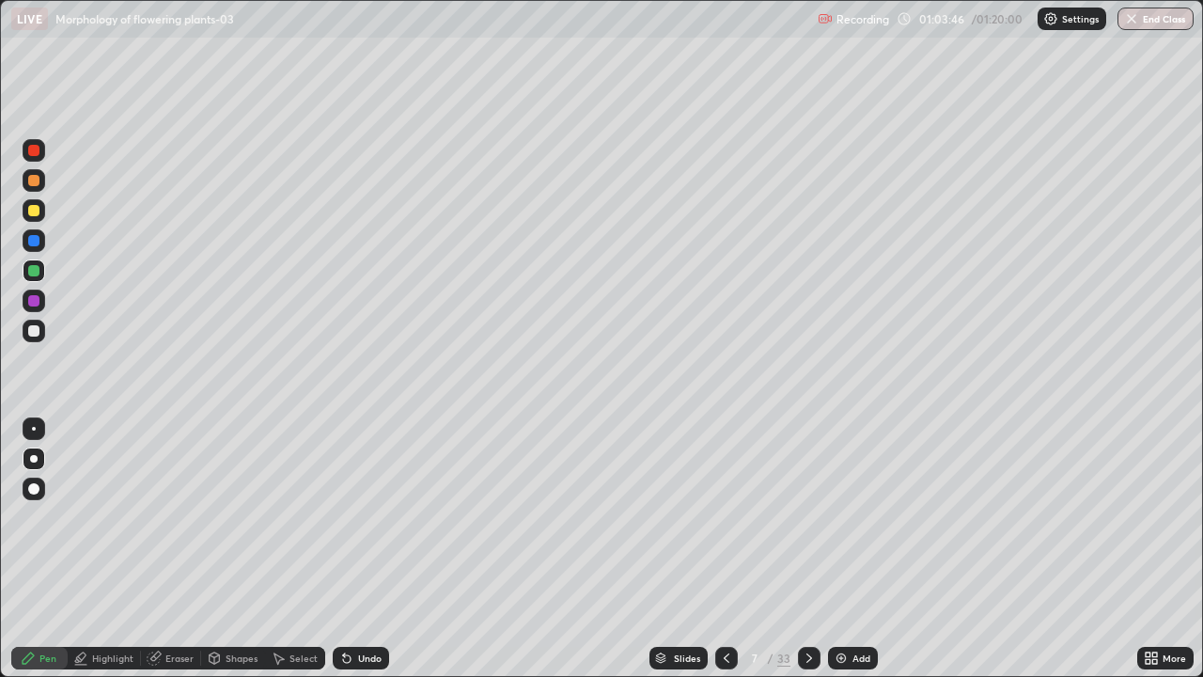
click at [362, 549] on div "Undo" at bounding box center [369, 657] width 23 height 9
click at [360, 549] on div "Undo" at bounding box center [369, 657] width 23 height 9
click at [370, 549] on div "Undo" at bounding box center [361, 657] width 56 height 23
click at [373, 549] on div "Undo" at bounding box center [369, 657] width 23 height 9
click at [369, 549] on div "Undo" at bounding box center [369, 657] width 23 height 9
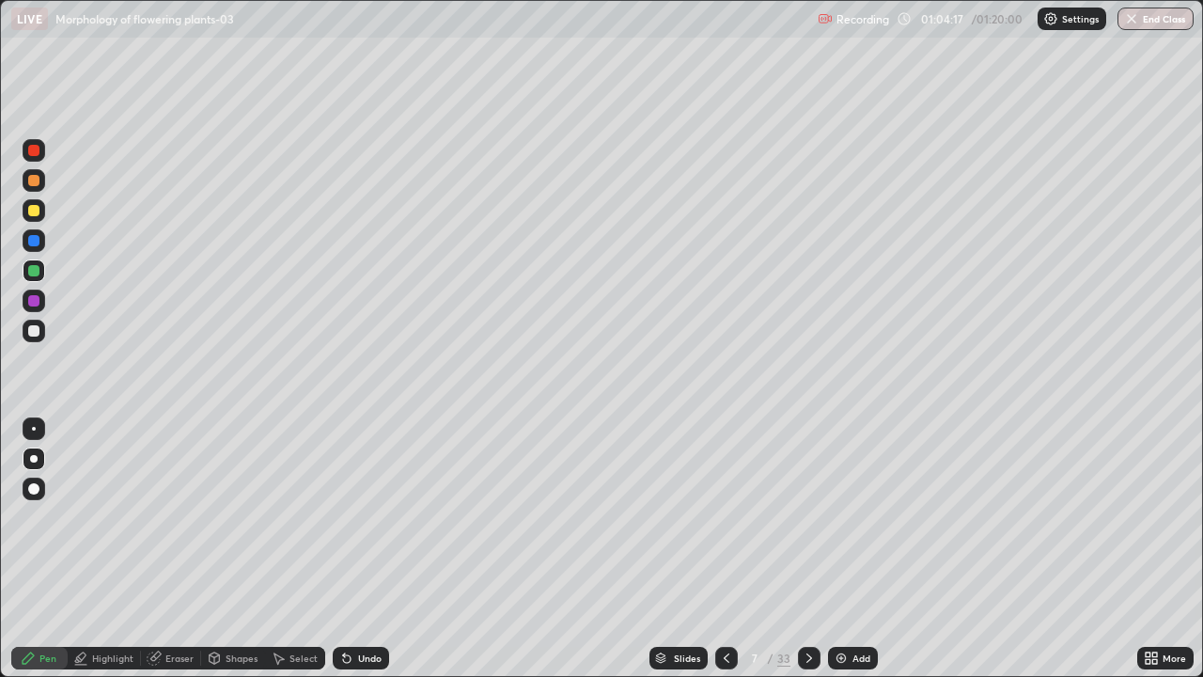
click at [35, 497] on div at bounding box center [34, 488] width 23 height 23
click at [37, 279] on div at bounding box center [34, 270] width 23 height 23
click at [34, 457] on div at bounding box center [34, 459] width 8 height 8
click at [34, 428] on div at bounding box center [34, 429] width 4 height 4
click at [36, 303] on div at bounding box center [33, 300] width 11 height 11
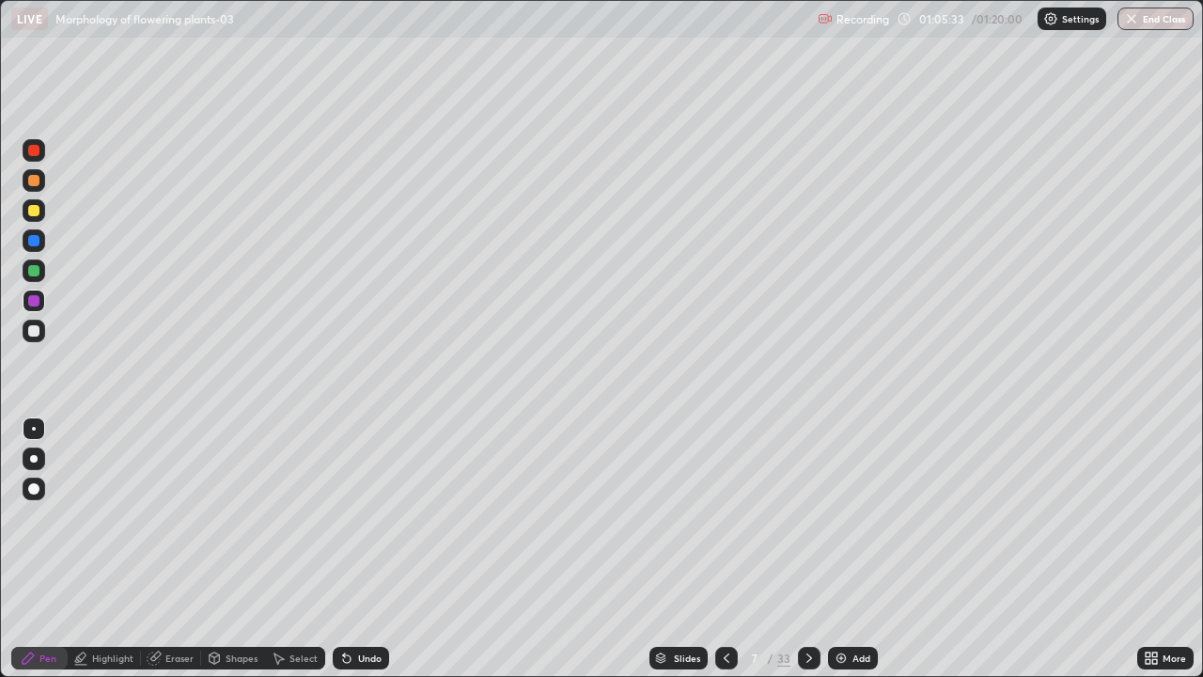
click at [34, 457] on div at bounding box center [34, 459] width 8 height 8
click at [34, 271] on div at bounding box center [33, 270] width 11 height 11
click at [34, 334] on div at bounding box center [33, 330] width 11 height 11
click at [34, 235] on div at bounding box center [33, 240] width 11 height 11
click at [34, 179] on div at bounding box center [33, 180] width 11 height 11
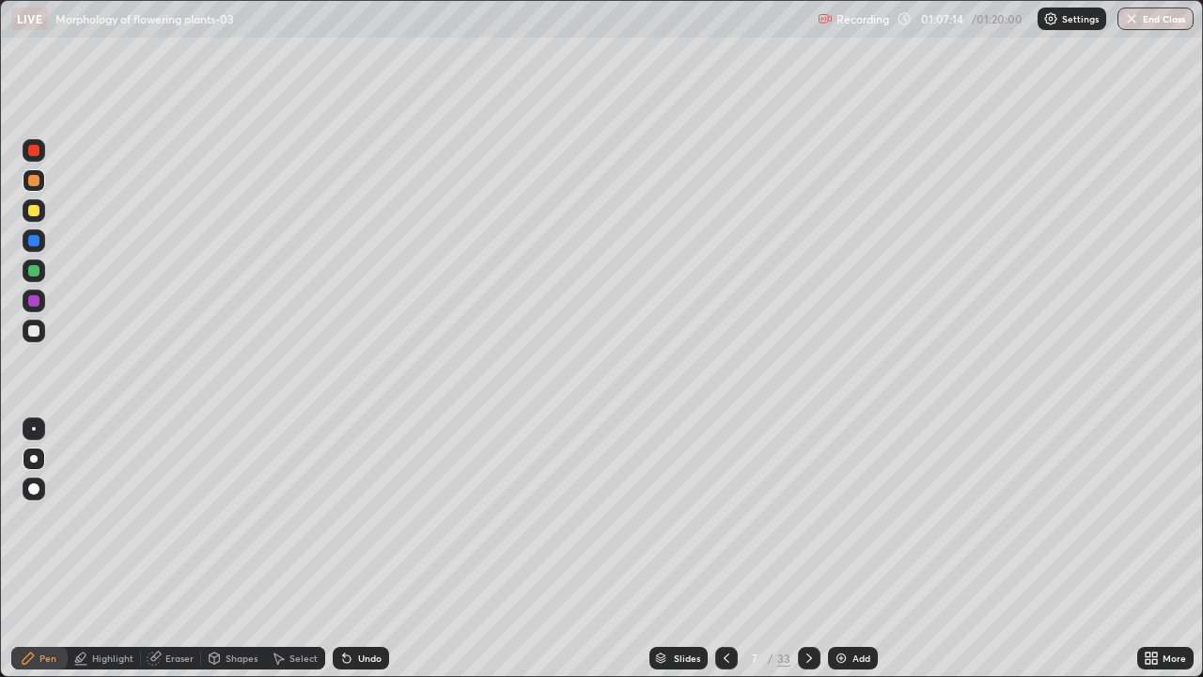
click at [38, 154] on div at bounding box center [33, 150] width 11 height 11
click at [34, 182] on div at bounding box center [33, 180] width 11 height 11
click at [159, 549] on icon at bounding box center [154, 657] width 15 height 15
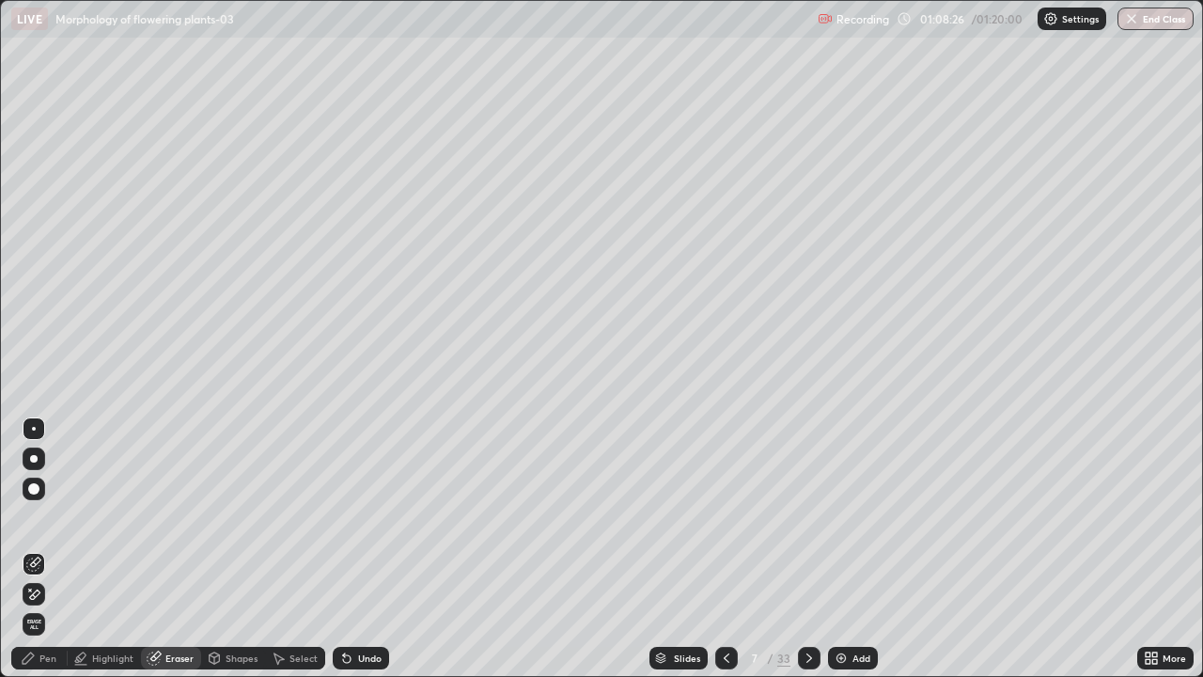
click at [51, 549] on div "Pen" at bounding box center [47, 657] width 17 height 9
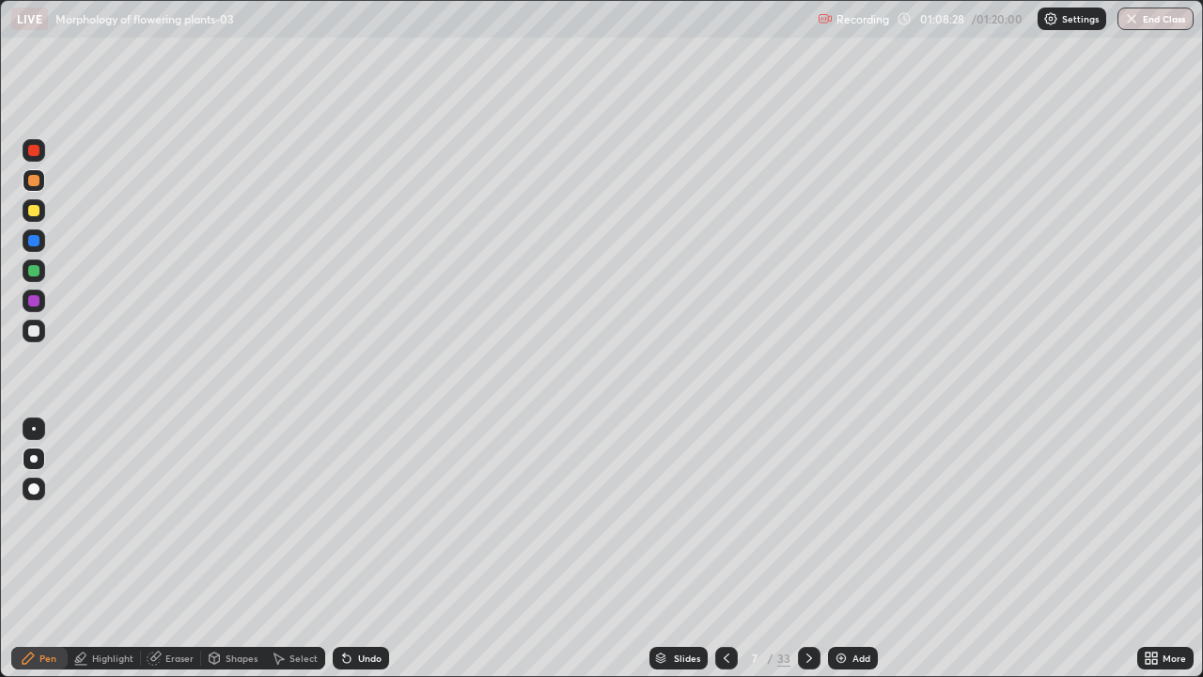
click at [37, 236] on div at bounding box center [33, 240] width 11 height 11
click at [34, 332] on div at bounding box center [33, 330] width 11 height 11
click at [345, 549] on icon at bounding box center [347, 659] width 8 height 8
click at [36, 181] on div at bounding box center [33, 180] width 11 height 11
click at [94, 549] on div "Highlight" at bounding box center [112, 657] width 41 height 9
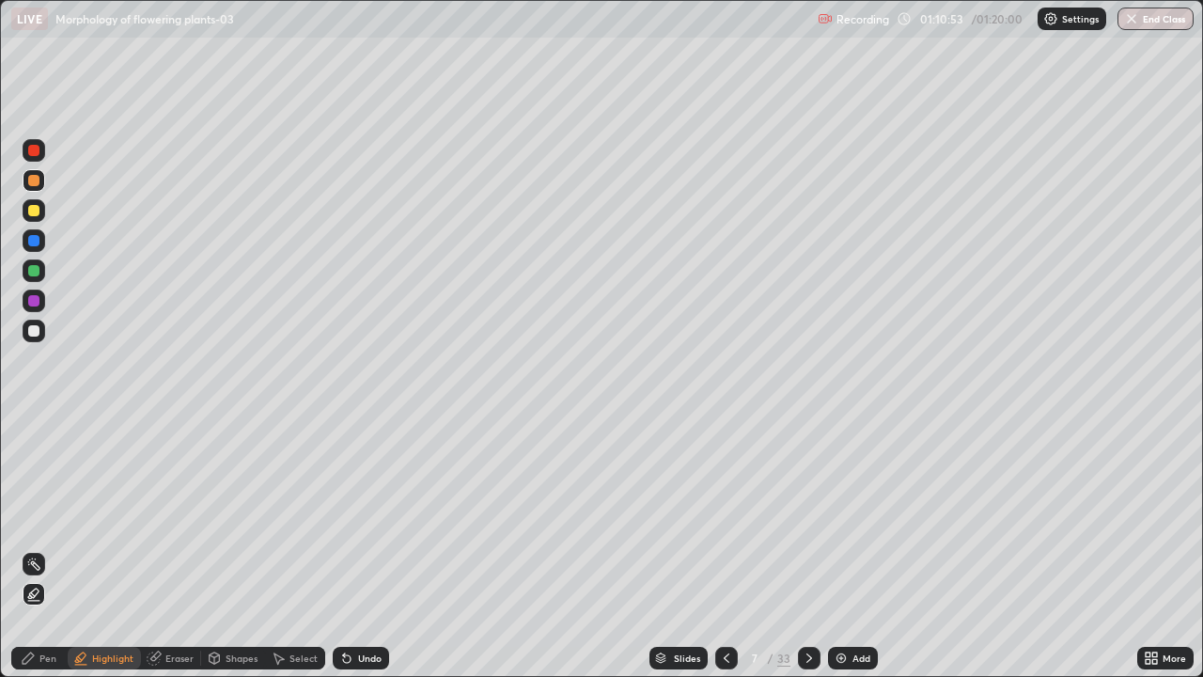
click at [35, 261] on div at bounding box center [34, 270] width 23 height 23
click at [361, 549] on div "Undo" at bounding box center [361, 657] width 56 height 23
click at [36, 549] on icon at bounding box center [28, 657] width 15 height 15
click at [34, 332] on div at bounding box center [33, 330] width 11 height 11
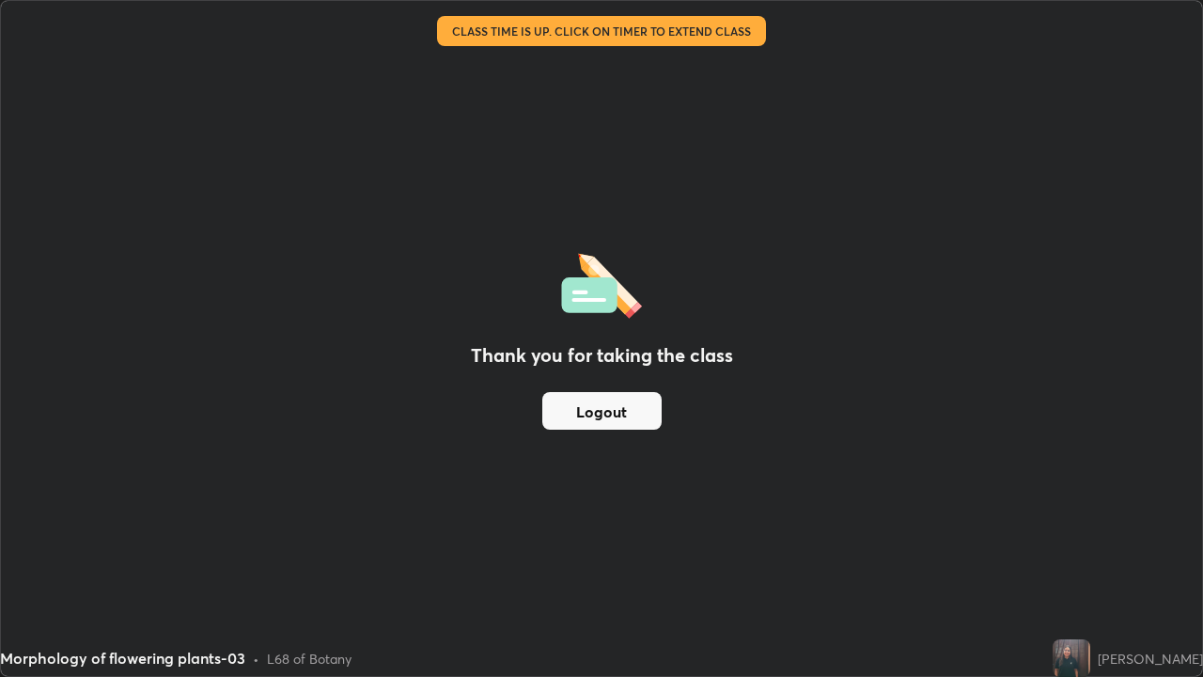
click at [636, 418] on button "Logout" at bounding box center [601, 411] width 119 height 38
click at [739, 451] on div "Thank you for taking the class Logout" at bounding box center [601, 338] width 1201 height 675
click at [666, 32] on div "Morphology of flowering plants-03" at bounding box center [465, 19] width 909 height 38
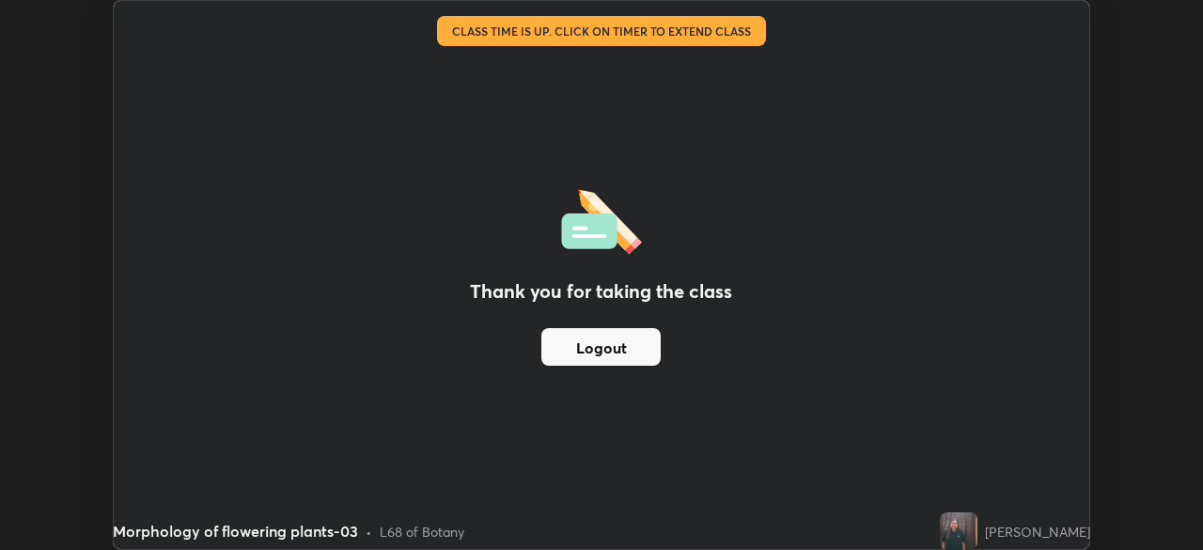
scroll to position [93410, 92758]
